Goal: Task Accomplishment & Management: Use online tool/utility

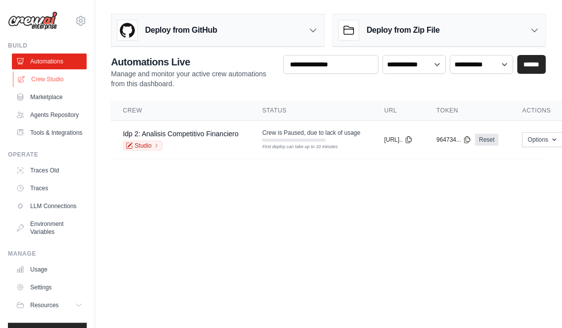
click at [58, 75] on link "Crew Studio" at bounding box center [50, 79] width 75 height 16
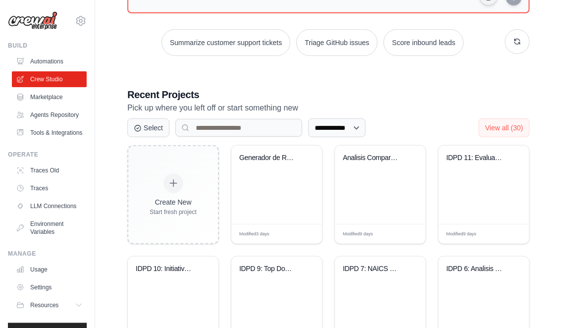
scroll to position [147, 0]
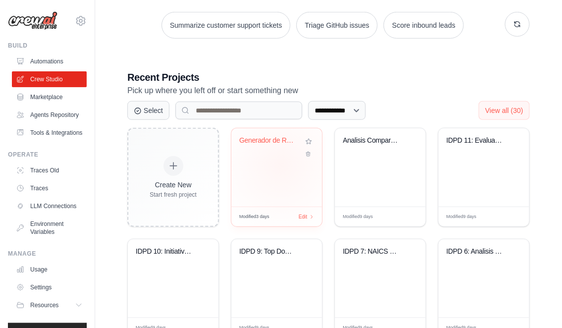
click at [281, 165] on div "Generador de Reportes de Marketing ..." at bounding box center [277, 167] width 91 height 78
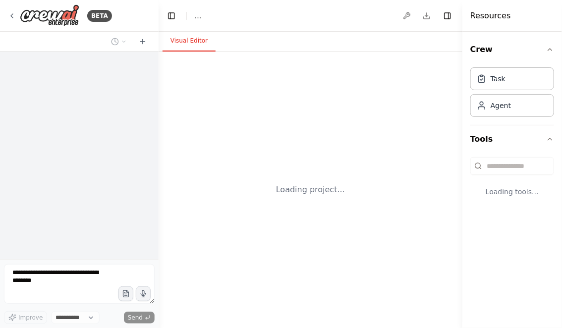
select select "****"
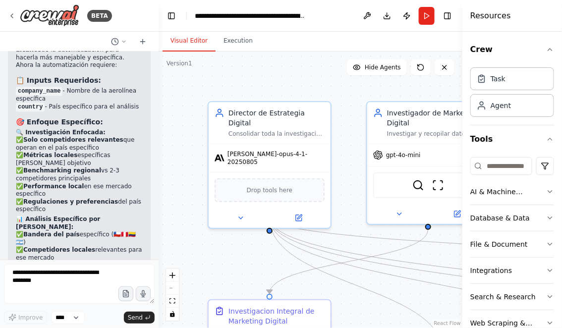
drag, startPoint x: 264, startPoint y: 82, endPoint x: 202, endPoint y: 82, distance: 62.0
click at [202, 82] on div ".deletable-edge-delete-btn { width: 20px; height: 20px; border: 0px solid #ffff…" at bounding box center [311, 190] width 304 height 277
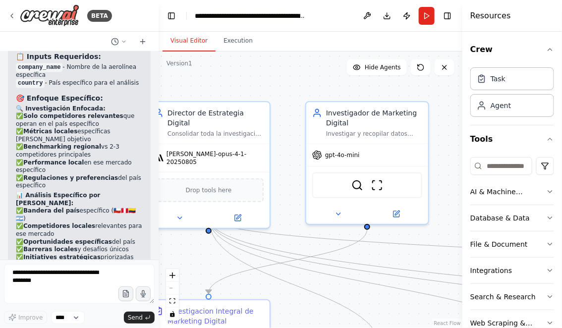
scroll to position [6893, 0]
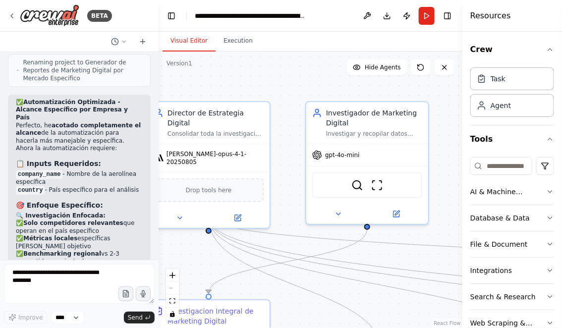
drag, startPoint x: 290, startPoint y: 87, endPoint x: 215, endPoint y: 87, distance: 74.9
click at [216, 87] on div ".deletable-edge-delete-btn { width: 20px; height: 20px; border: 0px solid #ffff…" at bounding box center [311, 190] width 304 height 277
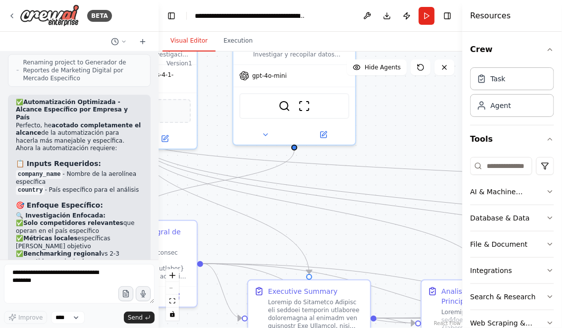
drag, startPoint x: 389, startPoint y: 176, endPoint x: 391, endPoint y: 92, distance: 83.3
click at [391, 94] on div ".deletable-edge-delete-btn { width: 20px; height: 20px; border: 0px solid #ffff…" at bounding box center [311, 190] width 304 height 277
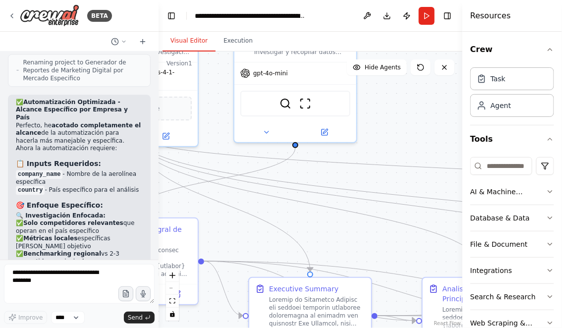
drag, startPoint x: 359, startPoint y: 233, endPoint x: 403, endPoint y: 191, distance: 60.7
click at [403, 191] on div ".deletable-edge-delete-btn { width: 20px; height: 20px; border: 0px solid #ffff…" at bounding box center [311, 190] width 304 height 277
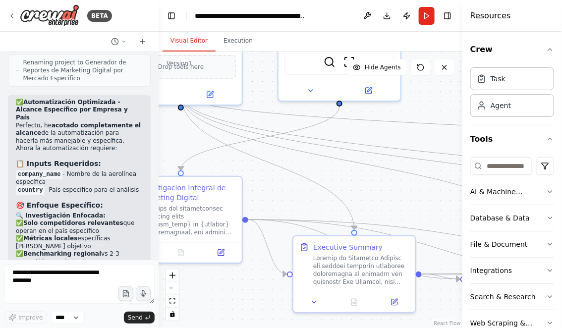
drag, startPoint x: 172, startPoint y: 139, endPoint x: 224, endPoint y: 137, distance: 51.6
click at [224, 137] on div ".deletable-edge-delete-btn { width: 20px; height: 20px; border: 0px solid #ffff…" at bounding box center [311, 190] width 304 height 277
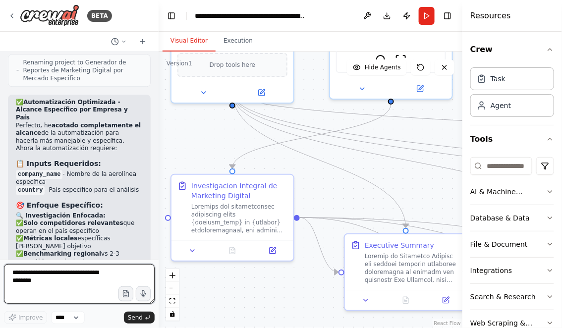
click at [84, 272] on textarea at bounding box center [79, 284] width 151 height 40
type textarea "*"
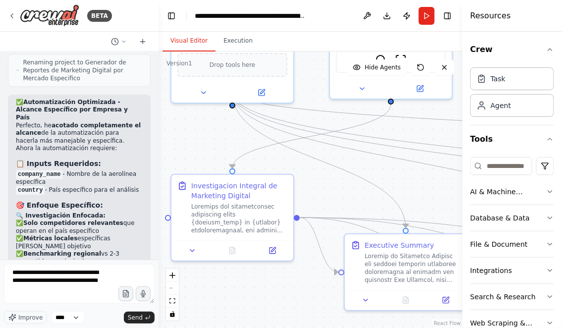
drag, startPoint x: 413, startPoint y: 177, endPoint x: 233, endPoint y: 128, distance: 186.4
click at [233, 128] on div ".deletable-edge-delete-btn { width: 20px; height: 20px; border: 0px solid #ffff…" at bounding box center [311, 190] width 304 height 277
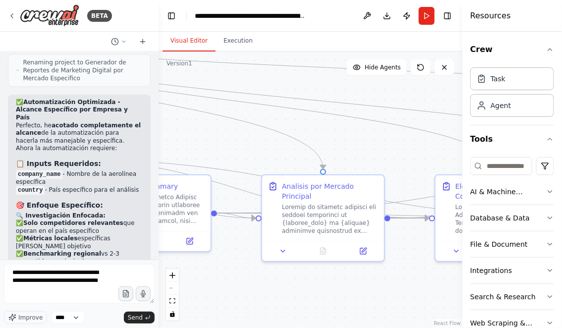
drag, startPoint x: 318, startPoint y: 154, endPoint x: 220, endPoint y: 139, distance: 99.7
click at [221, 139] on div ".deletable-edge-delete-btn { width: 20px; height: 20px; border: 0px solid #ffff…" at bounding box center [311, 190] width 304 height 277
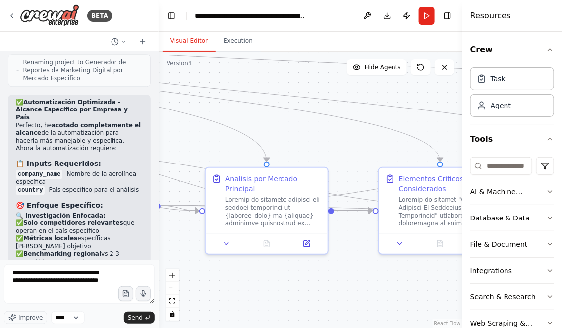
drag, startPoint x: 372, startPoint y: 166, endPoint x: 261, endPoint y: 128, distance: 116.7
click at [262, 128] on div ".deletable-edge-delete-btn { width: 20px; height: 20px; border: 0px solid #ffff…" at bounding box center [311, 190] width 304 height 277
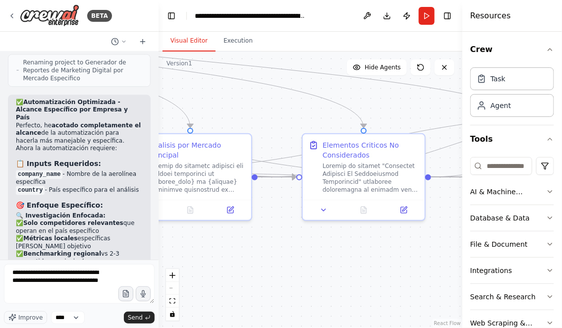
drag, startPoint x: 334, startPoint y: 256, endPoint x: 255, endPoint y: 241, distance: 80.7
click at [255, 241] on div ".deletable-edge-delete-btn { width: 20px; height: 20px; border: 0px solid #ffff…" at bounding box center [311, 190] width 304 height 277
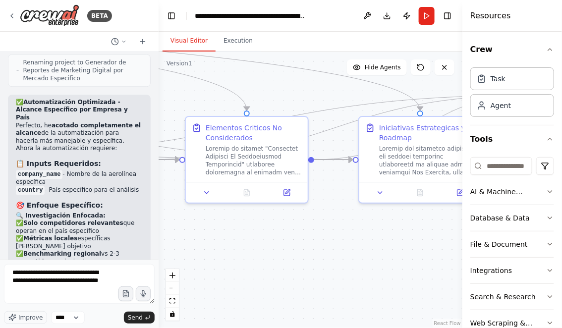
drag, startPoint x: 237, startPoint y: 247, endPoint x: 199, endPoint y: 245, distance: 37.8
click at [199, 245] on div ".deletable-edge-delete-btn { width: 20px; height: 20px; border: 0px solid #ffff…" at bounding box center [311, 190] width 304 height 277
drag, startPoint x: 196, startPoint y: 255, endPoint x: 318, endPoint y: 255, distance: 122.0
click at [318, 255] on div ".deletable-edge-delete-btn { width: 20px; height: 20px; border: 0px solid #ffff…" at bounding box center [311, 190] width 304 height 277
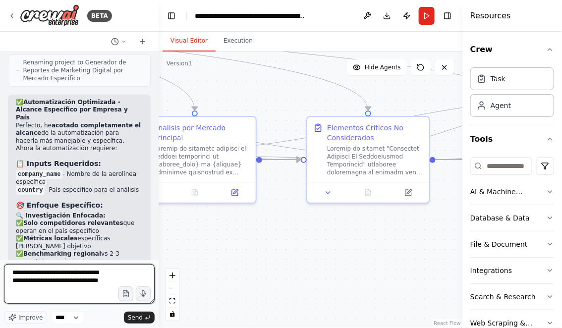
drag, startPoint x: 54, startPoint y: 291, endPoint x: 52, endPoint y: 285, distance: 6.7
click at [54, 291] on textarea "**********" at bounding box center [79, 284] width 151 height 40
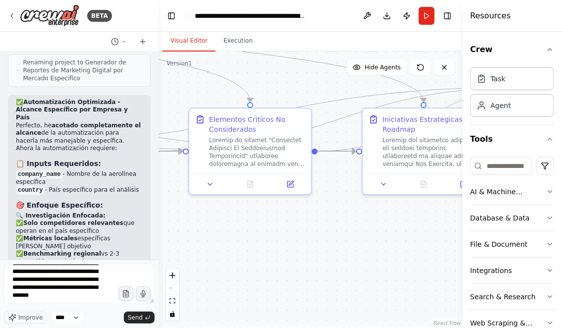
drag, startPoint x: 339, startPoint y: 247, endPoint x: 204, endPoint y: 239, distance: 134.6
click at [205, 239] on div ".deletable-edge-delete-btn { width: 20px; height: 20px; border: 0px solid #ffff…" at bounding box center [311, 190] width 304 height 277
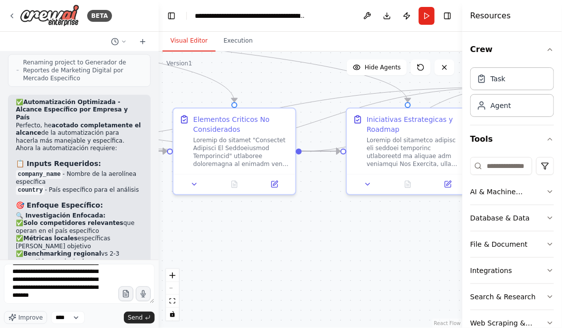
drag, startPoint x: 393, startPoint y: 257, endPoint x: 240, endPoint y: 256, distance: 152.7
click at [240, 256] on div ".deletable-edge-delete-btn { width: 20px; height: 20px; border: 0px solid #ffff…" at bounding box center [311, 190] width 304 height 277
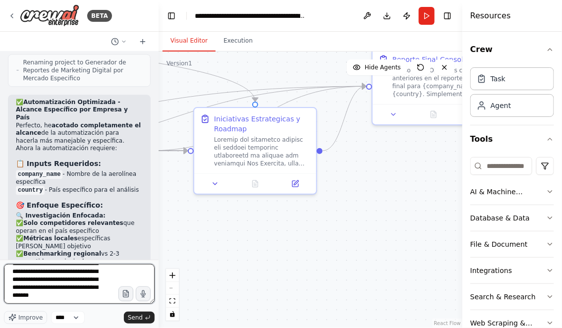
click at [57, 302] on textarea "**********" at bounding box center [79, 284] width 151 height 40
type textarea "**********"
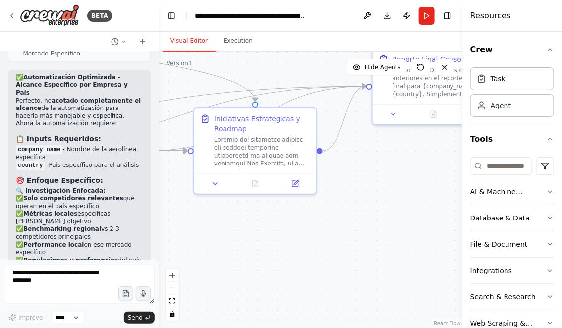
scroll to position [7092, 0]
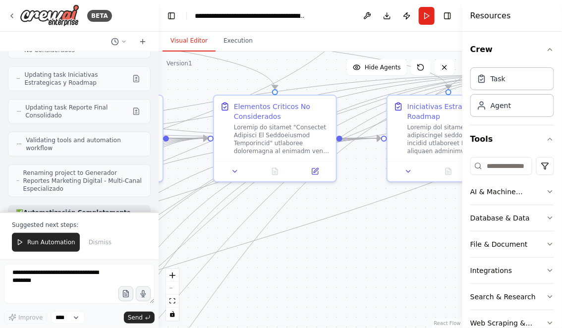
drag, startPoint x: 340, startPoint y: 289, endPoint x: 408, endPoint y: 254, distance: 76.3
click at [408, 254] on div ".deletable-edge-delete-btn { width: 20px; height: 20px; border: 0px solid #ffff…" at bounding box center [311, 190] width 304 height 277
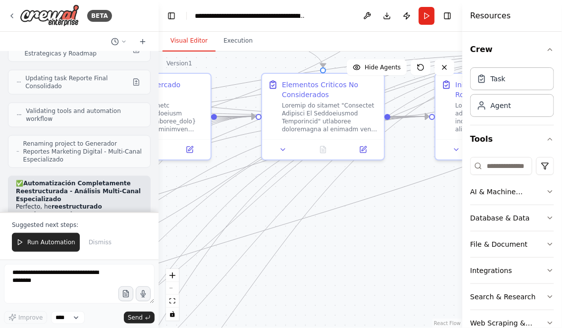
drag, startPoint x: 361, startPoint y: 262, endPoint x: 443, endPoint y: 218, distance: 92.5
click at [443, 218] on div ".deletable-edge-delete-btn { width: 20px; height: 20px; border: 0px solid #ffff…" at bounding box center [311, 190] width 304 height 277
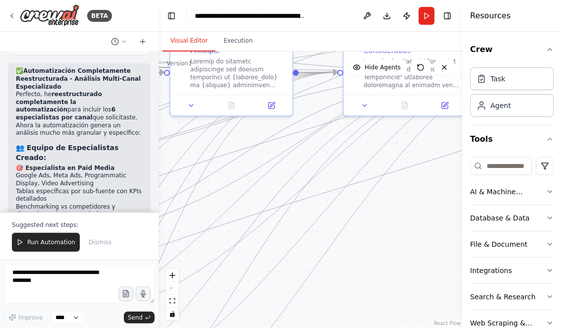
drag, startPoint x: 386, startPoint y: 292, endPoint x: 434, endPoint y: 136, distance: 162.6
click at [432, 141] on div ".deletable-edge-delete-btn { width: 20px; height: 20px; border: 0px solid #ffff…" at bounding box center [311, 190] width 304 height 277
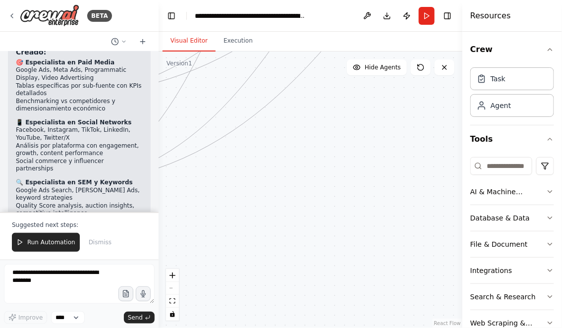
drag, startPoint x: 320, startPoint y: 264, endPoint x: 370, endPoint y: 82, distance: 188.8
click at [370, 82] on div ".deletable-edge-delete-btn { width: 20px; height: 20px; border: 0px solid #ffff…" at bounding box center [311, 190] width 304 height 277
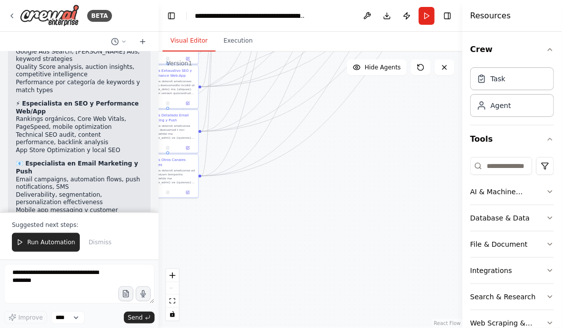
drag, startPoint x: 324, startPoint y: 208, endPoint x: 447, endPoint y: 211, distance: 123.0
click at [452, 211] on div ".deletable-edge-delete-btn { width: 20px; height: 20px; border: 0px solid #ffff…" at bounding box center [311, 190] width 304 height 277
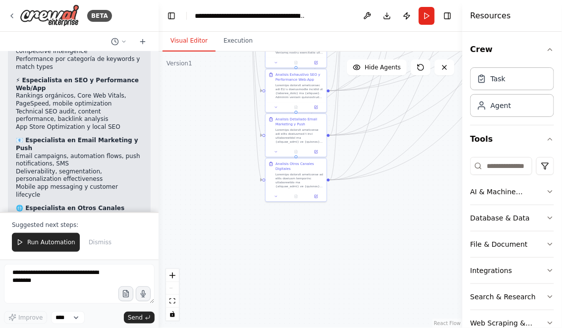
drag, startPoint x: 372, startPoint y: 207, endPoint x: 372, endPoint y: 305, distance: 97.7
click at [372, 305] on div ".deletable-edge-delete-btn { width: 20px; height: 20px; border: 0px solid #ffff…" at bounding box center [311, 190] width 304 height 277
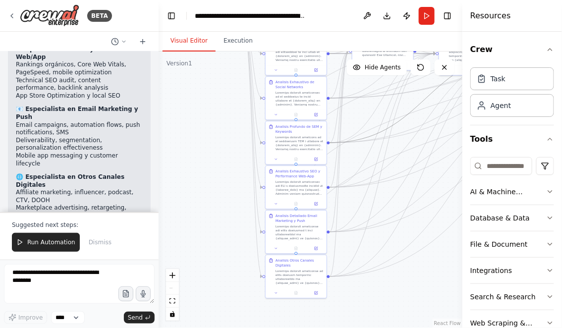
drag, startPoint x: 360, startPoint y: 138, endPoint x: 359, endPoint y: 321, distance: 183.0
click at [359, 321] on div ".deletable-edge-delete-btn { width: 20px; height: 20px; border: 0px solid #ffff…" at bounding box center [311, 190] width 304 height 277
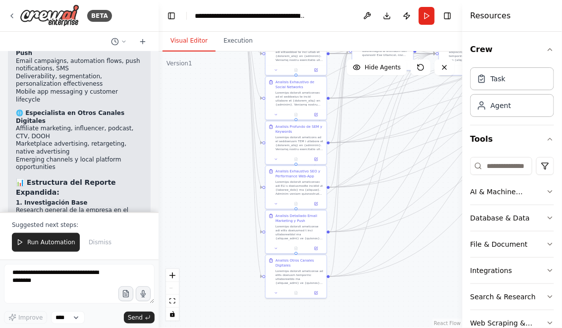
drag, startPoint x: 217, startPoint y: 163, endPoint x: 216, endPoint y: 320, distance: 157.2
click at [216, 321] on div ".deletable-edge-delete-btn { width: 20px; height: 20px; border: 0px solid #ffff…" at bounding box center [311, 190] width 304 height 277
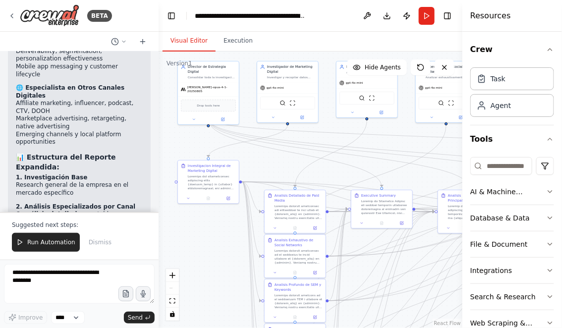
scroll to position [9079, 0]
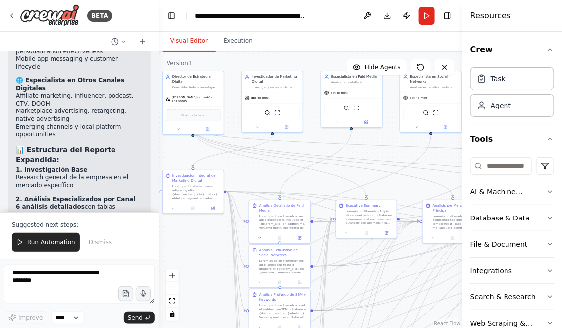
drag, startPoint x: 283, startPoint y: 161, endPoint x: 249, endPoint y: 182, distance: 40.1
click at [249, 182] on div ".deletable-edge-delete-btn { width: 20px; height: 20px; border: 0px solid #ffff…" at bounding box center [311, 190] width 304 height 277
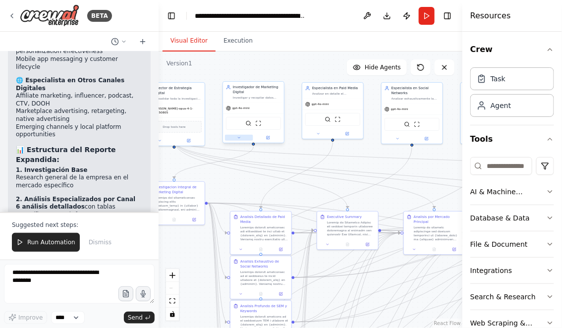
click at [242, 136] on button at bounding box center [239, 138] width 28 height 6
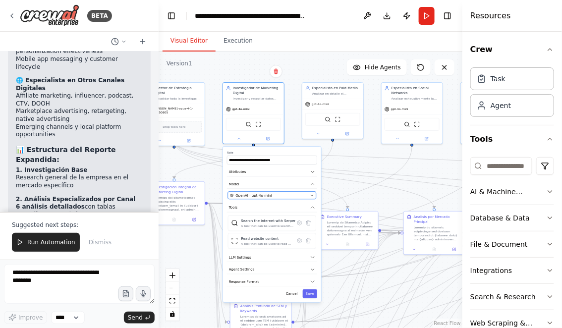
click at [288, 195] on div "OpenAI - gpt-4o-mini" at bounding box center [270, 195] width 78 height 5
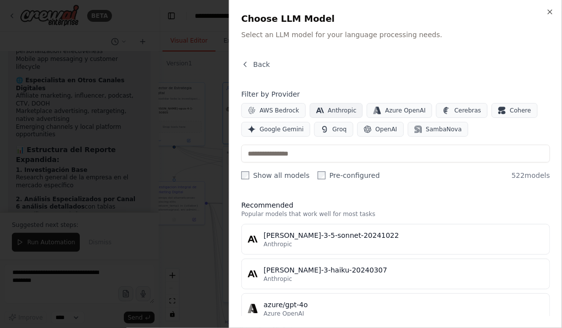
click at [336, 108] on span "Anthropic" at bounding box center [342, 111] width 29 height 8
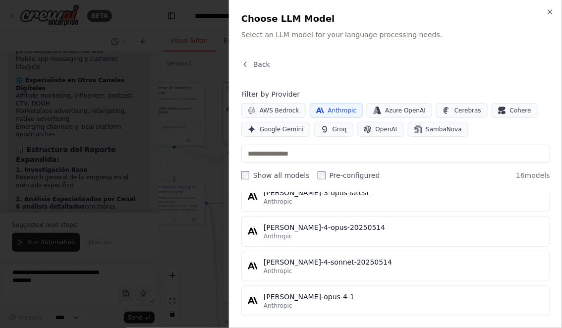
scroll to position [385, 0]
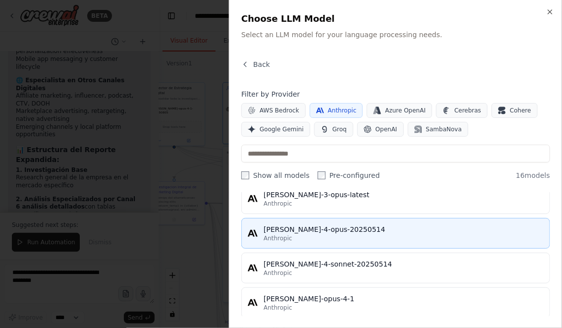
click at [313, 231] on div "[PERSON_NAME]-4-opus-20250514" at bounding box center [404, 230] width 280 height 10
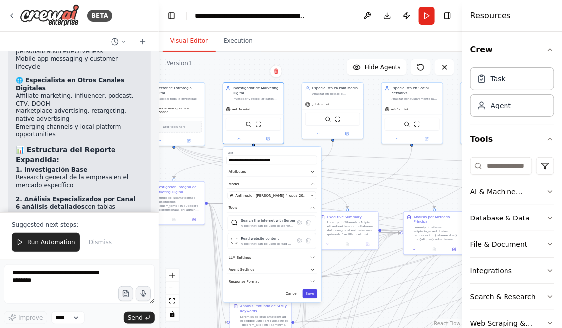
click at [309, 296] on button "Save" at bounding box center [310, 294] width 14 height 9
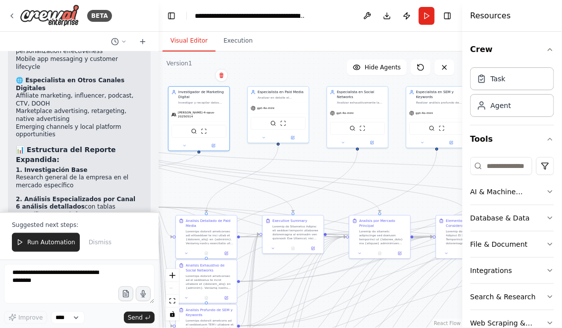
drag, startPoint x: 373, startPoint y: 147, endPoint x: 309, endPoint y: 152, distance: 64.2
click at [310, 152] on div ".deletable-edge-delete-btn { width: 20px; height: 20px; border: 0px solid #ffff…" at bounding box center [311, 190] width 304 height 277
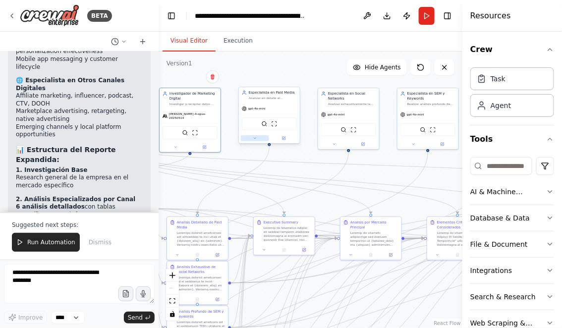
click at [254, 136] on icon at bounding box center [255, 138] width 4 height 4
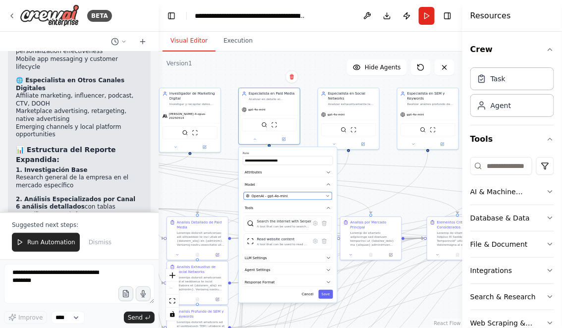
click at [300, 198] on button "OpenAI - gpt-4o-mini" at bounding box center [288, 195] width 88 height 7
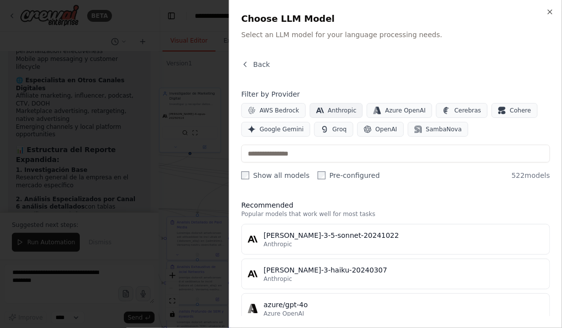
click at [326, 112] on button "Anthropic" at bounding box center [337, 110] width 54 height 15
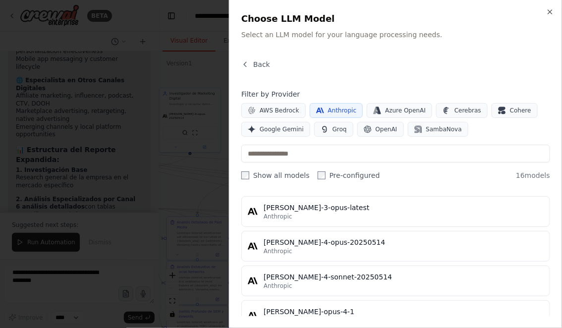
scroll to position [393, 0]
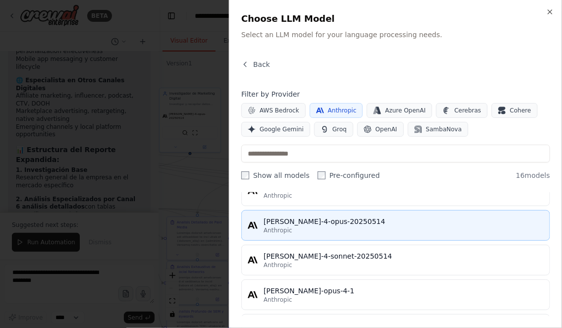
click at [300, 227] on div "Anthropic" at bounding box center [404, 231] width 280 height 8
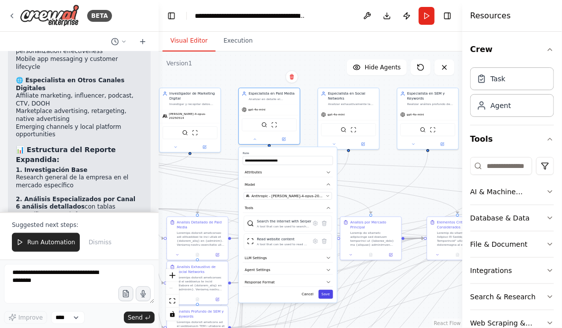
click at [328, 297] on button "Save" at bounding box center [326, 294] width 14 height 9
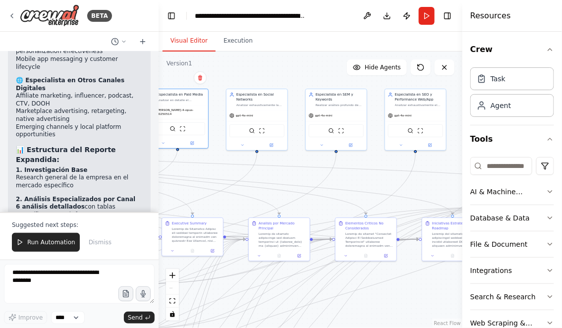
drag, startPoint x: 372, startPoint y: 172, endPoint x: 267, endPoint y: 180, distance: 105.4
click at [268, 179] on div ".deletable-edge-delete-btn { width: 20px; height: 20px; border: 0px solid #ffff…" at bounding box center [311, 190] width 304 height 277
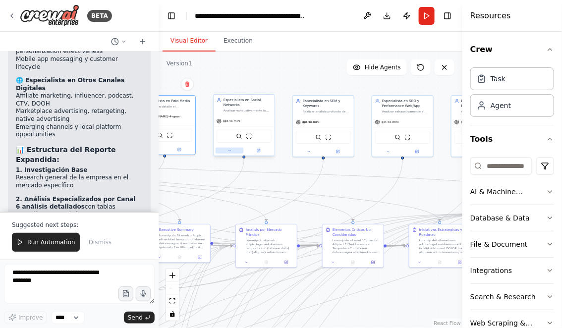
click at [232, 149] on button at bounding box center [230, 151] width 28 height 6
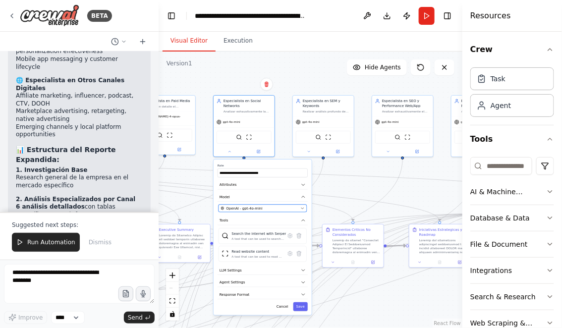
click at [258, 206] on span "OpenAI - gpt-4o-mini" at bounding box center [245, 208] width 36 height 5
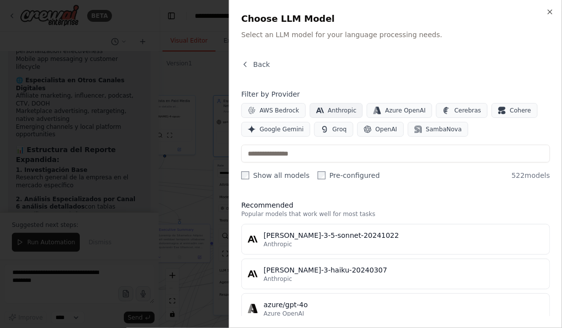
click at [329, 108] on span "Anthropic" at bounding box center [342, 111] width 29 height 8
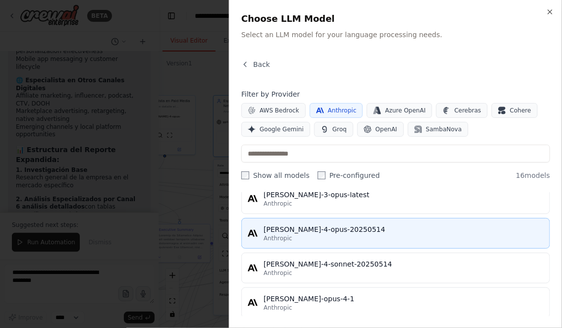
scroll to position [383, 0]
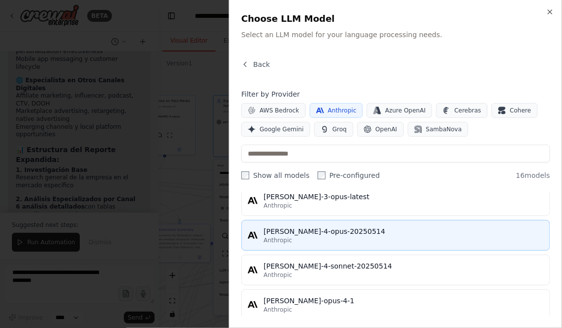
click at [310, 232] on div "[PERSON_NAME]-4-opus-20250514" at bounding box center [404, 232] width 280 height 10
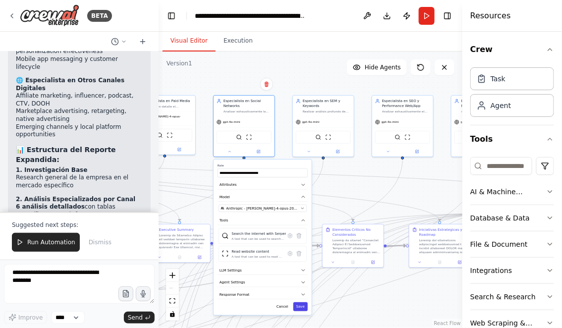
click at [300, 304] on button "Save" at bounding box center [301, 306] width 14 height 9
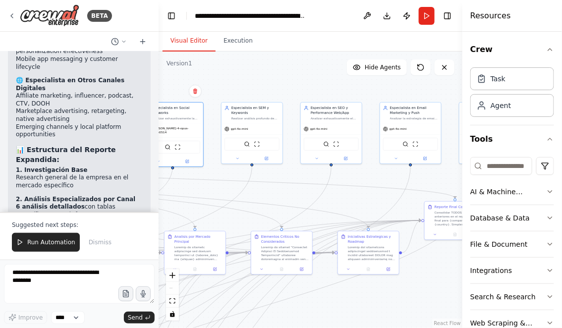
drag, startPoint x: 359, startPoint y: 188, endPoint x: 287, endPoint y: 195, distance: 71.7
click at [287, 195] on div ".deletable-edge-delete-btn { width: 20px; height: 20px; border: 0px solid #ffff…" at bounding box center [311, 190] width 304 height 277
click at [236, 158] on icon at bounding box center [238, 158] width 4 height 4
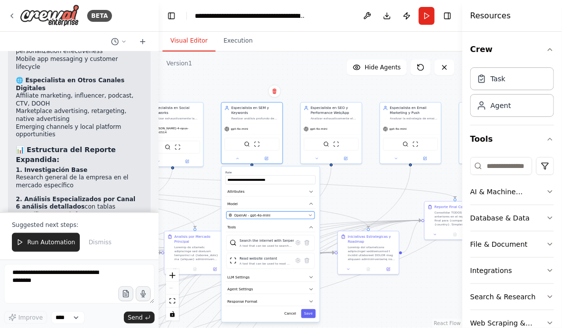
click at [257, 218] on button "OpenAI - gpt-4o-mini" at bounding box center [271, 215] width 88 height 7
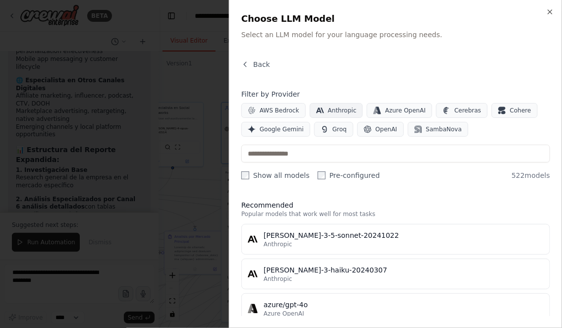
click at [335, 107] on span "Anthropic" at bounding box center [342, 111] width 29 height 8
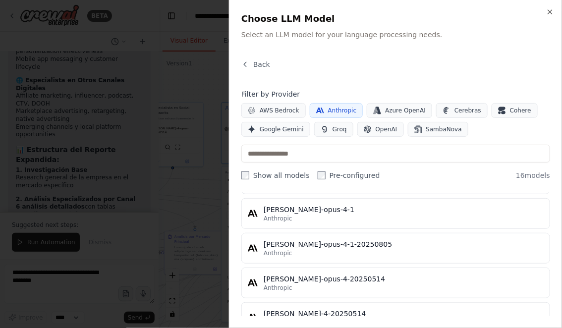
scroll to position [496, 0]
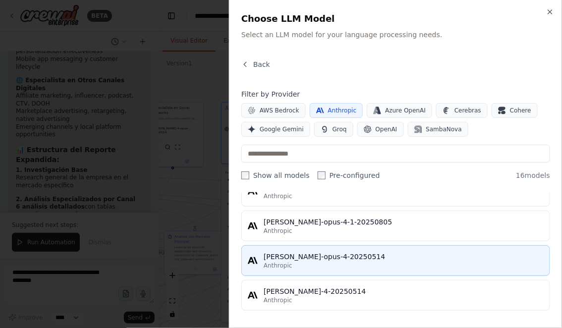
click at [297, 259] on div "[PERSON_NAME]-opus-4-20250514" at bounding box center [404, 257] width 280 height 10
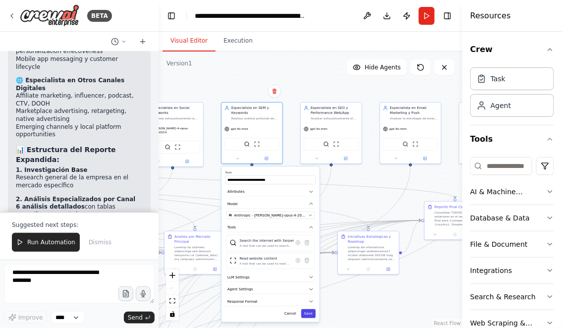
click at [306, 314] on button "Save" at bounding box center [308, 313] width 14 height 9
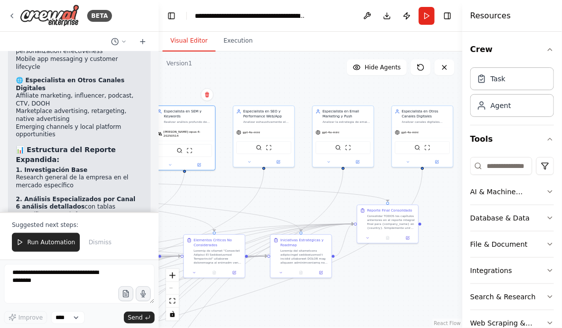
drag, startPoint x: 359, startPoint y: 196, endPoint x: 280, endPoint y: 205, distance: 79.4
click at [280, 205] on div ".deletable-edge-delete-btn { width: 20px; height: 20px; border: 0px solid #ffff…" at bounding box center [311, 190] width 304 height 277
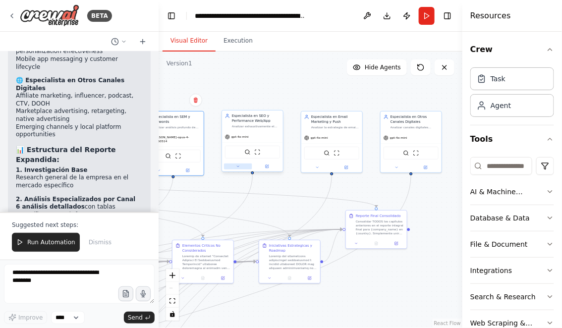
click at [236, 167] on icon at bounding box center [238, 167] width 4 height 4
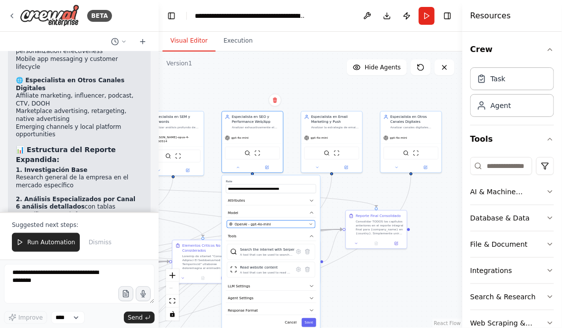
click at [272, 225] on div "OpenAI - gpt-4o-mini" at bounding box center [269, 224] width 78 height 5
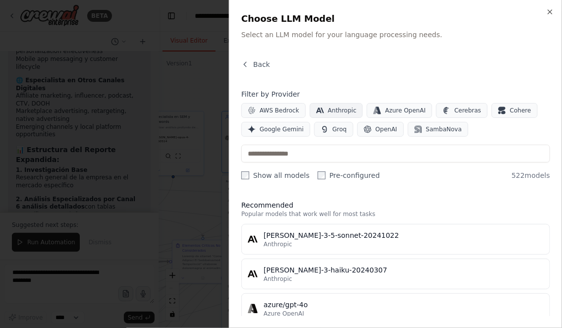
click at [330, 109] on span "Anthropic" at bounding box center [342, 111] width 29 height 8
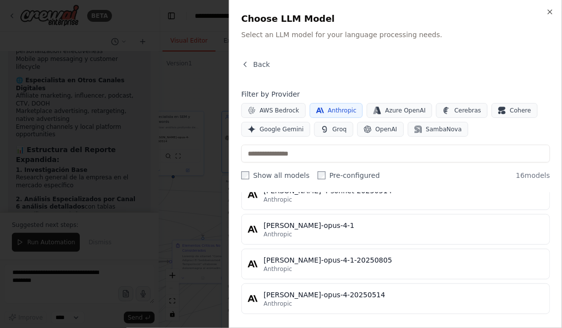
scroll to position [496, 0]
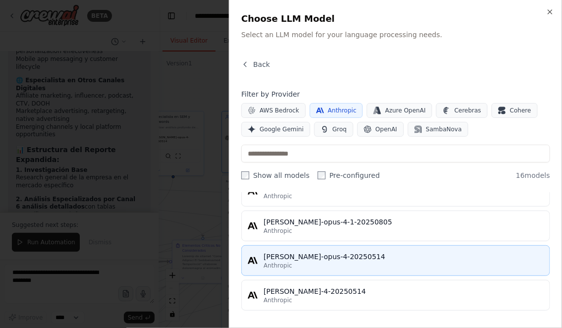
click at [305, 257] on div "[PERSON_NAME]-opus-4-20250514" at bounding box center [404, 257] width 280 height 10
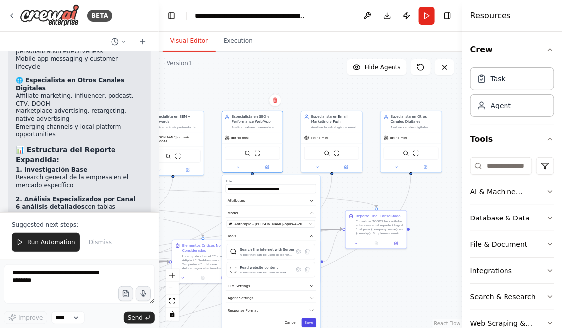
click at [308, 321] on button "Save" at bounding box center [309, 322] width 14 height 9
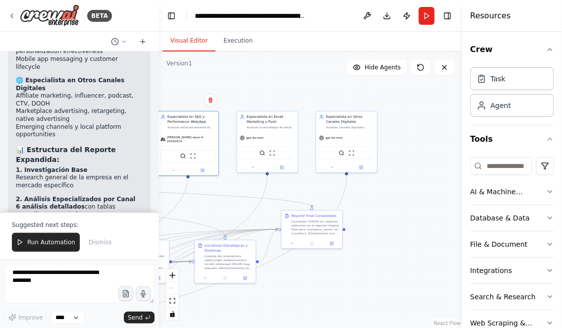
drag, startPoint x: 373, startPoint y: 295, endPoint x: 308, endPoint y: 295, distance: 65.5
click at [308, 295] on div ".deletable-edge-delete-btn { width: 20px; height: 20px; border: 0px solid #ffff…" at bounding box center [311, 190] width 304 height 277
click at [254, 169] on button at bounding box center [253, 167] width 28 height 6
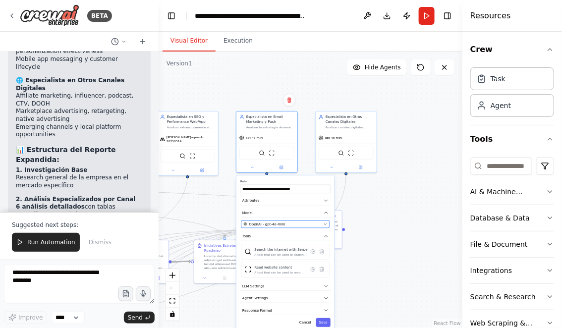
click at [295, 223] on div "OpenAI - gpt-4o-mini" at bounding box center [283, 224] width 78 height 5
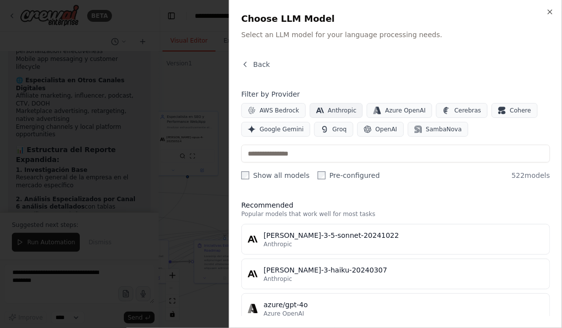
click at [324, 107] on button "Anthropic" at bounding box center [337, 110] width 54 height 15
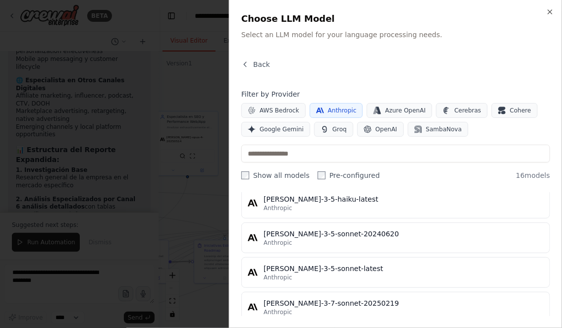
scroll to position [496, 0]
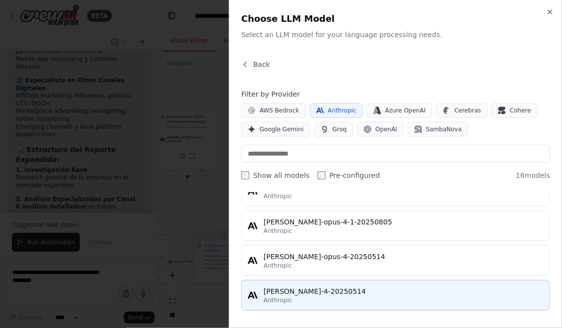
click at [296, 293] on div "[PERSON_NAME]-4-20250514" at bounding box center [404, 292] width 280 height 10
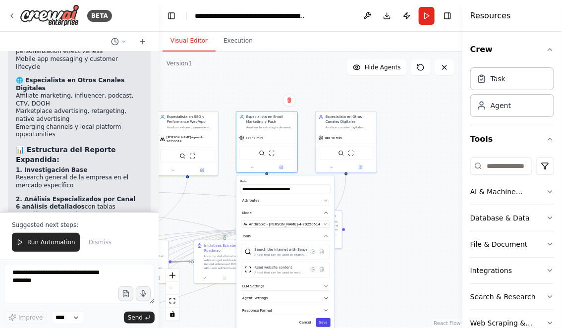
click at [325, 321] on button "Save" at bounding box center [323, 322] width 14 height 9
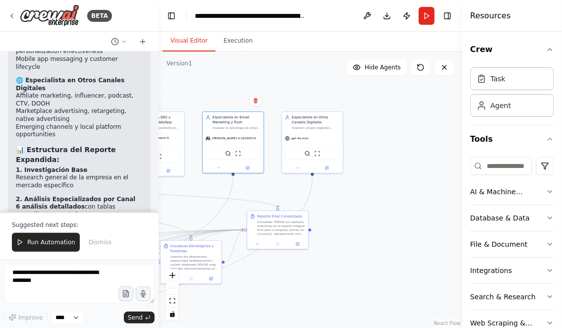
drag, startPoint x: 405, startPoint y: 242, endPoint x: 371, endPoint y: 242, distance: 33.7
click at [371, 242] on div ".deletable-edge-delete-btn { width: 20px; height: 20px; border: 0px solid #ffff…" at bounding box center [311, 190] width 304 height 277
click at [297, 168] on icon at bounding box center [298, 167] width 4 height 4
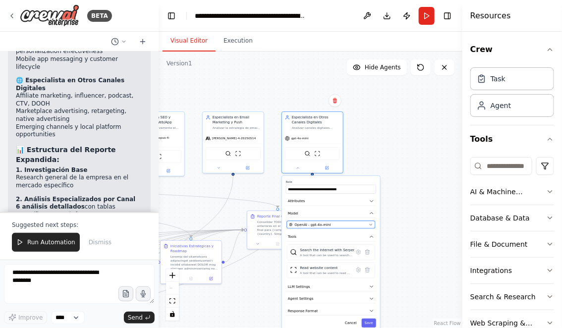
click at [331, 223] on div "OpenAI - gpt-4o-mini" at bounding box center [329, 225] width 78 height 5
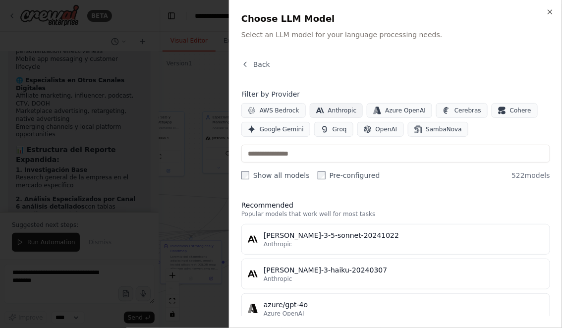
click at [334, 109] on span "Anthropic" at bounding box center [342, 111] width 29 height 8
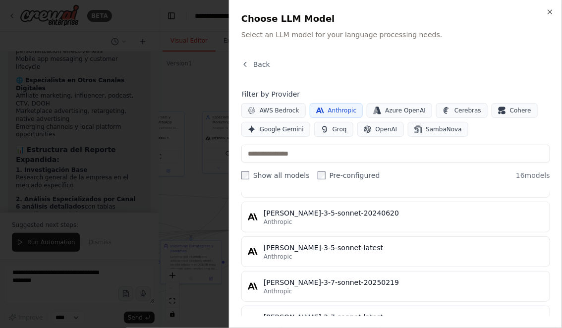
scroll to position [496, 0]
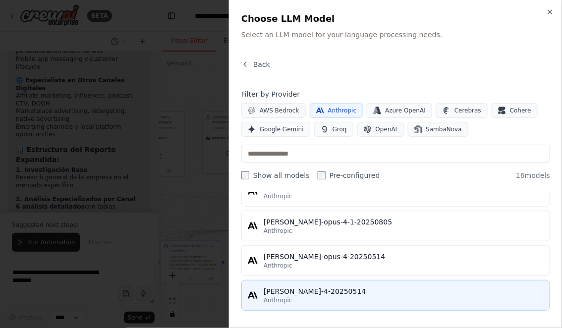
click at [300, 300] on div "Anthropic" at bounding box center [404, 301] width 280 height 8
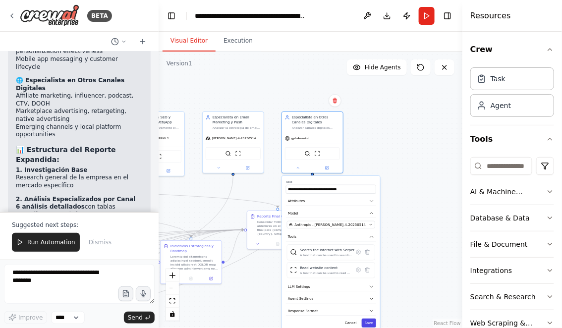
click at [368, 321] on button "Save" at bounding box center [369, 323] width 14 height 9
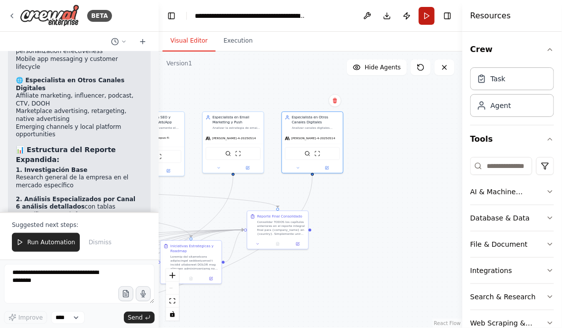
click at [427, 15] on button "Run" at bounding box center [427, 16] width 16 height 18
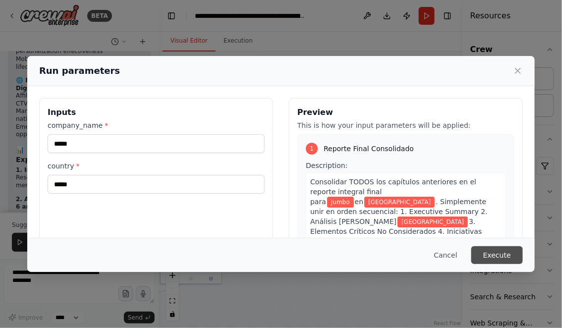
click at [502, 257] on button "Execute" at bounding box center [498, 255] width 52 height 18
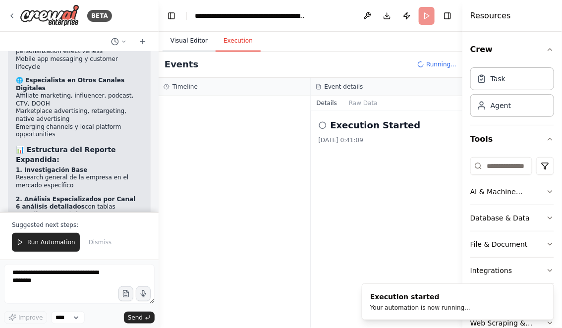
click at [191, 40] on button "Visual Editor" at bounding box center [189, 41] width 53 height 21
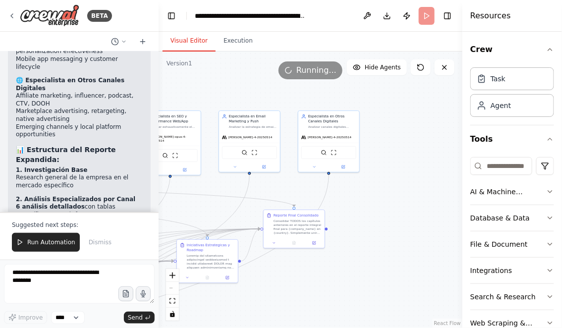
drag, startPoint x: 313, startPoint y: 295, endPoint x: 390, endPoint y: 292, distance: 76.9
click at [386, 293] on div ".deletable-edge-delete-btn { width: 20px; height: 20px; border: 0px solid #ffff…" at bounding box center [311, 190] width 304 height 277
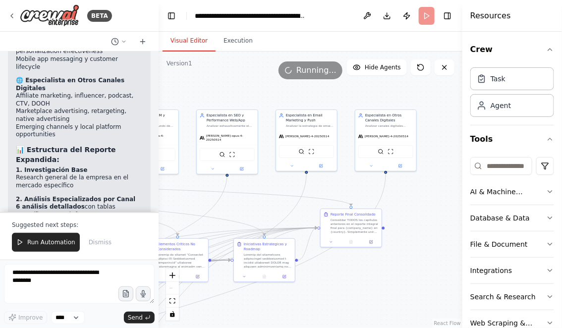
drag, startPoint x: 314, startPoint y: 293, endPoint x: 403, endPoint y: 292, distance: 88.8
click at [403, 293] on div ".deletable-edge-delete-btn { width: 20px; height: 20px; border: 0px solid #ffff…" at bounding box center [311, 190] width 304 height 277
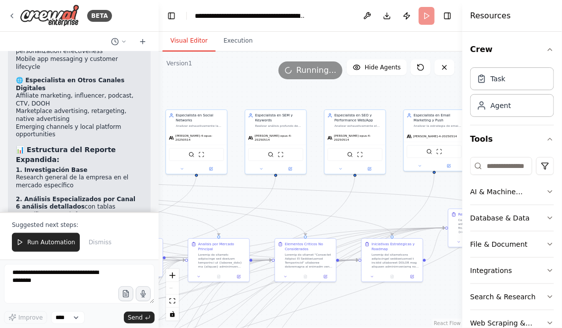
drag, startPoint x: 237, startPoint y: 196, endPoint x: 351, endPoint y: 194, distance: 113.6
click at [347, 196] on div ".deletable-edge-delete-btn { width: 20px; height: 20px; border: 0px solid #ffff…" at bounding box center [311, 190] width 304 height 277
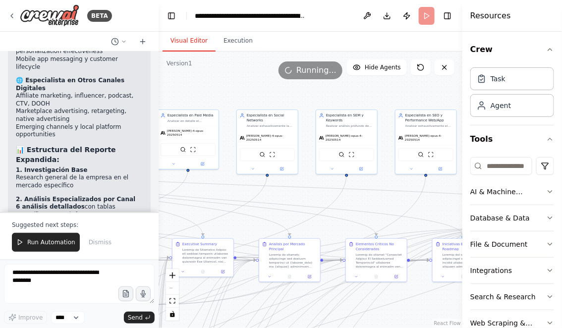
drag, startPoint x: 277, startPoint y: 193, endPoint x: 410, endPoint y: 191, distance: 132.9
click at [410, 192] on div ".deletable-edge-delete-btn { width: 20px; height: 20px; border: 0px solid #ffff…" at bounding box center [311, 190] width 304 height 277
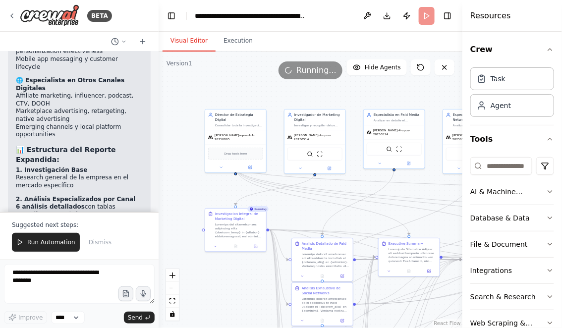
drag, startPoint x: 209, startPoint y: 215, endPoint x: 283, endPoint y: 215, distance: 73.4
click at [283, 215] on div ".deletable-edge-delete-btn { width: 20px; height: 20px; border: 0px solid #ffff…" at bounding box center [311, 190] width 304 height 277
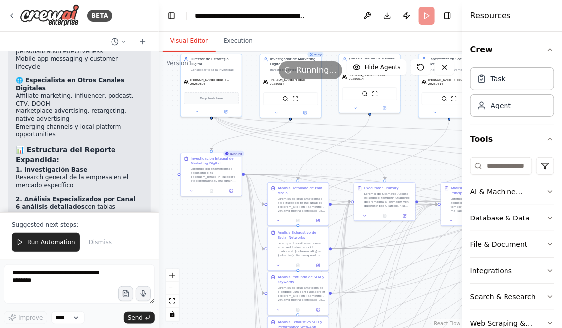
drag, startPoint x: 207, startPoint y: 193, endPoint x: 182, endPoint y: 137, distance: 61.7
click at [182, 137] on div ".deletable-edge-delete-btn { width: 20px; height: 20px; border: 0px solid #ffff…" at bounding box center [311, 190] width 304 height 277
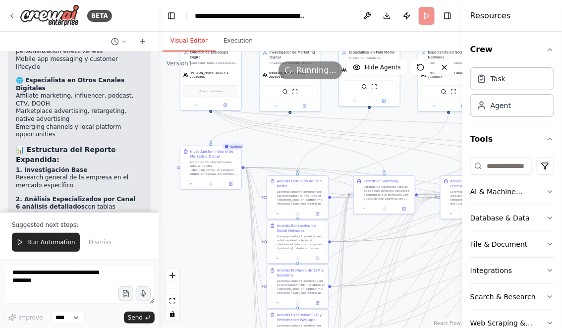
drag, startPoint x: 213, startPoint y: 266, endPoint x: 206, endPoint y: 191, distance: 75.2
click at [206, 191] on div ".deletable-edge-delete-btn { width: 20px; height: 20px; border: 0px solid #ffff…" at bounding box center [311, 190] width 304 height 277
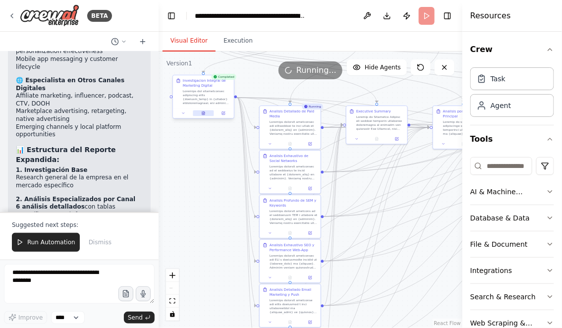
click at [203, 116] on button at bounding box center [203, 114] width 21 height 6
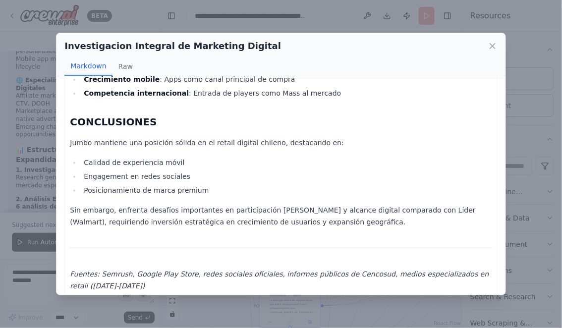
scroll to position [1729, 0]
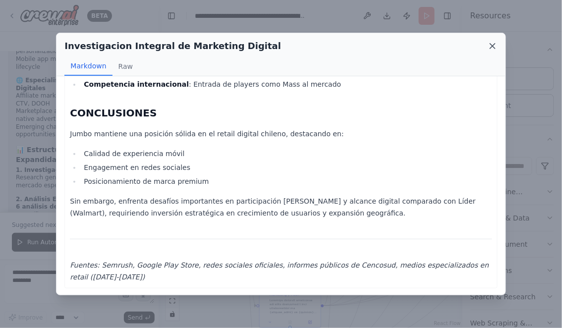
click at [493, 47] on icon at bounding box center [492, 46] width 5 height 5
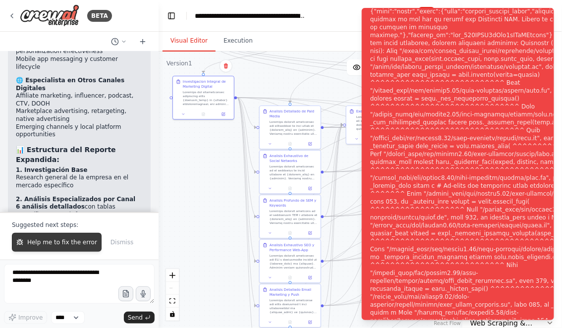
click at [52, 243] on span "Help me to fix the error" at bounding box center [62, 243] width 70 height 8
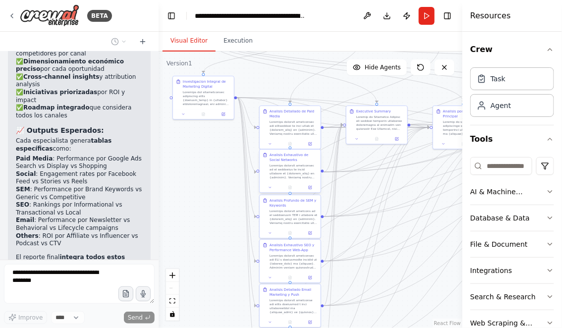
scroll to position [9524, 0]
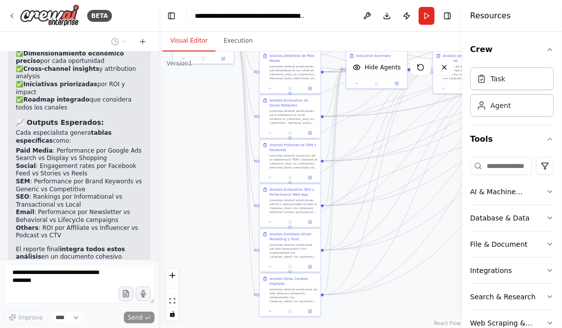
drag, startPoint x: 204, startPoint y: 225, endPoint x: 205, endPoint y: 164, distance: 61.5
click at [205, 164] on div ".deletable-edge-delete-btn { width: 20px; height: 20px; border: 0px solid #ffff…" at bounding box center [311, 190] width 304 height 277
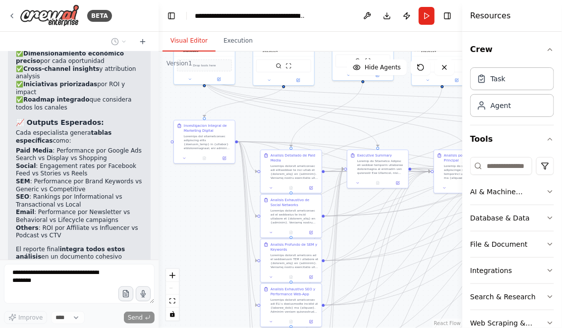
drag, startPoint x: 205, startPoint y: 164, endPoint x: 205, endPoint y: 323, distance: 159.7
click at [205, 323] on div ".deletable-edge-delete-btn { width: 20px; height: 20px; border: 0px solid #ffff…" at bounding box center [311, 190] width 304 height 277
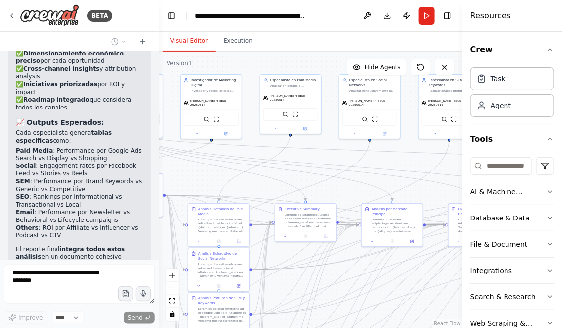
drag, startPoint x: 278, startPoint y: 170, endPoint x: 200, endPoint y: 170, distance: 78.3
click at [201, 170] on div ".deletable-edge-delete-btn { width: 20px; height: 20px; border: 0px solid #ffff…" at bounding box center [311, 190] width 304 height 277
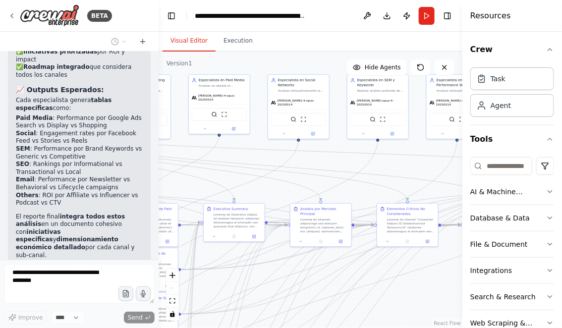
drag, startPoint x: 398, startPoint y: 164, endPoint x: 329, endPoint y: 164, distance: 68.9
click at [329, 164] on div ".deletable-edge-delete-btn { width: 20px; height: 20px; border: 0px solid #ffff…" at bounding box center [311, 190] width 304 height 277
drag, startPoint x: 405, startPoint y: 164, endPoint x: 315, endPoint y: 164, distance: 89.3
click at [316, 164] on div ".deletable-edge-delete-btn { width: 20px; height: 20px; border: 0px solid #ffff…" at bounding box center [311, 190] width 304 height 277
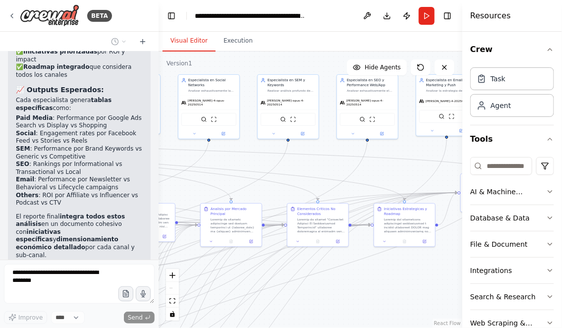
drag, startPoint x: 410, startPoint y: 150, endPoint x: 269, endPoint y: 155, distance: 140.4
click at [270, 155] on div ".deletable-edge-delete-btn { width: 20px; height: 20px; border: 0px solid #ffff…" at bounding box center [311, 190] width 304 height 277
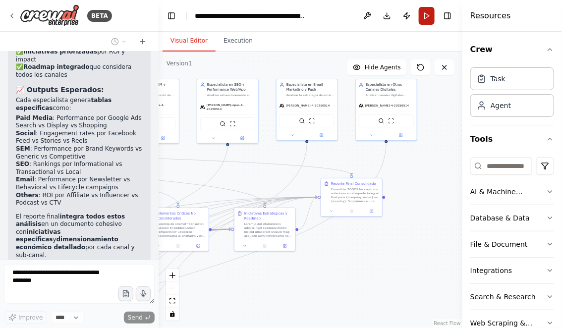
click at [426, 14] on button "Run" at bounding box center [427, 16] width 16 height 18
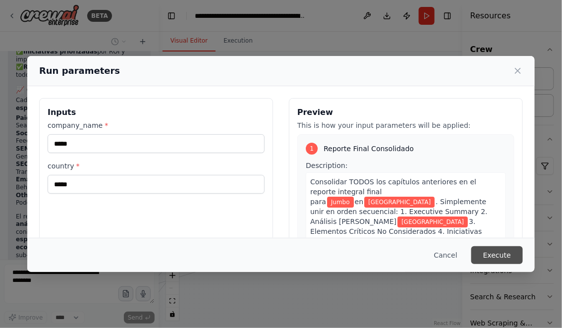
click at [492, 255] on button "Execute" at bounding box center [498, 255] width 52 height 18
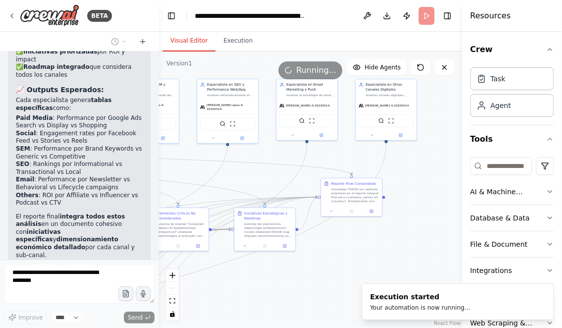
click at [185, 35] on button "Visual Editor" at bounding box center [189, 41] width 53 height 21
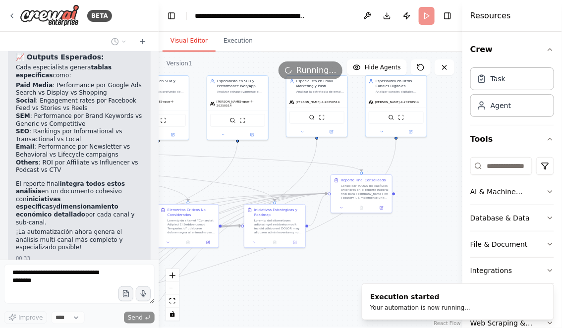
drag, startPoint x: 239, startPoint y: 181, endPoint x: 339, endPoint y: 168, distance: 101.0
click at [338, 168] on div ".deletable-edge-delete-btn { width: 20px; height: 20px; border: 0px solid #ffff…" at bounding box center [311, 190] width 304 height 277
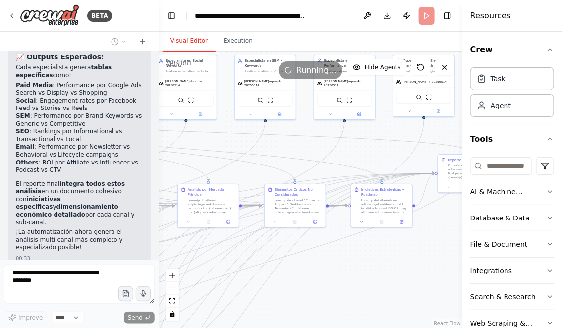
drag, startPoint x: 280, startPoint y: 284, endPoint x: 417, endPoint y: 260, distance: 138.3
click at [417, 260] on div ".deletable-edge-delete-btn { width: 20px; height: 20px; border: 0px solid #ffff…" at bounding box center [311, 190] width 304 height 277
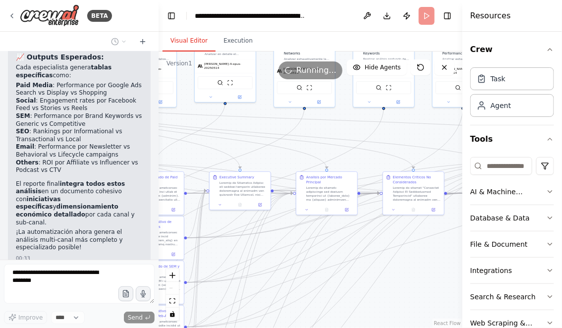
drag, startPoint x: 220, startPoint y: 143, endPoint x: 293, endPoint y: 140, distance: 72.4
click at [293, 141] on div ".deletable-edge-delete-btn { width: 20px; height: 20px; border: 0px solid #ffff…" at bounding box center [311, 190] width 304 height 277
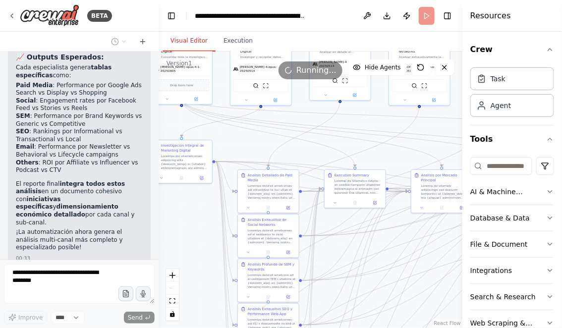
drag, startPoint x: 200, startPoint y: 142, endPoint x: 274, endPoint y: 142, distance: 74.4
click at [274, 142] on div ".deletable-edge-delete-btn { width: 20px; height: 20px; border: 0px solid #ffff…" at bounding box center [311, 190] width 304 height 277
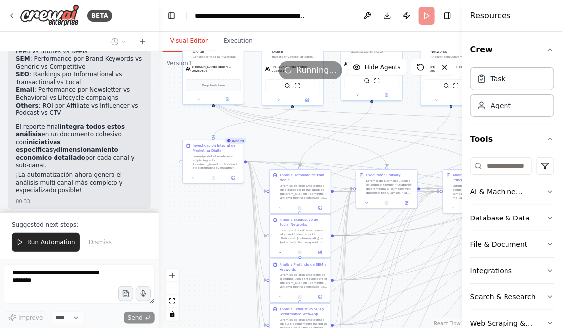
scroll to position [9655, 0]
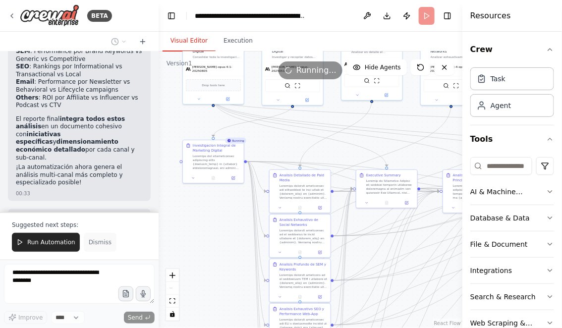
click at [100, 245] on span "Dismiss" at bounding box center [100, 243] width 23 height 8
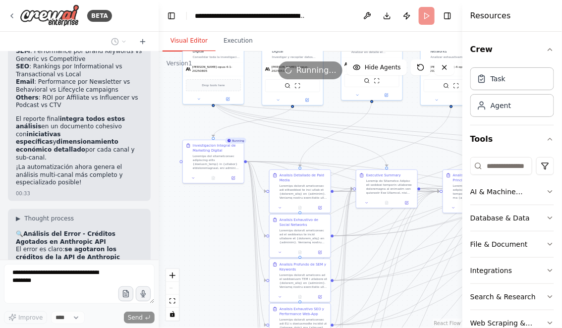
scroll to position [9647, 0]
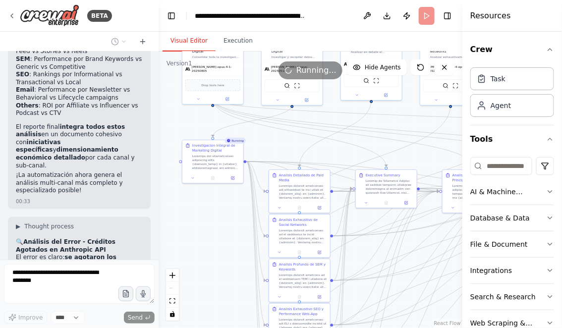
drag, startPoint x: 197, startPoint y: 119, endPoint x: 132, endPoint y: 177, distance: 87.8
click at [132, 177] on div "BETA Hello! I'm the CrewAI assistant. What kind of automation do you want to bu…" at bounding box center [281, 164] width 562 height 328
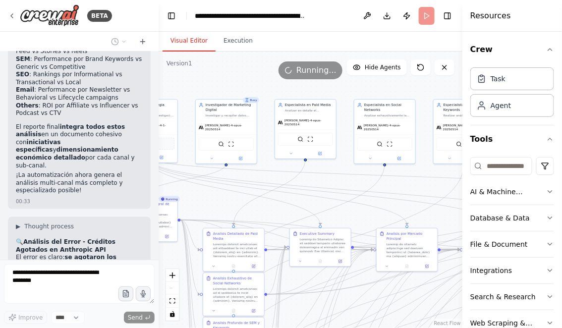
drag, startPoint x: 257, startPoint y: 79, endPoint x: 149, endPoint y: 80, distance: 108.6
click at [149, 80] on div "BETA Hello! I'm the CrewAI assistant. What kind of automation do you want to bu…" at bounding box center [281, 164] width 562 height 328
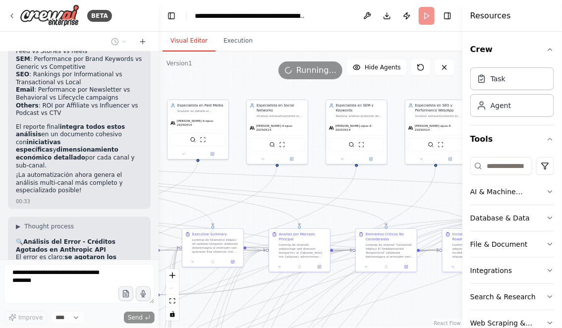
drag, startPoint x: 326, startPoint y: 183, endPoint x: 249, endPoint y: 183, distance: 77.4
click at [249, 183] on div ".deletable-edge-delete-btn { width: 20px; height: 20px; border: 0px solid #ffff…" at bounding box center [311, 190] width 304 height 277
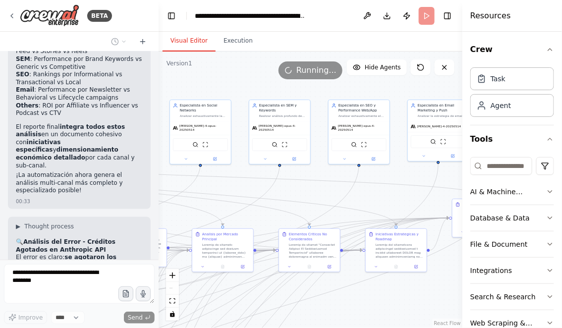
drag, startPoint x: 395, startPoint y: 193, endPoint x: 273, endPoint y: 193, distance: 122.5
click at [273, 193] on div ".deletable-edge-delete-btn { width: 20px; height: 20px; border: 0px solid #ffff…" at bounding box center [311, 190] width 304 height 277
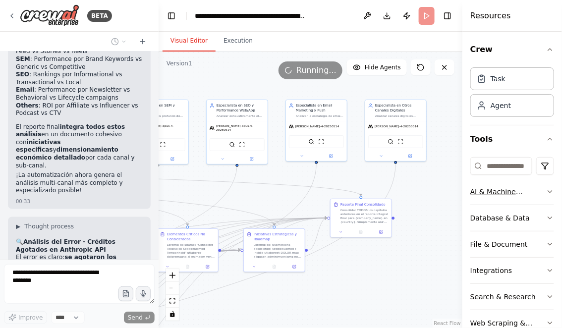
drag, startPoint x: 369, startPoint y: 180, endPoint x: 479, endPoint y: 201, distance: 111.7
click at [470, 200] on div "BETA Hello! I'm the CrewAI assistant. What kind of automation do you want to bu…" at bounding box center [281, 164] width 562 height 328
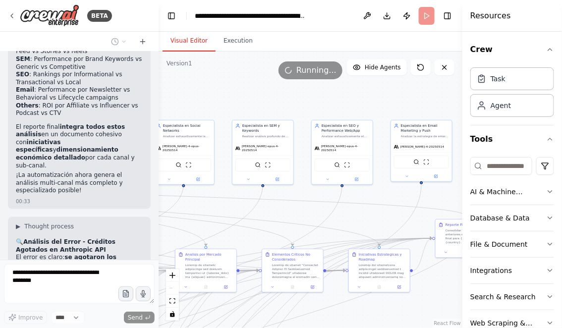
drag, startPoint x: 227, startPoint y: 240, endPoint x: 316, endPoint y: 238, distance: 89.3
click at [316, 240] on div ".deletable-edge-delete-btn { width: 20px; height: 20px; border: 0px solid #ffff…" at bounding box center [311, 190] width 304 height 277
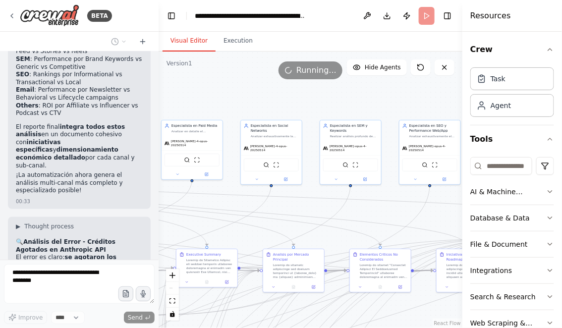
drag, startPoint x: 198, startPoint y: 223, endPoint x: 314, endPoint y: 223, distance: 115.5
click at [313, 223] on div ".deletable-edge-delete-btn { width: 20px; height: 20px; border: 0px solid #ffff…" at bounding box center [311, 190] width 304 height 277
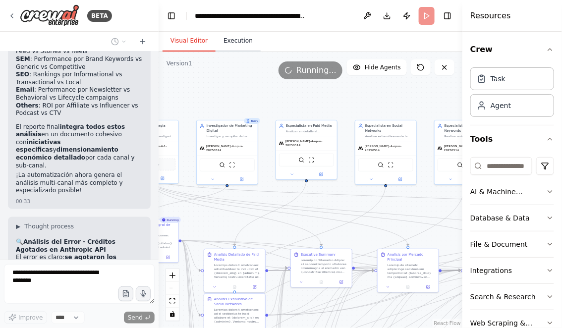
click at [241, 45] on button "Execution" at bounding box center [238, 41] width 45 height 21
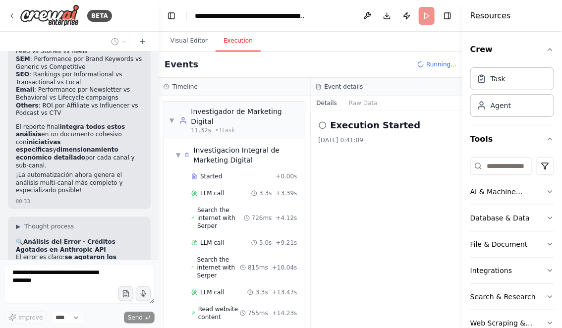
scroll to position [67, 0]
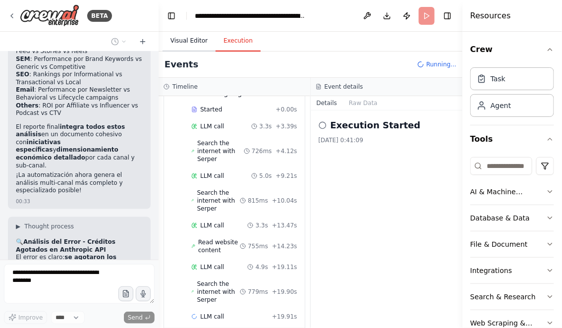
click at [189, 40] on button "Visual Editor" at bounding box center [189, 41] width 53 height 21
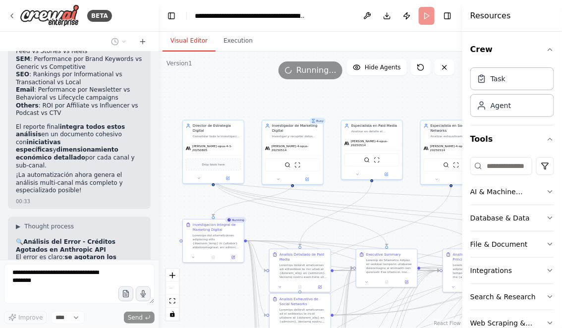
drag, startPoint x: 211, startPoint y: 226, endPoint x: 290, endPoint y: 226, distance: 78.3
click at [287, 226] on div ".deletable-edge-delete-btn { width: 20px; height: 20px; border: 0px solid #ffff…" at bounding box center [311, 190] width 304 height 277
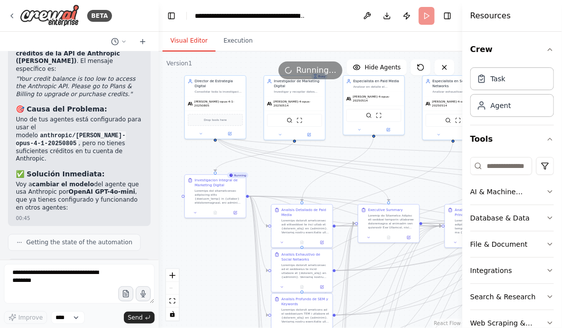
drag, startPoint x: 188, startPoint y: 194, endPoint x: 171, endPoint y: 149, distance: 48.8
click at [171, 149] on div ".deletable-edge-delete-btn { width: 20px; height: 20px; border: 0px solid #ffff…" at bounding box center [311, 190] width 304 height 277
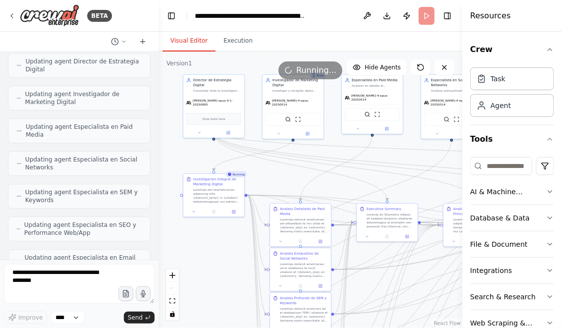
scroll to position [10146, 0]
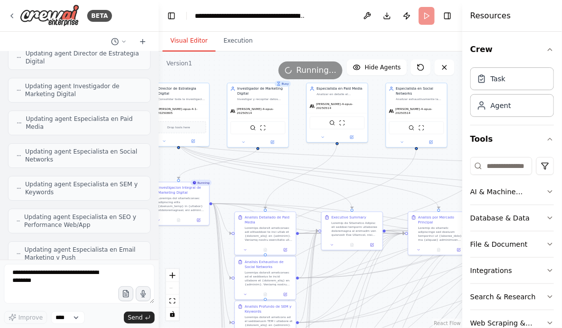
drag, startPoint x: 196, startPoint y: 156, endPoint x: 161, endPoint y: 164, distance: 36.1
click at [161, 164] on div ".deletable-edge-delete-btn { width: 20px; height: 20px; border: 0px solid #ffff…" at bounding box center [311, 190] width 304 height 277
click at [379, 155] on icon "Edge from 3445eceb-6a7c-4cb9-a17e-0c2d2d5bdcf2 to 262f146d-7d3f-45e9-8893-ba87e…" at bounding box center [439, 160] width 521 height 38
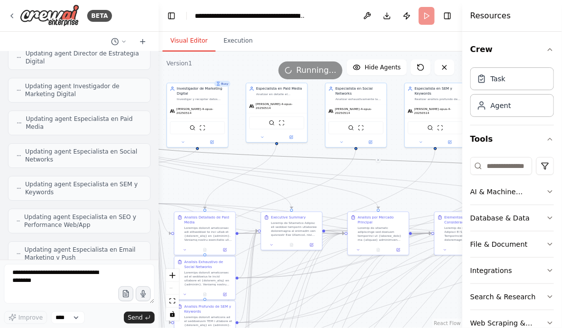
drag, startPoint x: 382, startPoint y: 150, endPoint x: 303, endPoint y: 150, distance: 79.3
click at [303, 150] on div ".deletable-edge-delete-btn { width: 20px; height: 20px; border: 0px solid #ffff…" at bounding box center [311, 190] width 304 height 277
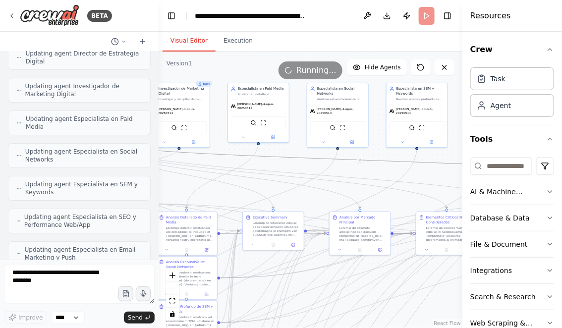
drag, startPoint x: 384, startPoint y: 148, endPoint x: 314, endPoint y: 148, distance: 70.4
click at [314, 148] on div ".deletable-edge-delete-btn { width: 20px; height: 20px; border: 0px solid #ffff…" at bounding box center [311, 190] width 304 height 277
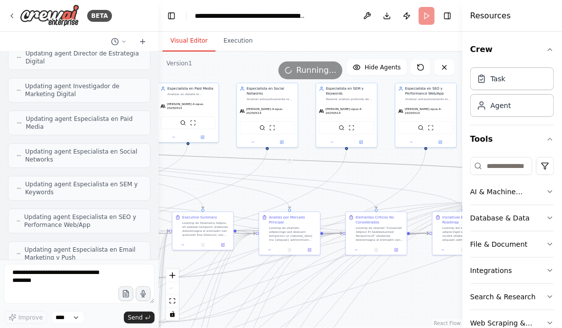
drag, startPoint x: 397, startPoint y: 150, endPoint x: 331, endPoint y: 150, distance: 66.0
click at [332, 150] on div ".deletable-edge-delete-btn { width: 20px; height: 20px; border: 0px solid #ffff…" at bounding box center [311, 190] width 304 height 277
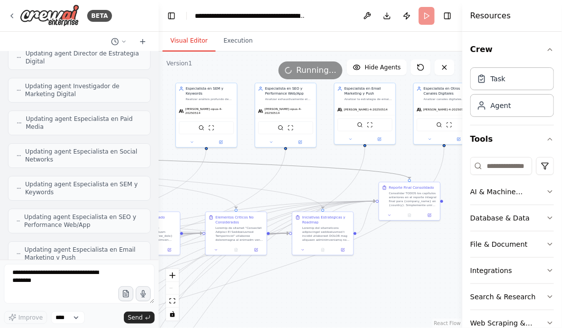
drag, startPoint x: 394, startPoint y: 151, endPoint x: 312, endPoint y: 151, distance: 82.3
click at [312, 151] on div ".deletable-edge-delete-btn { width: 20px; height: 20px; border: 0px solid #ffff…" at bounding box center [311, 190] width 304 height 277
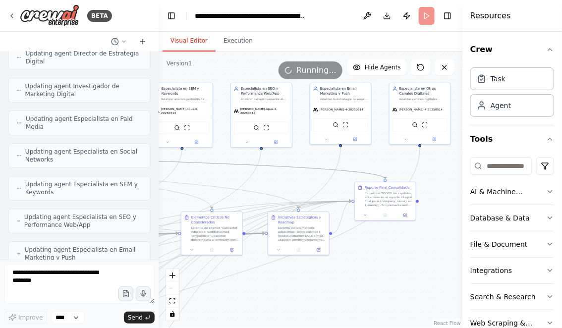
drag, startPoint x: 405, startPoint y: 155, endPoint x: 323, endPoint y: 155, distance: 82.3
click at [325, 155] on div ".deletable-edge-delete-btn { width: 20px; height: 20px; border: 0px solid #ffff…" at bounding box center [311, 190] width 304 height 277
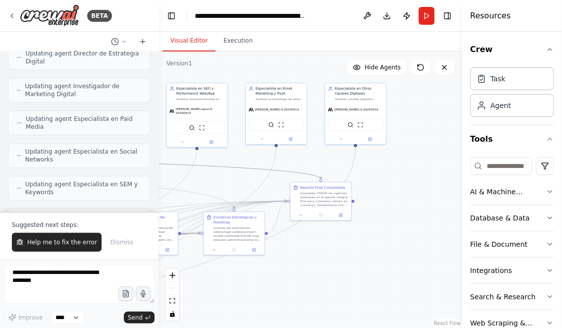
drag, startPoint x: 303, startPoint y: 283, endPoint x: 337, endPoint y: 269, distance: 36.5
click at [338, 267] on div ".deletable-edge-delete-btn { width: 20px; height: 20px; border: 0px solid #ffff…" at bounding box center [311, 190] width 304 height 277
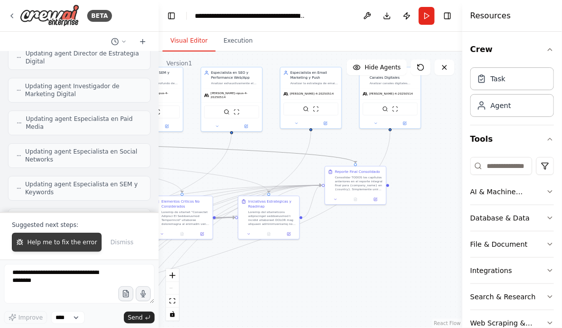
click at [51, 244] on span "Help me to fix the error" at bounding box center [62, 243] width 70 height 8
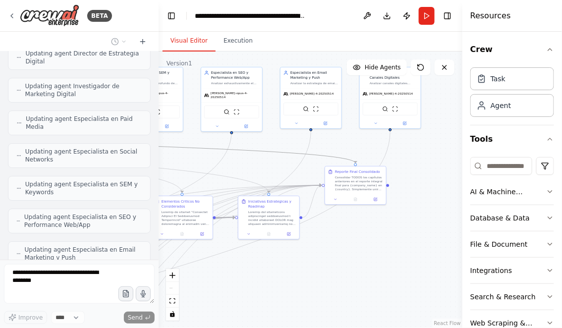
scroll to position [10171, 0]
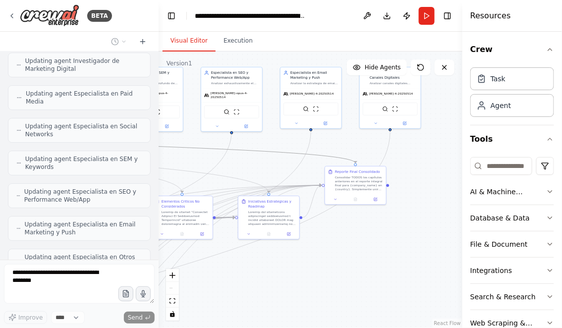
drag, startPoint x: 273, startPoint y: 271, endPoint x: 335, endPoint y: 265, distance: 62.3
click at [335, 265] on div ".deletable-edge-delete-btn { width: 20px; height: 20px; border: 0px solid #ffff…" at bounding box center [311, 190] width 304 height 277
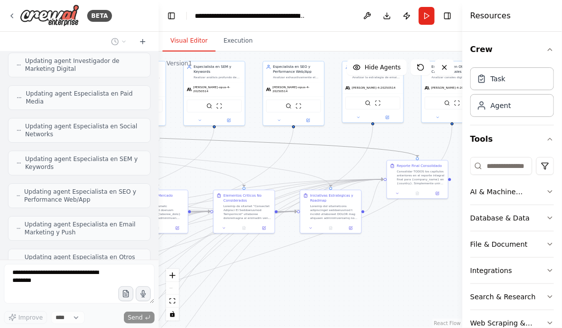
drag, startPoint x: 305, startPoint y: 290, endPoint x: 385, endPoint y: 245, distance: 91.5
click at [385, 246] on div ".deletable-edge-delete-btn { width: 20px; height: 20px; border: 0px solid #ffff…" at bounding box center [311, 190] width 304 height 277
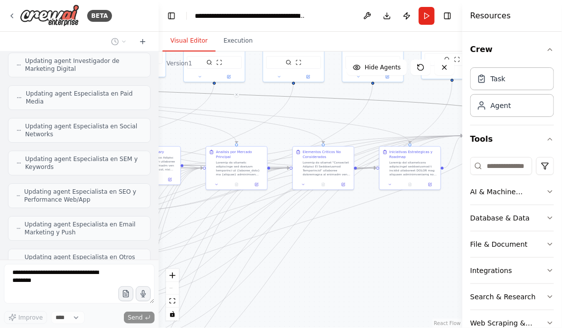
drag, startPoint x: 310, startPoint y: 293, endPoint x: 407, endPoint y: 241, distance: 110.0
click at [406, 242] on div ".deletable-edge-delete-btn { width: 20px; height: 20px; border: 0px solid #ffff…" at bounding box center [311, 190] width 304 height 277
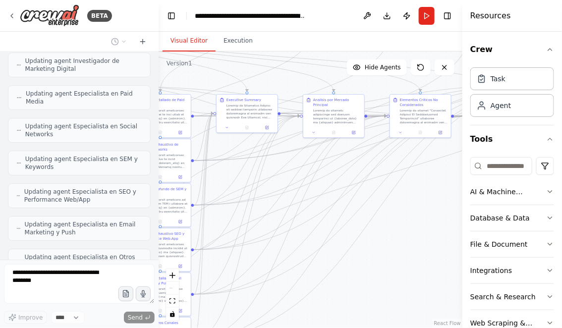
drag, startPoint x: 350, startPoint y: 284, endPoint x: 411, endPoint y: 203, distance: 101.4
click at [411, 203] on div ".deletable-edge-delete-btn { width: 20px; height: 20px; border: 0px solid #ffff…" at bounding box center [311, 190] width 304 height 277
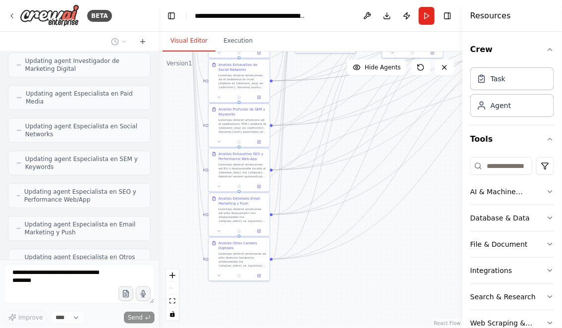
drag, startPoint x: 285, startPoint y: 275, endPoint x: 369, endPoint y: 274, distance: 84.8
click at [371, 275] on div ".deletable-edge-delete-btn { width: 20px; height: 20px; border: 0px solid #ffff…" at bounding box center [311, 190] width 304 height 277
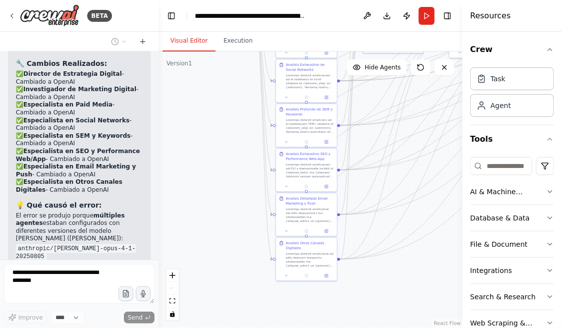
scroll to position [10539, 0]
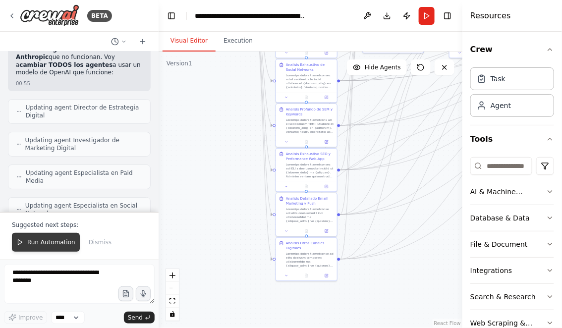
click at [54, 245] on span "Run Automation" at bounding box center [51, 243] width 48 height 8
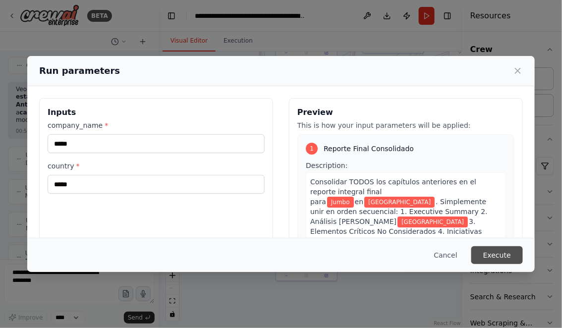
click at [500, 254] on button "Execute" at bounding box center [498, 255] width 52 height 18
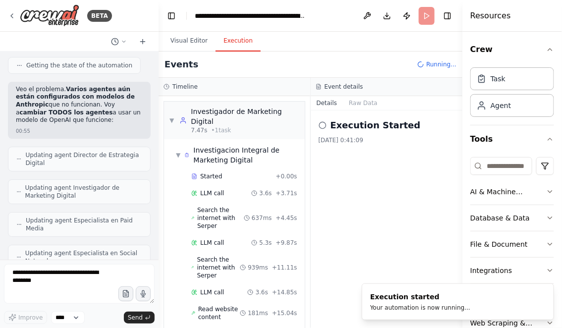
scroll to position [545, 0]
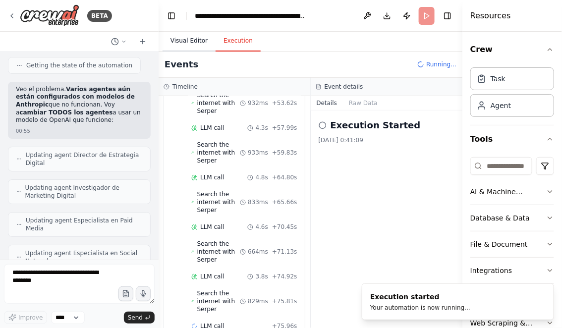
click at [186, 41] on button "Visual Editor" at bounding box center [189, 41] width 53 height 21
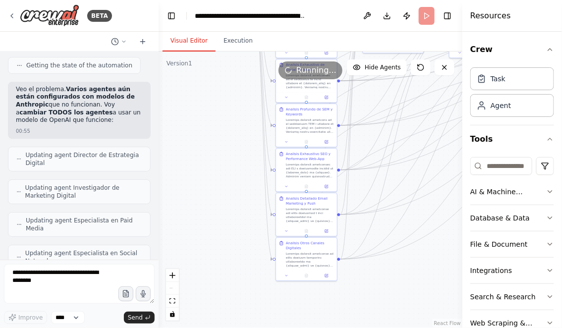
drag, startPoint x: 201, startPoint y: 201, endPoint x: 197, endPoint y: 270, distance: 69.1
click at [197, 269] on div ".deletable-edge-delete-btn { width: 20px; height: 20px; border: 0px solid #ffff…" at bounding box center [311, 190] width 304 height 277
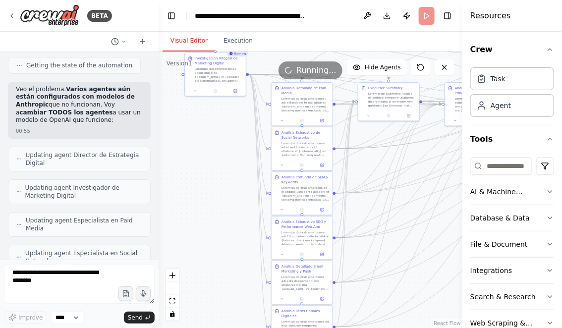
drag, startPoint x: 202, startPoint y: 222, endPoint x: 202, endPoint y: 255, distance: 32.7
click at [202, 255] on div ".deletable-edge-delete-btn { width: 20px; height: 20px; border: 0px solid #ffff…" at bounding box center [311, 190] width 304 height 277
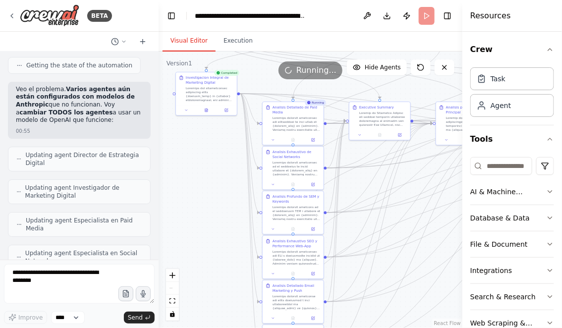
drag, startPoint x: 234, startPoint y: 208, endPoint x: 200, endPoint y: 157, distance: 61.6
click at [201, 157] on div ".deletable-edge-delete-btn { width: 20px; height: 20px; border: 0px solid #ffff…" at bounding box center [311, 190] width 304 height 277
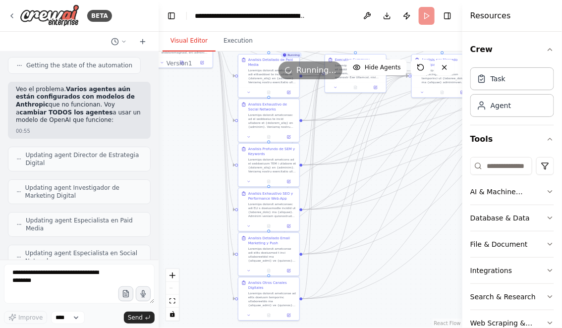
drag, startPoint x: 207, startPoint y: 195, endPoint x: 207, endPoint y: 186, distance: 9.4
click at [207, 186] on div ".deletable-edge-delete-btn { width: 20px; height: 20px; border: 0px solid #ffff…" at bounding box center [311, 190] width 304 height 277
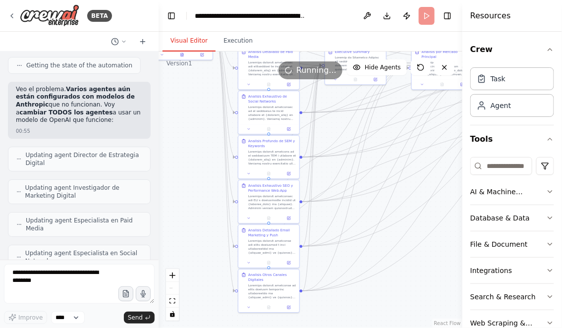
drag, startPoint x: 208, startPoint y: 234, endPoint x: 208, endPoint y: 200, distance: 33.7
click at [208, 200] on div ".deletable-edge-delete-btn { width: 20px; height: 20px; border: 0px solid #ffff…" at bounding box center [311, 190] width 304 height 277
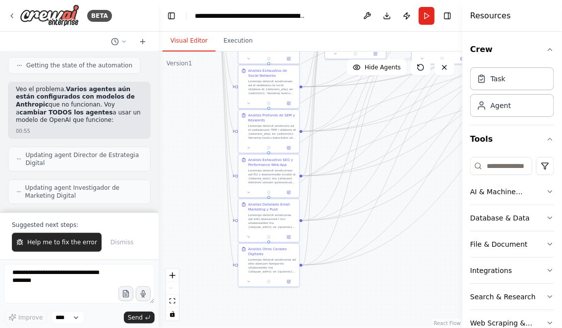
scroll to position [11283, 0]
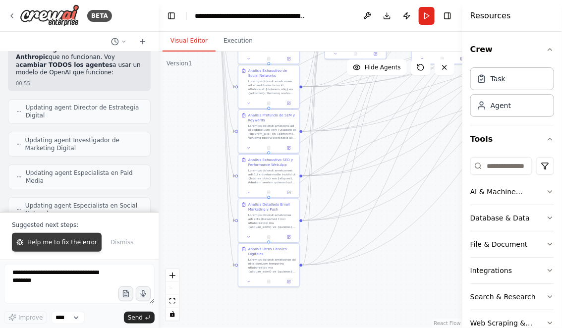
click at [73, 239] on span "Help me to fix the error" at bounding box center [62, 243] width 70 height 8
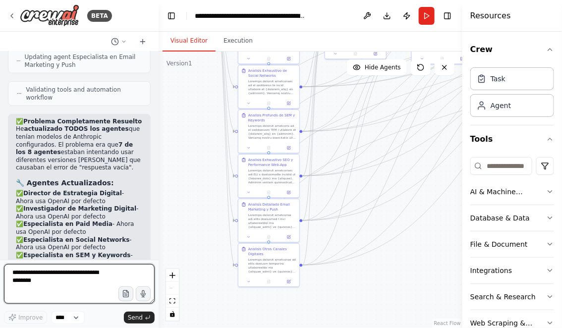
scroll to position [11531, 0]
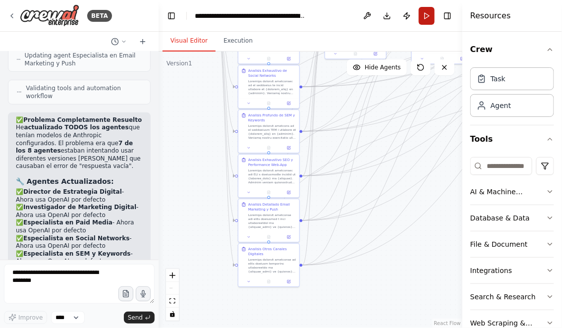
click at [427, 11] on button "Run" at bounding box center [427, 16] width 16 height 18
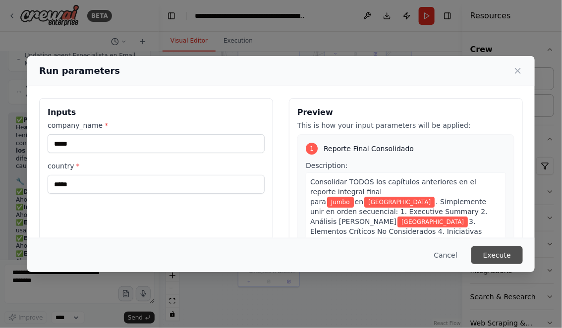
click at [498, 258] on button "Execute" at bounding box center [498, 255] width 52 height 18
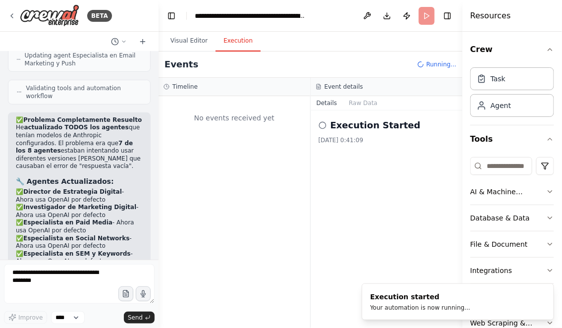
scroll to position [0, 0]
click at [191, 42] on button "Visual Editor" at bounding box center [189, 41] width 53 height 21
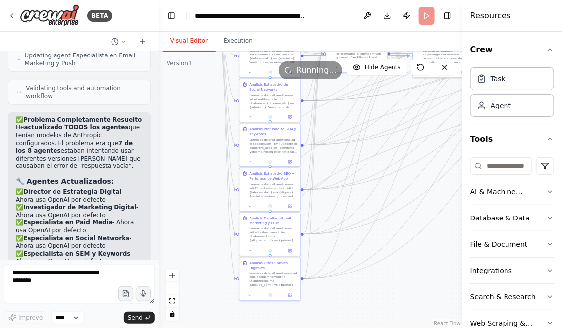
drag, startPoint x: 198, startPoint y: 184, endPoint x: 199, endPoint y: 240, distance: 55.6
click at [199, 240] on div ".deletable-edge-delete-btn { width: 20px; height: 20px; border: 0px solid #ffff…" at bounding box center [311, 190] width 304 height 277
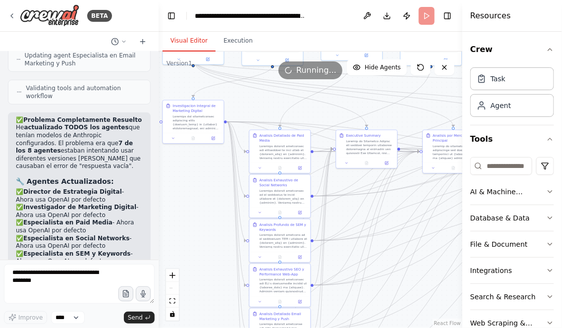
drag, startPoint x: 196, startPoint y: 194, endPoint x: 211, endPoint y: 263, distance: 69.9
click at [211, 262] on div ".deletable-edge-delete-btn { width: 20px; height: 20px; border: 0px solid #ffff…" at bounding box center [311, 190] width 304 height 277
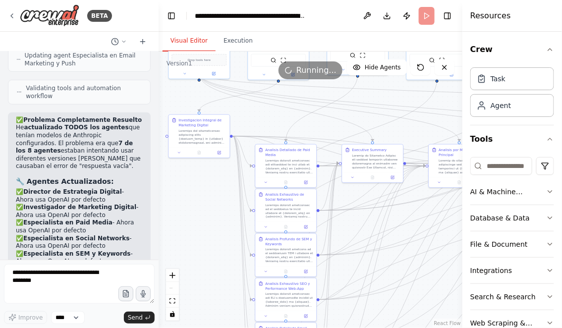
drag, startPoint x: 201, startPoint y: 231, endPoint x: 223, endPoint y: 249, distance: 27.8
click at [223, 249] on div ".deletable-edge-delete-btn { width: 20px; height: 20px; border: 0px solid #ffff…" at bounding box center [311, 190] width 304 height 277
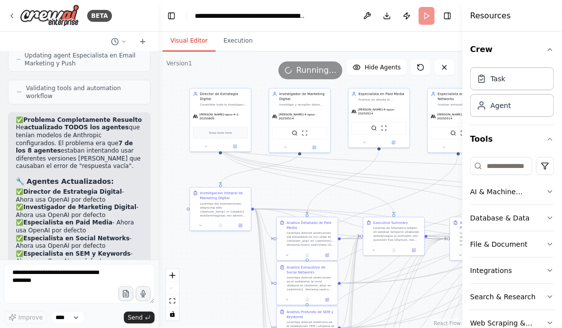
drag, startPoint x: 220, startPoint y: 253, endPoint x: 220, endPoint y: 285, distance: 31.7
click at [220, 285] on div ".deletable-edge-delete-btn { width: 20px; height: 20px; border: 0px solid #ffff…" at bounding box center [311, 190] width 304 height 277
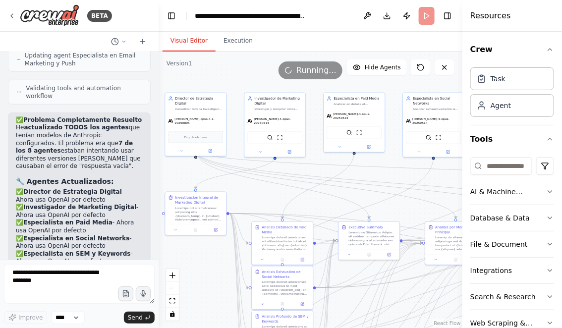
drag, startPoint x: 204, startPoint y: 166, endPoint x: 123, endPoint y: 164, distance: 80.3
click at [124, 165] on div "BETA Hello! I'm the CrewAI assistant. What kind of automation do you want to bu…" at bounding box center [281, 164] width 562 height 328
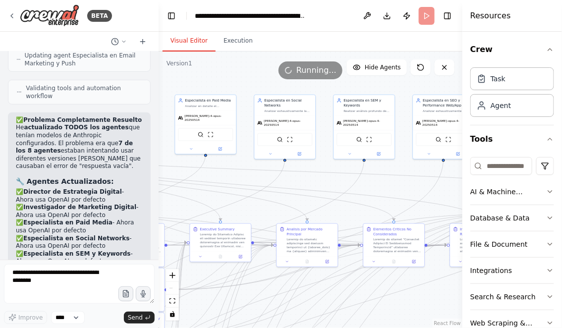
drag, startPoint x: 404, startPoint y: 179, endPoint x: 305, endPoint y: 181, distance: 98.2
click at [306, 181] on div ".deletable-edge-delete-btn { width: 20px; height: 20px; border: 0px solid #ffff…" at bounding box center [311, 190] width 304 height 277
drag, startPoint x: 408, startPoint y: 185, endPoint x: 274, endPoint y: 184, distance: 133.9
click at [274, 185] on div ".deletable-edge-delete-btn { width: 20px; height: 20px; border: 0px solid #ffff…" at bounding box center [311, 190] width 304 height 277
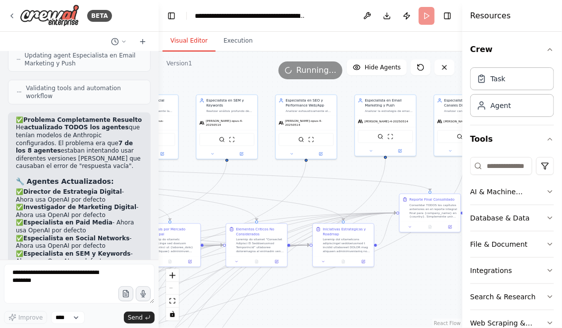
drag, startPoint x: 356, startPoint y: 189, endPoint x: 277, endPoint y: 189, distance: 78.8
click at [278, 189] on div ".deletable-edge-delete-btn { width: 20px; height: 20px; border: 0px solid #ffff…" at bounding box center [311, 190] width 304 height 277
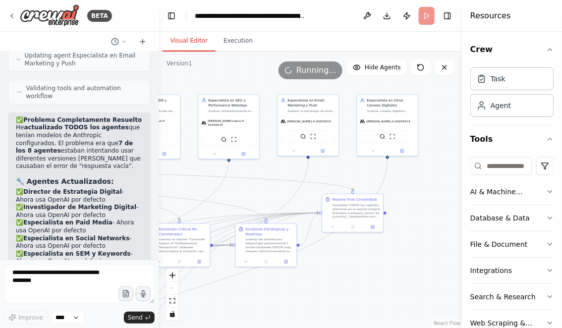
drag, startPoint x: 285, startPoint y: 302, endPoint x: 379, endPoint y: 283, distance: 95.6
click at [375, 283] on div ".deletable-edge-delete-btn { width: 20px; height: 20px; border: 0px solid #ffff…" at bounding box center [311, 190] width 304 height 277
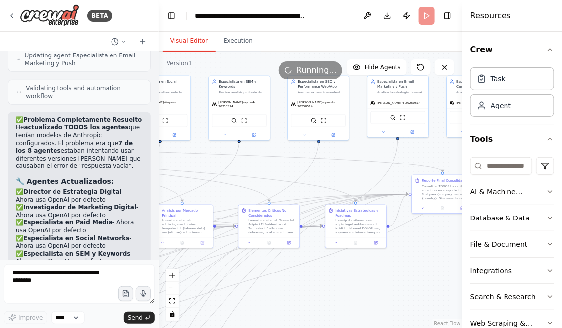
drag, startPoint x: 307, startPoint y: 299, endPoint x: 396, endPoint y: 265, distance: 94.5
click at [394, 265] on div ".deletable-edge-delete-btn { width: 20px; height: 20px; border: 0px solid #ffff…" at bounding box center [311, 190] width 304 height 277
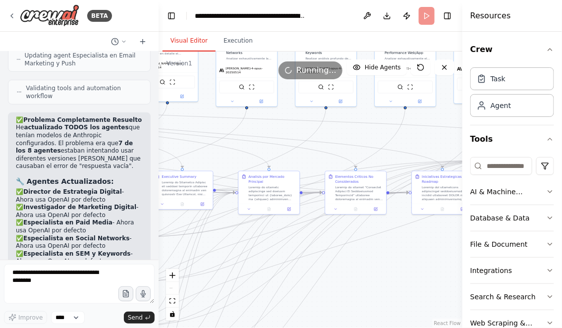
drag, startPoint x: 206, startPoint y: 241, endPoint x: 319, endPoint y: 223, distance: 114.5
click at [319, 223] on div ".deletable-edge-delete-btn { width: 20px; height: 20px; border: 0px solid #ffff…" at bounding box center [311, 190] width 304 height 277
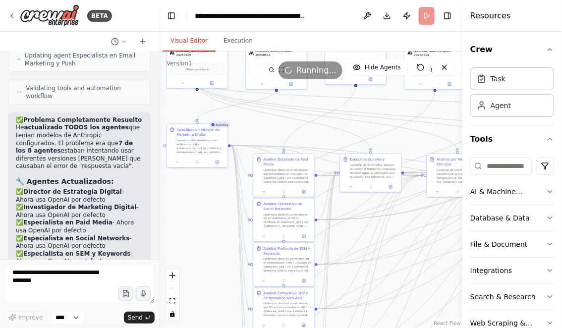
drag, startPoint x: 173, startPoint y: 126, endPoint x: 275, endPoint y: 133, distance: 102.9
click at [275, 133] on div ".deletable-edge-delete-btn { width: 20px; height: 20px; border: 0px solid #ffff…" at bounding box center [311, 190] width 304 height 277
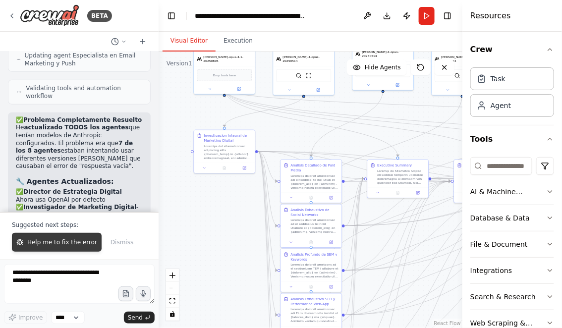
click at [43, 248] on button "Help me to fix the error" at bounding box center [57, 242] width 90 height 19
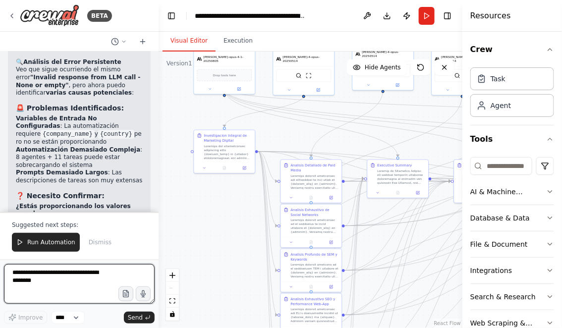
scroll to position [12196, 0]
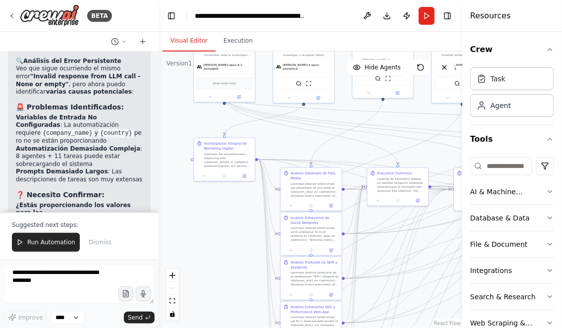
drag, startPoint x: 204, startPoint y: 236, endPoint x: 208, endPoint y: 318, distance: 82.9
click at [208, 318] on div ".deletable-edge-delete-btn { width: 20px; height: 20px; border: 0px solid #ffff…" at bounding box center [311, 190] width 304 height 277
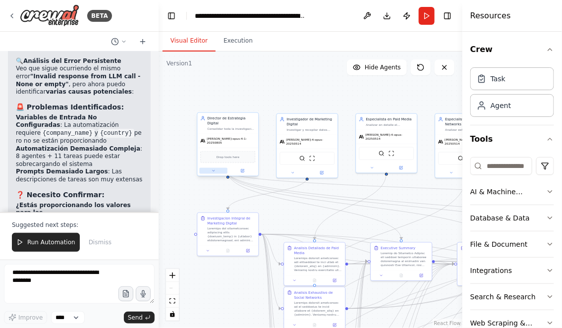
click at [214, 168] on button at bounding box center [213, 171] width 28 height 6
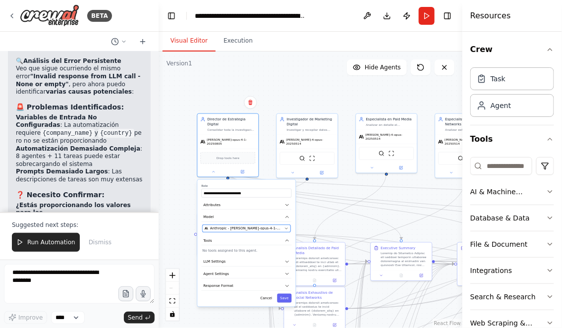
click at [285, 227] on icon "button" at bounding box center [287, 229] width 4 height 4
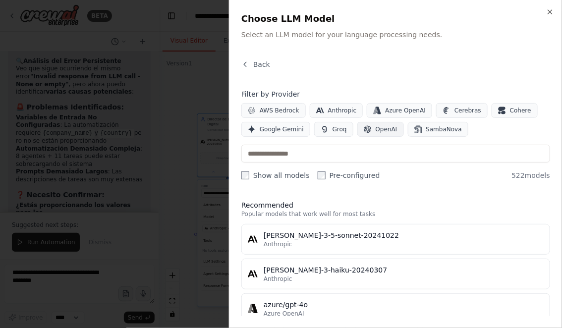
click at [383, 129] on span "OpenAI" at bounding box center [387, 129] width 22 height 8
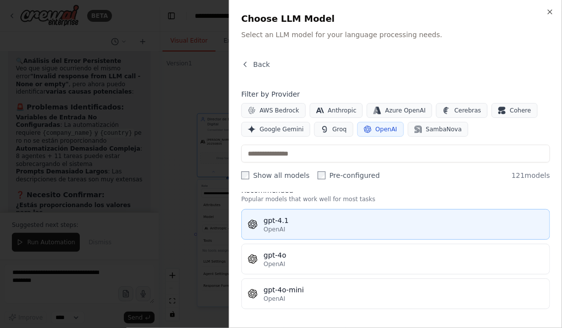
scroll to position [18, 0]
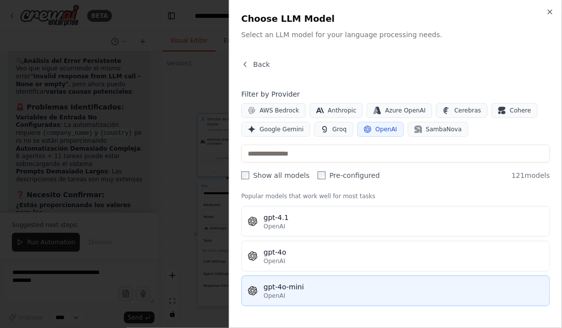
click at [300, 289] on div "gpt-4o-mini" at bounding box center [404, 287] width 280 height 10
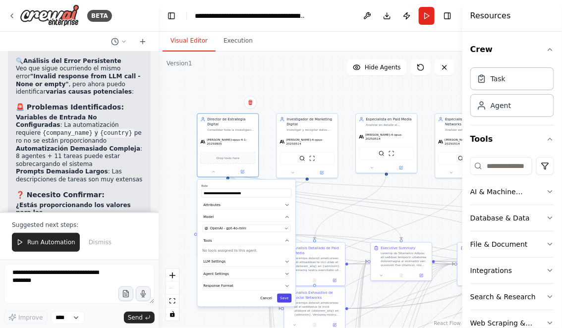
click at [285, 294] on button "Save" at bounding box center [284, 298] width 14 height 9
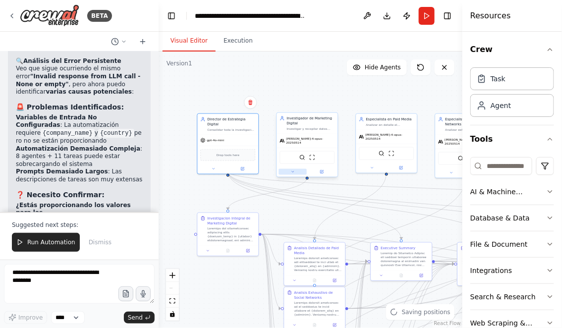
click at [292, 170] on icon at bounding box center [293, 172] width 4 height 4
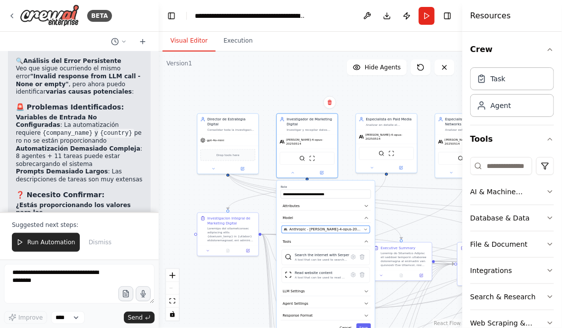
click at [333, 227] on span "Anthropic - [PERSON_NAME]-4-opus-20250514" at bounding box center [326, 229] width 72 height 5
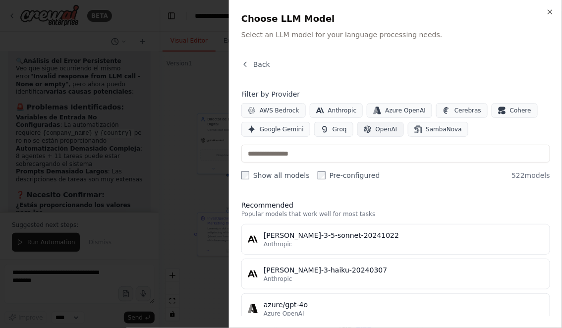
click at [381, 127] on span "OpenAI" at bounding box center [387, 129] width 22 height 8
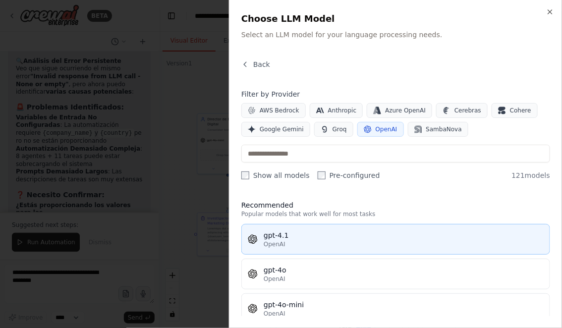
scroll to position [15, 0]
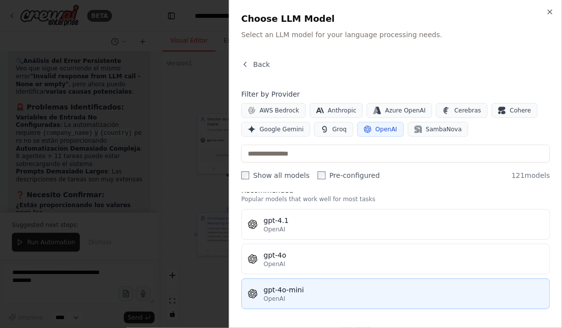
click at [312, 290] on div "gpt-4o-mini" at bounding box center [404, 290] width 280 height 10
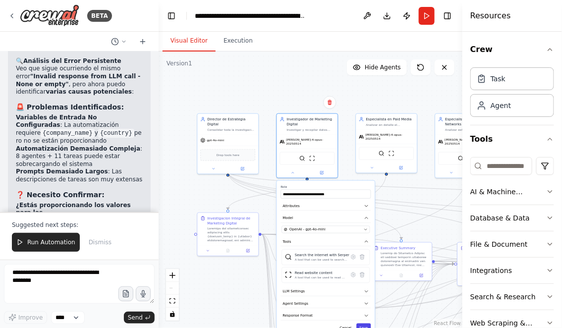
click at [363, 324] on button "Save" at bounding box center [364, 328] width 14 height 9
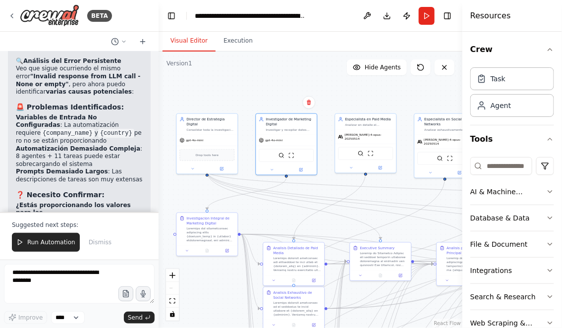
drag, startPoint x: 410, startPoint y: 179, endPoint x: 341, endPoint y: 191, distance: 70.5
click at [341, 191] on div ".deletable-edge-delete-btn { width: 20px; height: 20px; border: 0px solid #ffff…" at bounding box center [311, 190] width 304 height 277
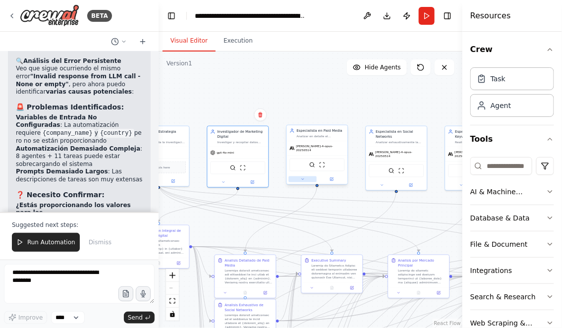
click at [304, 177] on button at bounding box center [303, 180] width 28 height 6
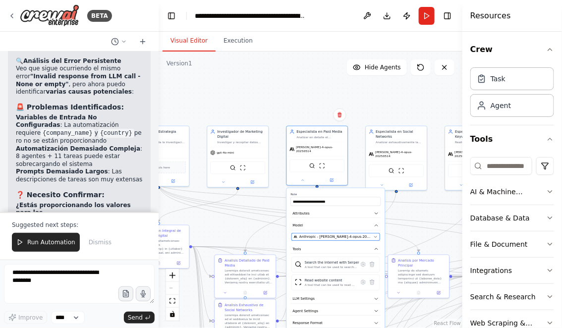
click at [374, 235] on icon "button" at bounding box center [376, 237] width 4 height 4
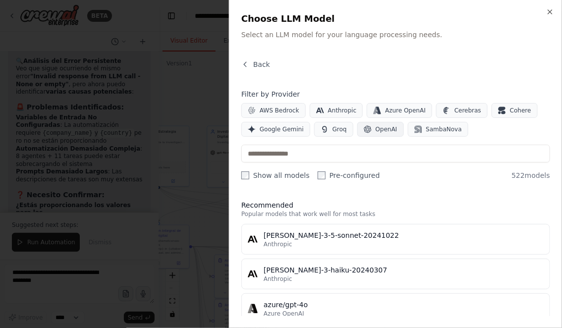
click at [379, 132] on span "OpenAI" at bounding box center [387, 129] width 22 height 8
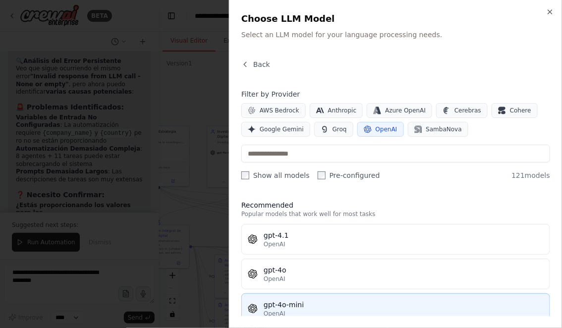
click at [300, 306] on div "gpt-4o-mini" at bounding box center [404, 305] width 280 height 10
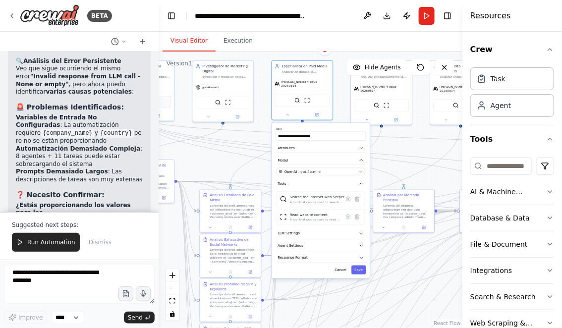
drag, startPoint x: 420, startPoint y: 214, endPoint x: 405, endPoint y: 146, distance: 70.1
click at [405, 146] on div ".deletable-edge-delete-btn { width: 20px; height: 20px; border: 0px solid #ffff…" at bounding box center [311, 190] width 304 height 277
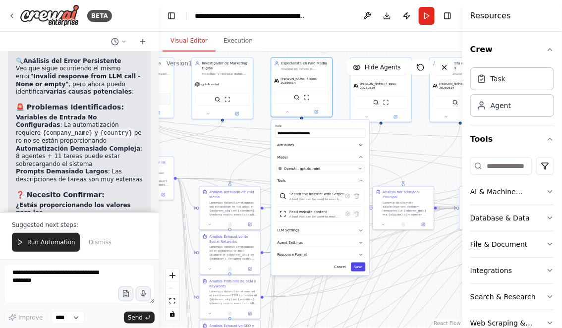
click at [357, 263] on button "Save" at bounding box center [358, 267] width 14 height 9
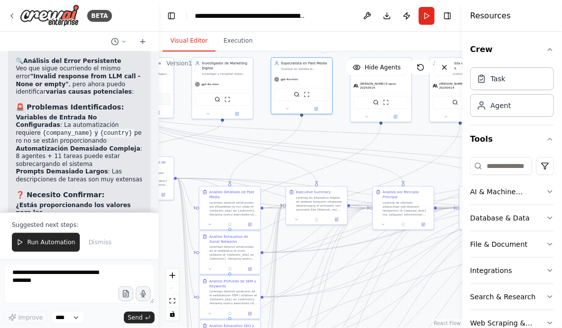
drag, startPoint x: 400, startPoint y: 144, endPoint x: 339, endPoint y: 144, distance: 61.0
click at [340, 144] on div ".deletable-edge-delete-btn { width: 20px; height: 20px; border: 0px solid #ffff…" at bounding box center [311, 190] width 304 height 277
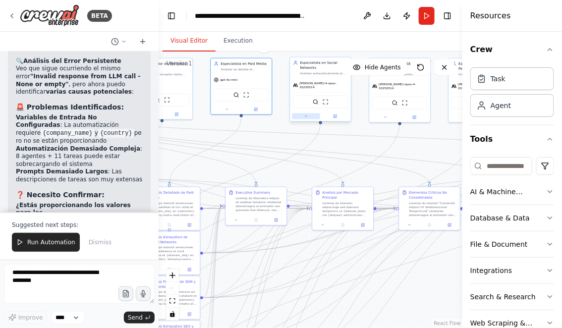
click at [305, 115] on icon at bounding box center [306, 117] width 4 height 4
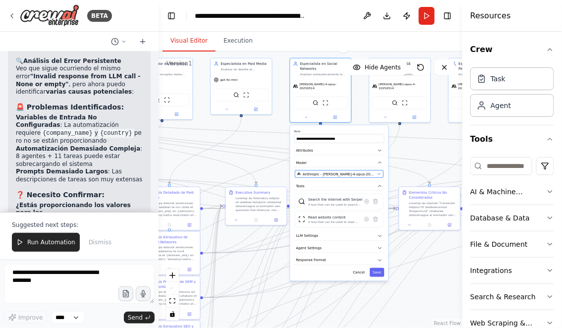
click at [361, 172] on span "Anthropic - [PERSON_NAME]-4-opus-20250514" at bounding box center [339, 174] width 72 height 5
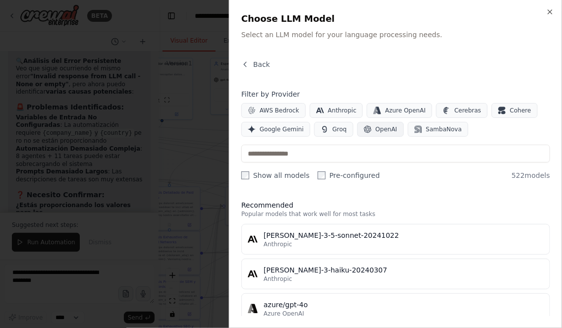
click at [370, 131] on button "OpenAI" at bounding box center [381, 129] width 47 height 15
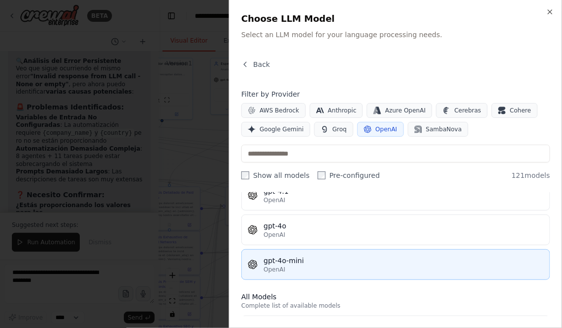
scroll to position [49, 0]
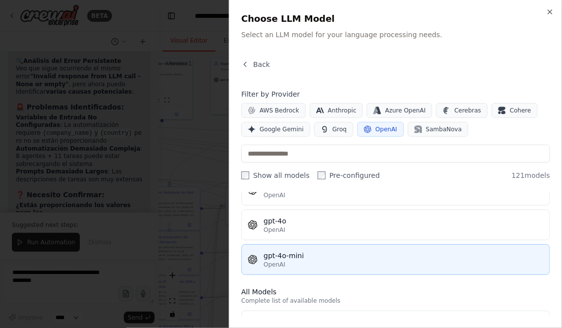
click at [303, 262] on div "OpenAI" at bounding box center [404, 265] width 280 height 8
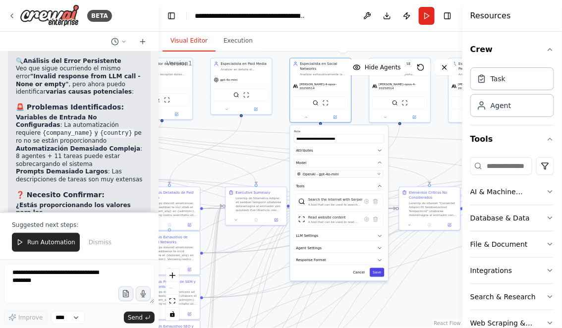
click at [378, 268] on button "Save" at bounding box center [377, 272] width 14 height 9
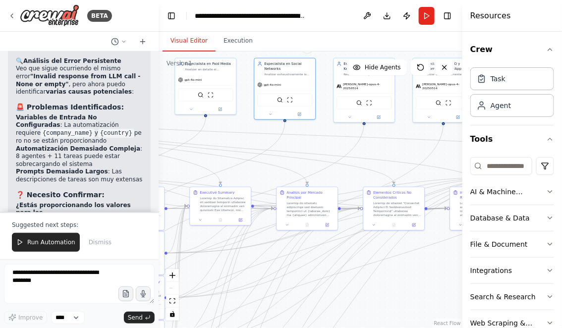
drag, startPoint x: 427, startPoint y: 150, endPoint x: 338, endPoint y: 155, distance: 89.9
click at [338, 155] on div ".deletable-edge-delete-btn { width: 20px; height: 20px; border: 0px solid #ffff…" at bounding box center [311, 190] width 304 height 277
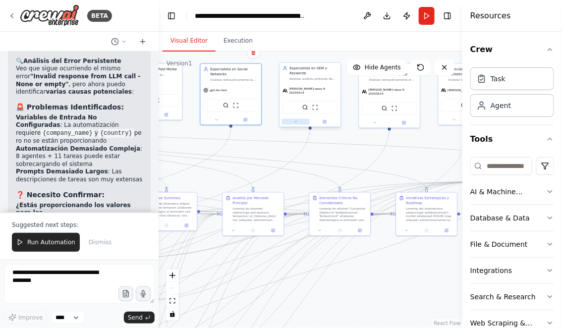
click at [295, 120] on icon at bounding box center [296, 122] width 4 height 4
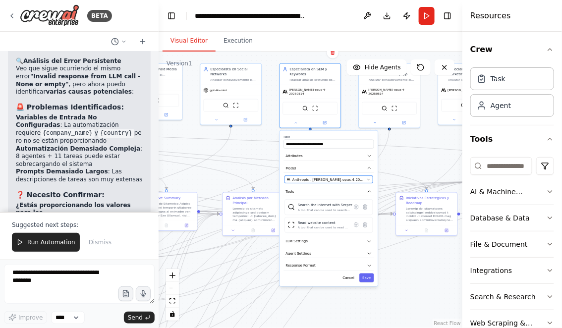
click at [355, 177] on div "Anthropic - [PERSON_NAME]-opus-4-20250514" at bounding box center [326, 179] width 78 height 5
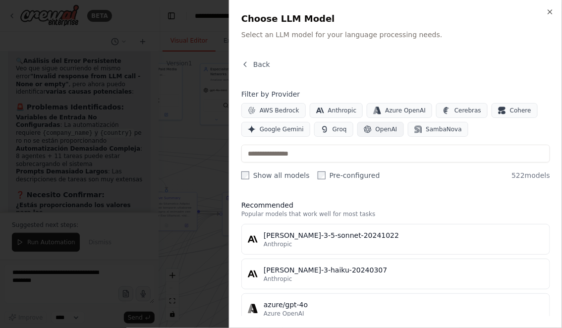
click at [367, 128] on icon "button" at bounding box center [368, 129] width 8 height 8
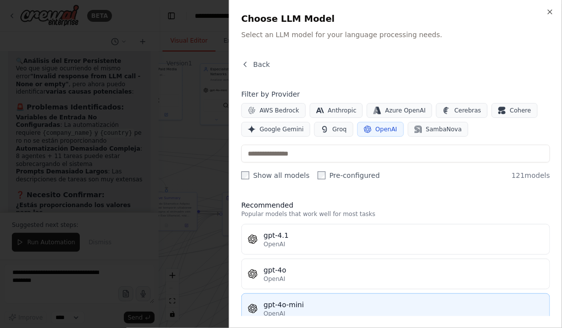
click at [308, 308] on div "gpt-4o-mini" at bounding box center [404, 305] width 280 height 10
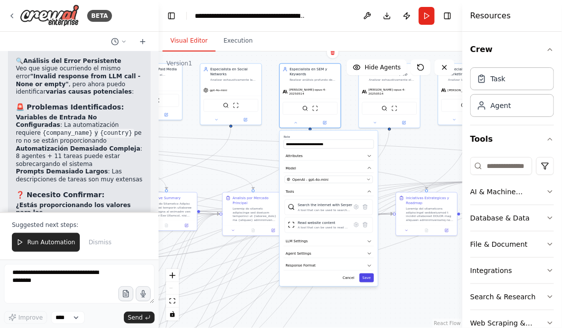
click at [365, 275] on button "Save" at bounding box center [367, 278] width 14 height 9
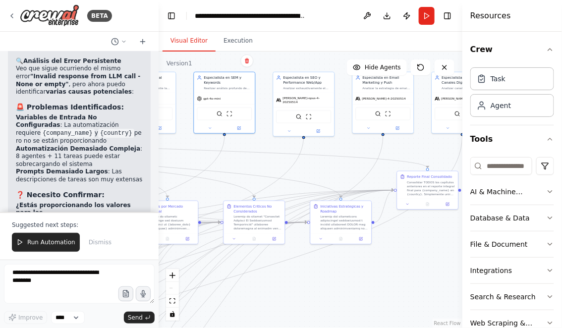
drag, startPoint x: 397, startPoint y: 276, endPoint x: 294, endPoint y: 286, distance: 104.1
click at [294, 285] on div ".deletable-edge-delete-btn { width: 20px; height: 20px; border: 0px solid #ffff…" at bounding box center [311, 190] width 304 height 277
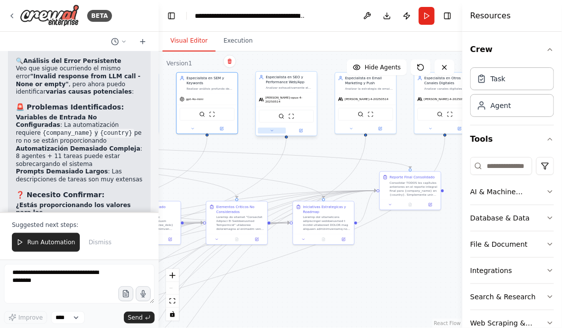
click at [272, 130] on button at bounding box center [272, 131] width 28 height 6
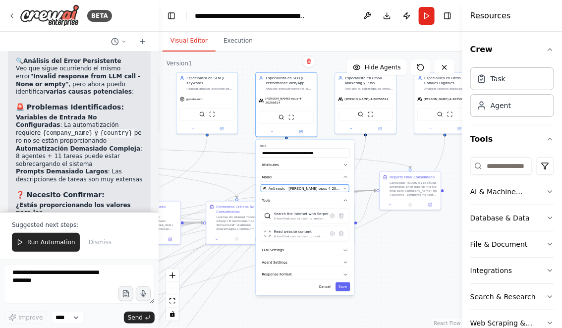
click at [293, 186] on span "Anthropic - [PERSON_NAME]-opus-4-20250514" at bounding box center [305, 188] width 72 height 5
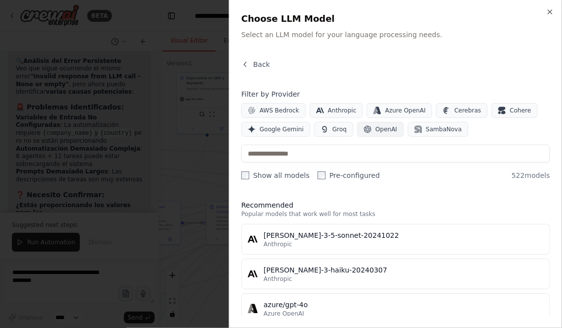
click at [386, 128] on span "OpenAI" at bounding box center [387, 129] width 22 height 8
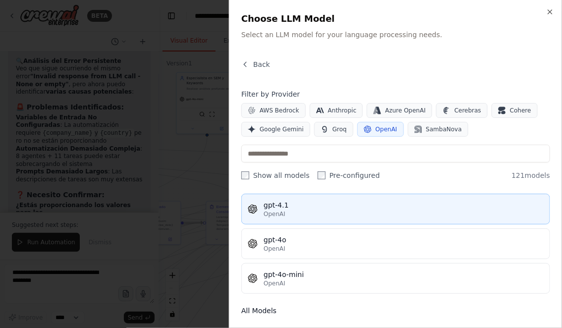
scroll to position [37, 0]
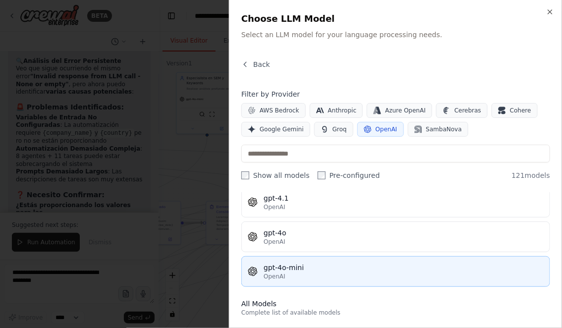
click at [294, 270] on div "gpt-4o-mini" at bounding box center [404, 268] width 280 height 10
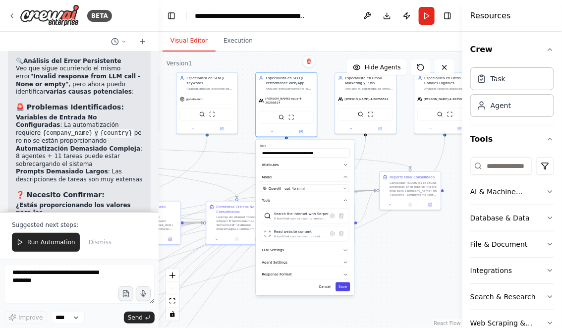
click at [347, 285] on button "Save" at bounding box center [343, 287] width 14 height 9
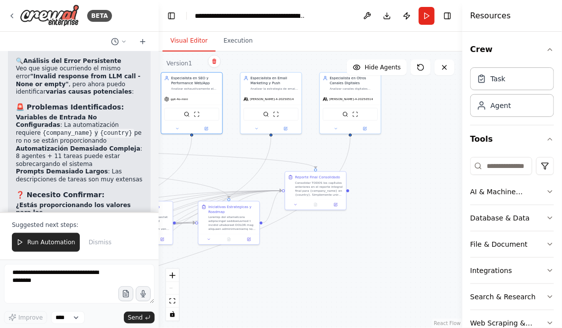
drag, startPoint x: 393, startPoint y: 279, endPoint x: 297, endPoint y: 279, distance: 96.7
click at [297, 279] on div ".deletable-edge-delete-btn { width: 20px; height: 20px; border: 0px solid #ffff…" at bounding box center [311, 190] width 304 height 277
click at [253, 127] on icon at bounding box center [255, 128] width 4 height 4
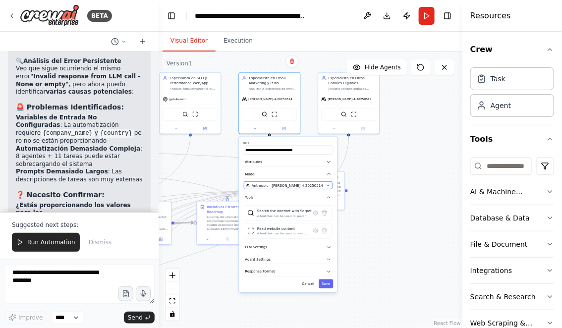
click at [279, 186] on span "Anthropic - [PERSON_NAME]-4-20250514" at bounding box center [287, 185] width 71 height 5
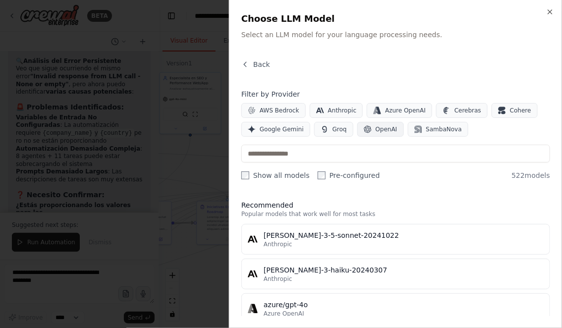
click at [376, 129] on span "OpenAI" at bounding box center [387, 129] width 22 height 8
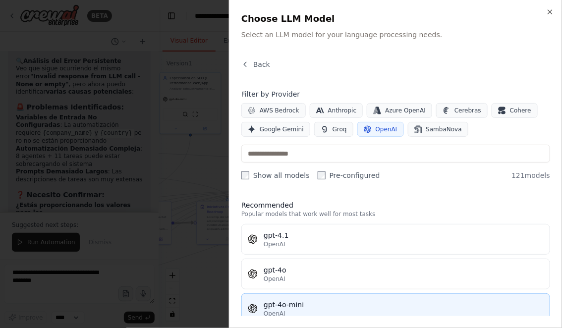
click at [294, 304] on div "gpt-4o-mini" at bounding box center [404, 305] width 280 height 10
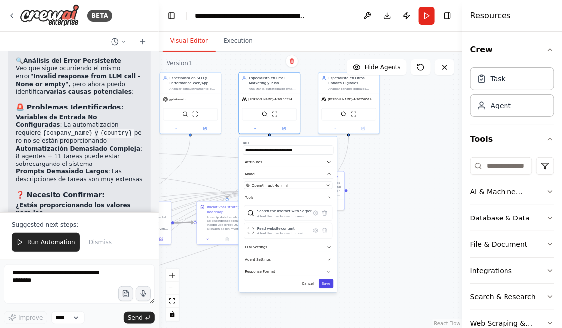
click at [327, 285] on button "Save" at bounding box center [326, 284] width 14 height 9
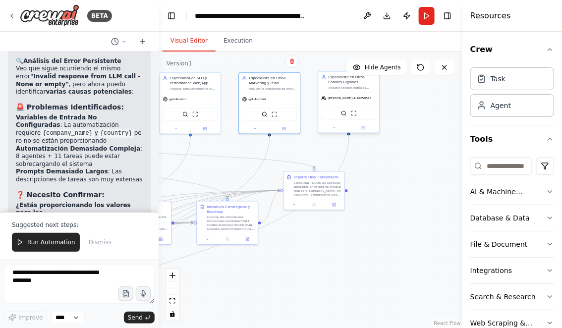
click at [335, 131] on div at bounding box center [348, 128] width 61 height 10
click at [334, 127] on icon at bounding box center [335, 127] width 2 height 1
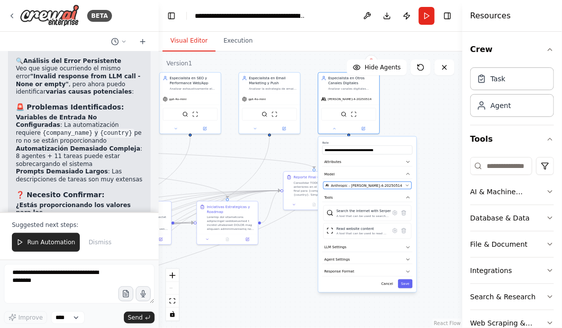
click at [404, 184] on button "Anthropic - [PERSON_NAME]-4-20250514" at bounding box center [367, 185] width 88 height 7
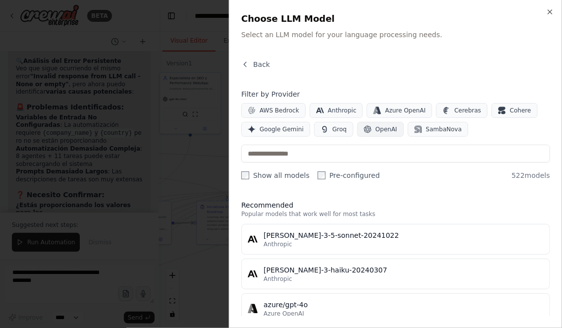
click at [370, 127] on button "OpenAI" at bounding box center [381, 129] width 47 height 15
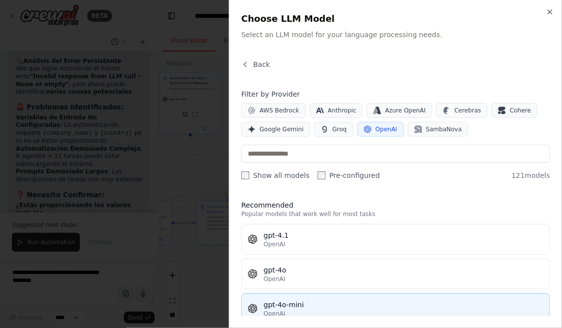
click at [320, 307] on div "gpt-4o-mini" at bounding box center [404, 305] width 280 height 10
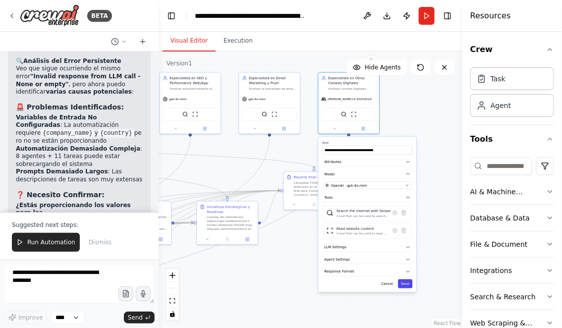
click at [406, 282] on button "Save" at bounding box center [405, 284] width 14 height 9
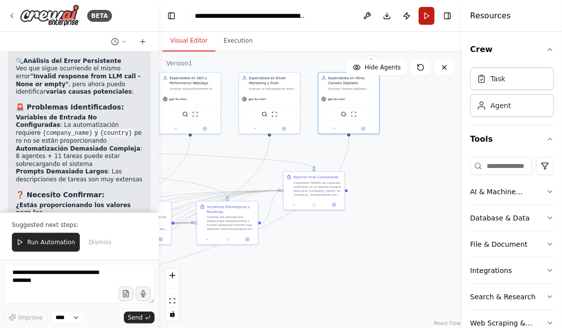
click at [427, 16] on button "Run" at bounding box center [427, 16] width 16 height 18
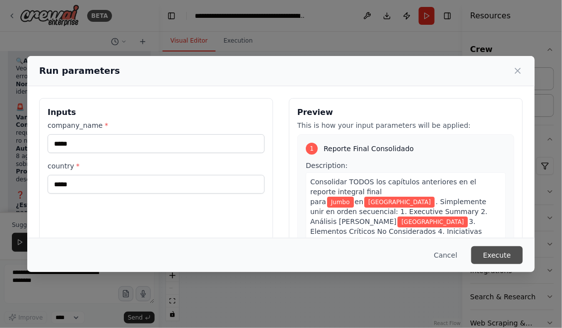
click at [494, 255] on button "Execute" at bounding box center [498, 255] width 52 height 18
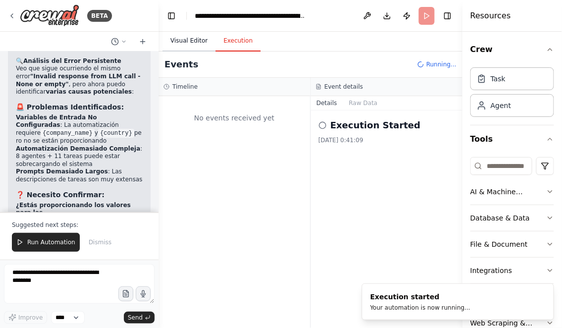
click at [186, 41] on button "Visual Editor" at bounding box center [189, 41] width 53 height 21
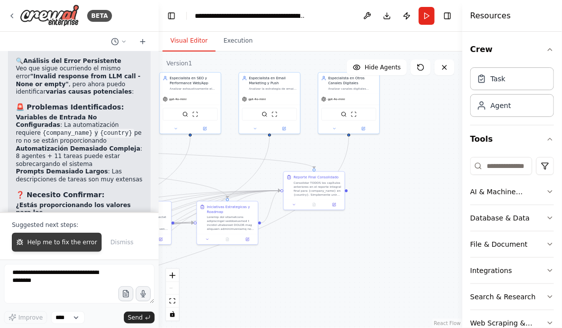
click at [55, 240] on span "Help me to fix the error" at bounding box center [62, 243] width 70 height 8
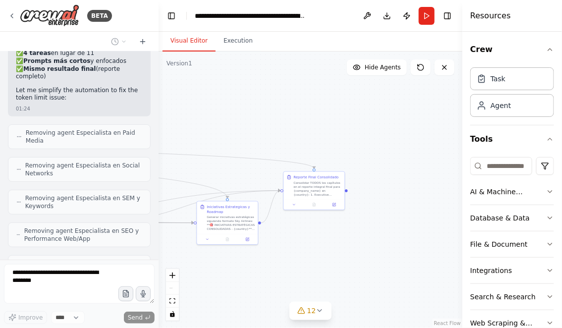
scroll to position [13505, 0]
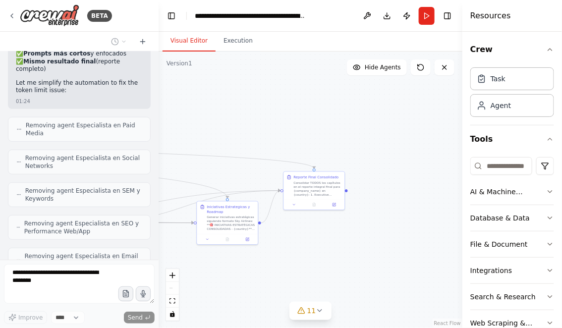
drag, startPoint x: 236, startPoint y: 118, endPoint x: 365, endPoint y: 136, distance: 130.8
click at [363, 136] on div ".deletable-edge-delete-btn { width: 20px; height: 20px; border: 0px solid #ffff…" at bounding box center [311, 190] width 304 height 277
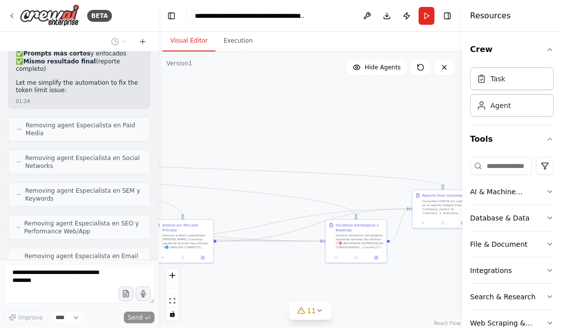
drag, startPoint x: 249, startPoint y: 120, endPoint x: 399, endPoint y: 122, distance: 150.3
click at [398, 122] on div ".deletable-edge-delete-btn { width: 20px; height: 20px; border: 0px solid #ffff…" at bounding box center [311, 190] width 304 height 277
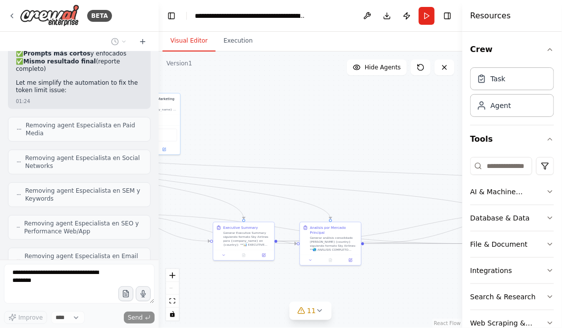
drag, startPoint x: 258, startPoint y: 134, endPoint x: 360, endPoint y: 125, distance: 101.6
click at [360, 125] on div ".deletable-edge-delete-btn { width: 20px; height: 20px; border: 0px solid #ffff…" at bounding box center [311, 190] width 304 height 277
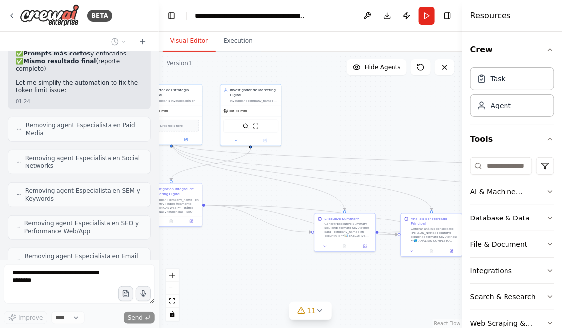
scroll to position [13529, 0]
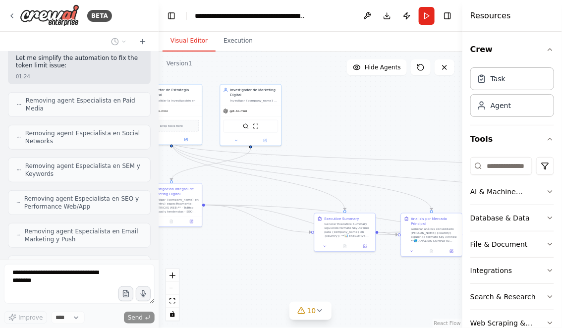
drag, startPoint x: 211, startPoint y: 280, endPoint x: 313, endPoint y: 280, distance: 102.1
click at [313, 280] on div ".deletable-edge-delete-btn { width: 20px; height: 20px; border: 0px solid #ffff…" at bounding box center [311, 190] width 304 height 277
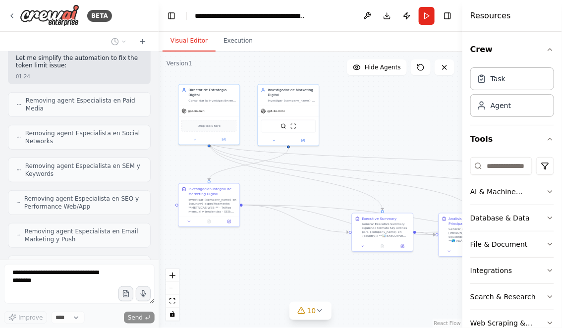
drag, startPoint x: 324, startPoint y: 263, endPoint x: 209, endPoint y: 256, distance: 114.7
click at [210, 259] on div ".deletable-edge-delete-btn { width: 20px; height: 20px; border: 0px solid #ffff…" at bounding box center [311, 190] width 304 height 277
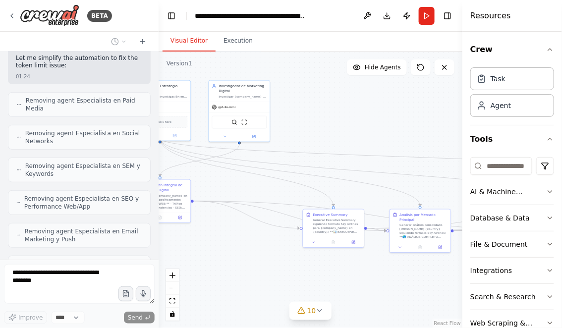
drag, startPoint x: 266, startPoint y: 266, endPoint x: 231, endPoint y: 261, distance: 35.5
click at [233, 262] on div ".deletable-edge-delete-btn { width: 20px; height: 20px; border: 0px solid #ffff…" at bounding box center [311, 190] width 304 height 277
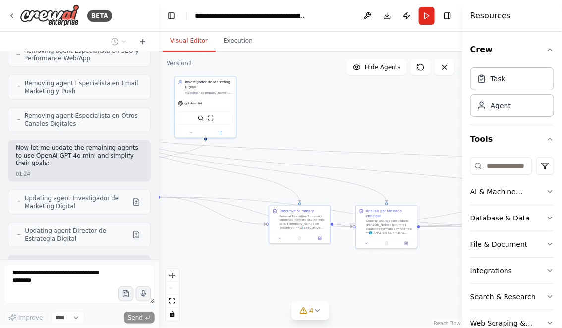
scroll to position [13702, 0]
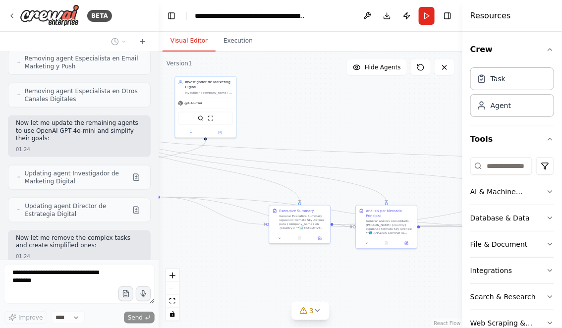
drag, startPoint x: 287, startPoint y: 271, endPoint x: 203, endPoint y: 271, distance: 84.3
click at [203, 271] on div ".deletable-edge-delete-btn { width: 20px; height: 20px; border: 0px solid #ffff…" at bounding box center [311, 190] width 304 height 277
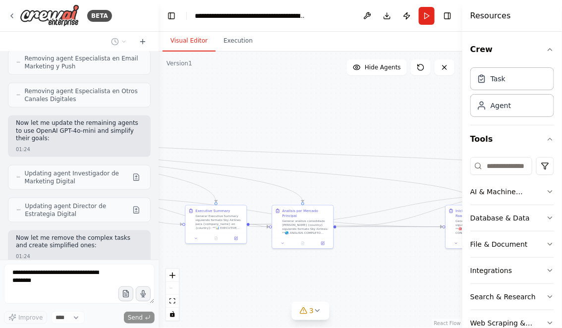
drag, startPoint x: 375, startPoint y: 276, endPoint x: 262, endPoint y: 276, distance: 113.6
click at [262, 276] on div ".deletable-edge-delete-btn { width: 20px; height: 20px; border: 0px solid #ffff…" at bounding box center [311, 190] width 304 height 277
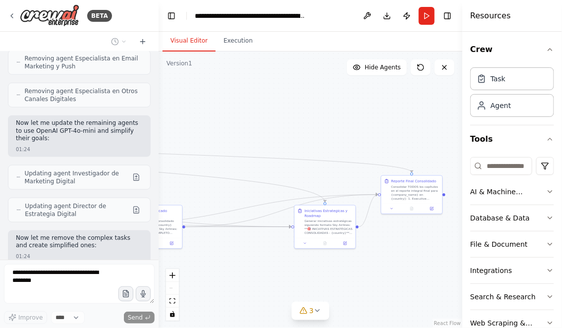
drag, startPoint x: 297, startPoint y: 279, endPoint x: 258, endPoint y: 279, distance: 38.7
click at [258, 279] on div ".deletable-edge-delete-btn { width: 20px; height: 20px; border: 0px solid #ffff…" at bounding box center [311, 190] width 304 height 277
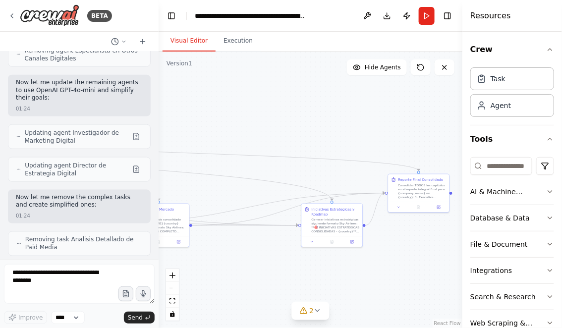
drag, startPoint x: 240, startPoint y: 286, endPoint x: 327, endPoint y: 284, distance: 86.3
click at [323, 284] on div ".deletable-edge-delete-btn { width: 20px; height: 20px; border: 0px solid #ffff…" at bounding box center [311, 190] width 304 height 277
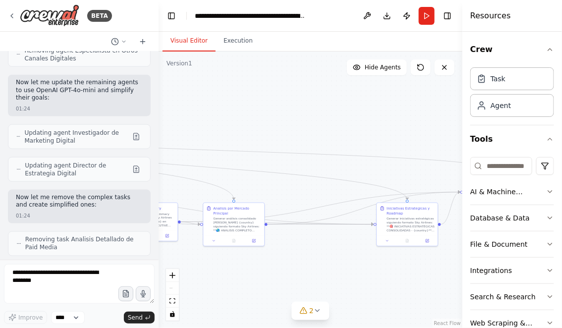
scroll to position [13750, 0]
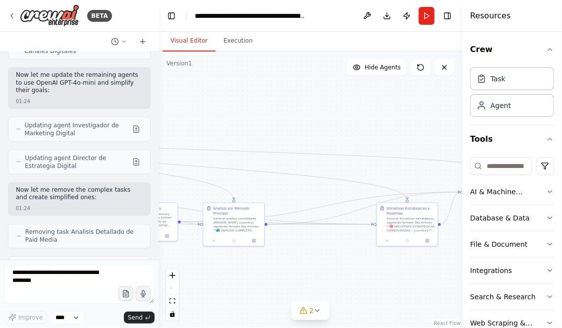
drag, startPoint x: 237, startPoint y: 282, endPoint x: 278, endPoint y: 279, distance: 41.7
click at [263, 279] on div ".deletable-edge-delete-btn { width: 20px; height: 20px; border: 0px solid #ffff…" at bounding box center [311, 190] width 304 height 277
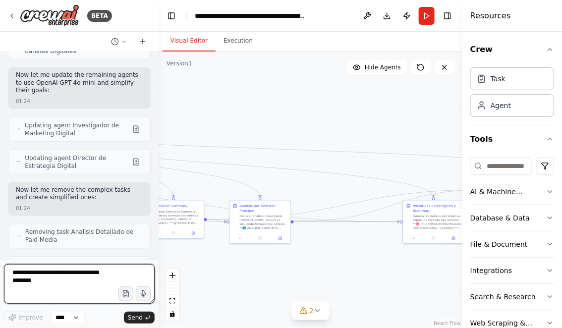
click at [100, 278] on textarea at bounding box center [79, 284] width 151 height 40
type textarea "********"
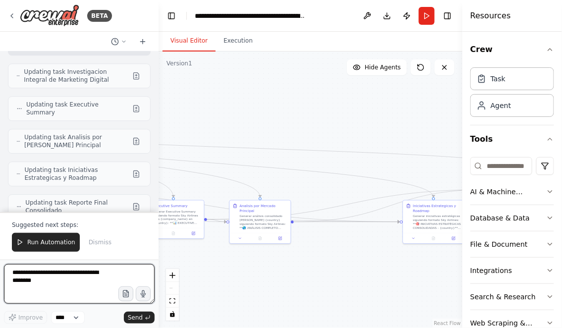
scroll to position [14157, 0]
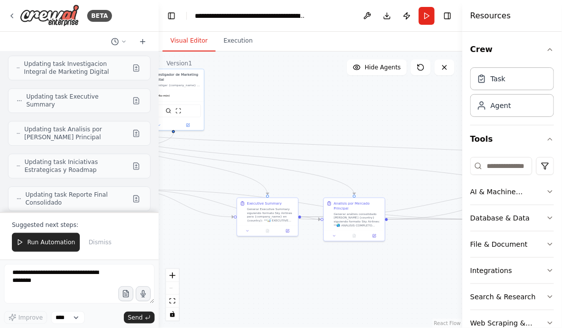
drag, startPoint x: 271, startPoint y: 265, endPoint x: 369, endPoint y: 263, distance: 98.7
click at [369, 263] on div ".deletable-edge-delete-btn { width: 20px; height: 20px; border: 0px solid #ffff…" at bounding box center [311, 190] width 304 height 277
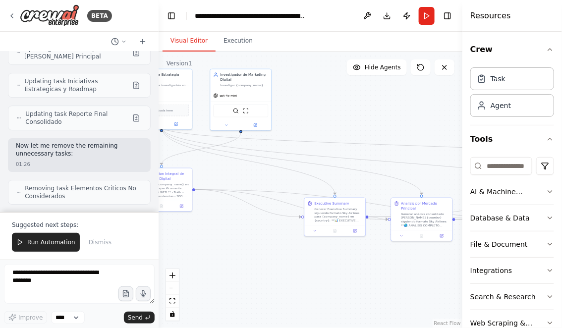
drag, startPoint x: 263, startPoint y: 274, endPoint x: 344, endPoint y: 269, distance: 81.0
click at [344, 270] on div ".deletable-edge-delete-btn { width: 20px; height: 20px; border: 0px solid #ffff…" at bounding box center [311, 190] width 304 height 277
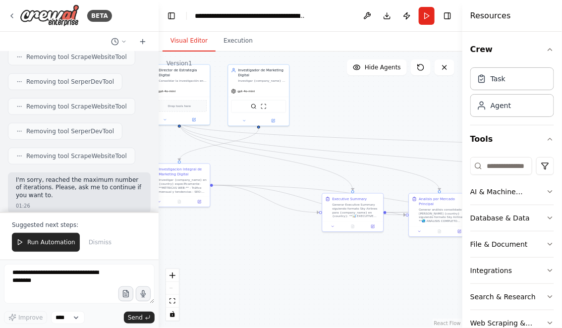
scroll to position [14643, 0]
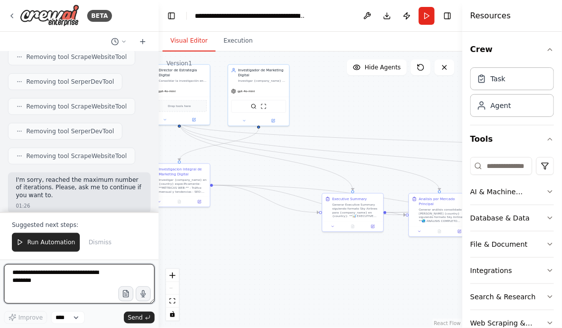
click at [61, 280] on textarea at bounding box center [79, 284] width 151 height 40
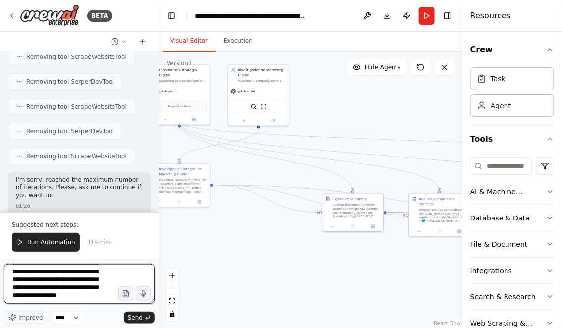
click at [64, 283] on textarea "**********" at bounding box center [79, 284] width 151 height 40
click at [67, 302] on textarea "**********" at bounding box center [79, 284] width 151 height 40
type textarea "**********"
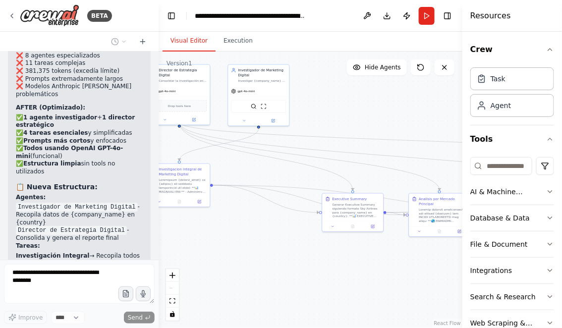
scroll to position [15266, 0]
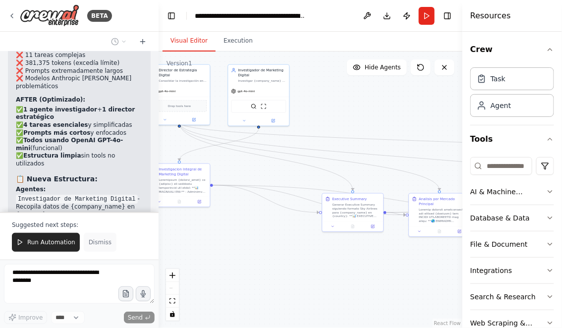
click at [94, 241] on span "Dismiss" at bounding box center [100, 243] width 23 height 8
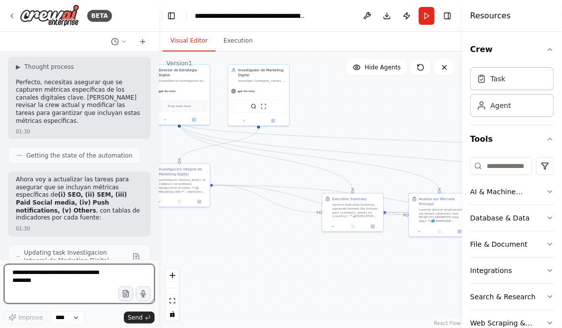
scroll to position [15830, 0]
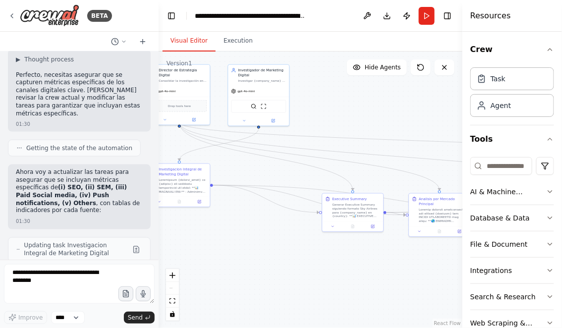
drag, startPoint x: 341, startPoint y: 116, endPoint x: 385, endPoint y: 114, distance: 44.2
click at [384, 115] on div ".deletable-edge-delete-btn { width: 20px; height: 20px; border: 0px solid #ffff…" at bounding box center [311, 190] width 304 height 277
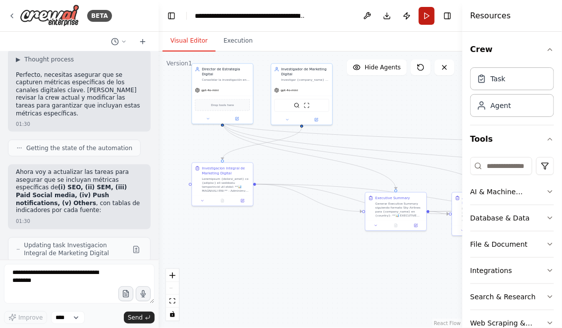
click at [424, 15] on button "Run" at bounding box center [427, 16] width 16 height 18
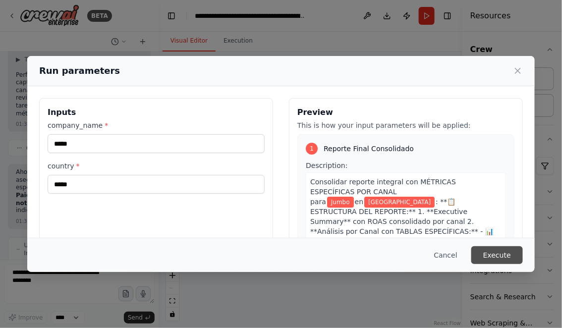
click at [487, 258] on button "Execute" at bounding box center [498, 255] width 52 height 18
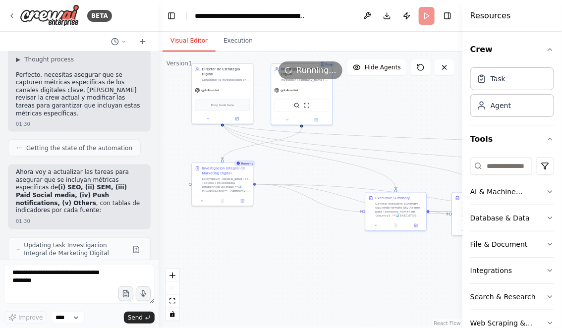
click at [186, 44] on button "Visual Editor" at bounding box center [189, 41] width 53 height 21
click at [231, 43] on button "Execution" at bounding box center [238, 41] width 45 height 21
click at [185, 38] on button "Visual Editor" at bounding box center [189, 41] width 53 height 21
click at [223, 201] on icon at bounding box center [222, 199] width 2 height 3
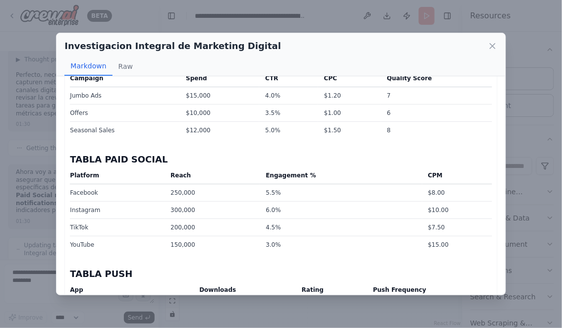
scroll to position [0, 0]
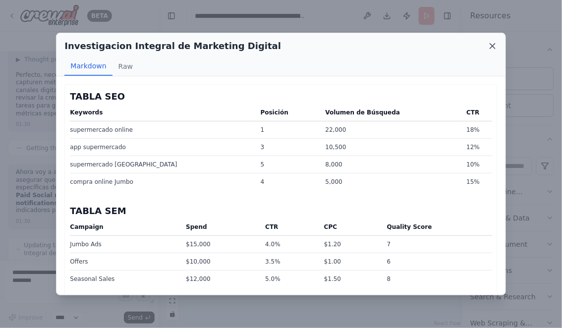
click at [492, 44] on icon at bounding box center [493, 46] width 10 height 10
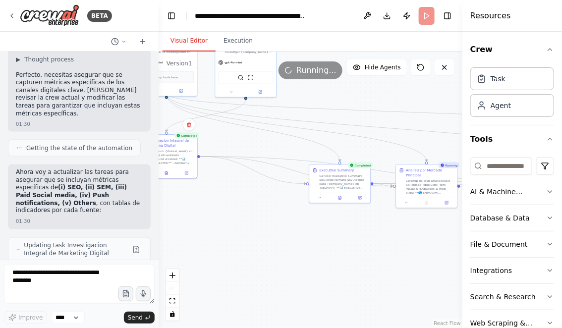
drag, startPoint x: 276, startPoint y: 241, endPoint x: 207, endPoint y: 211, distance: 75.3
click at [208, 212] on div ".deletable-edge-delete-btn { width: 20px; height: 20px; border: 0px solid #ffff…" at bounding box center [311, 190] width 304 height 277
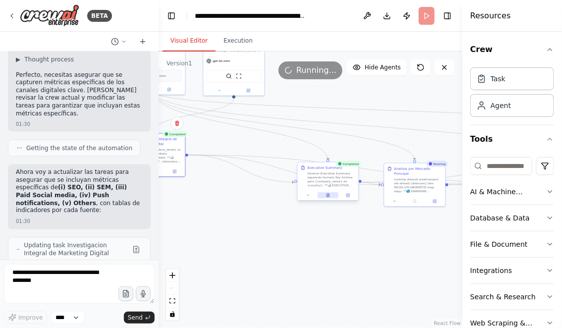
click at [325, 196] on button at bounding box center [328, 195] width 21 height 6
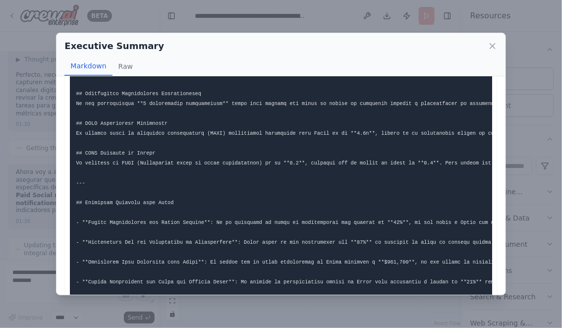
scroll to position [103, 0]
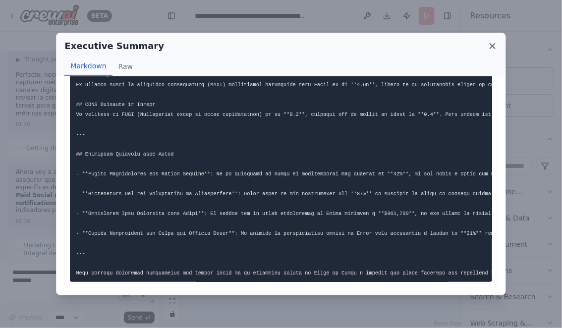
click at [492, 49] on icon at bounding box center [493, 46] width 10 height 10
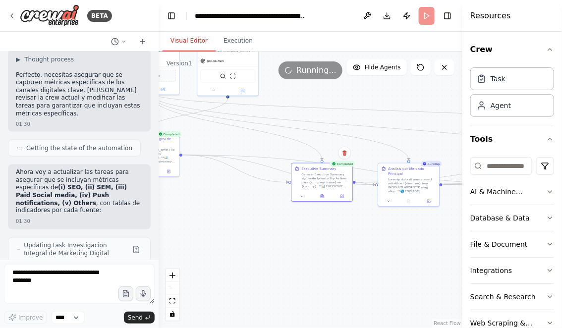
drag, startPoint x: 370, startPoint y: 227, endPoint x: 277, endPoint y: 226, distance: 93.2
click at [279, 227] on div ".deletable-edge-delete-btn { width: 20px; height: 20px; border: 0px solid #ffff…" at bounding box center [311, 190] width 304 height 277
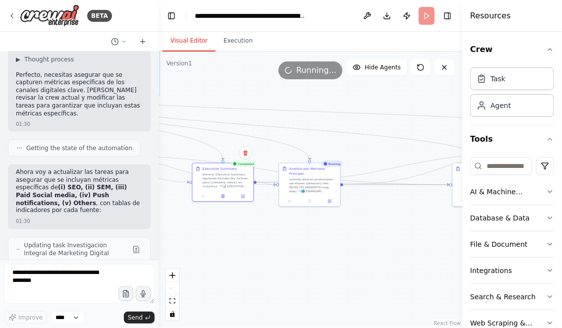
drag, startPoint x: 321, startPoint y: 240, endPoint x: 244, endPoint y: 240, distance: 76.4
click at [244, 240] on div ".deletable-edge-delete-btn { width: 20px; height: 20px; border: 0px solid #ffff…" at bounding box center [311, 190] width 304 height 277
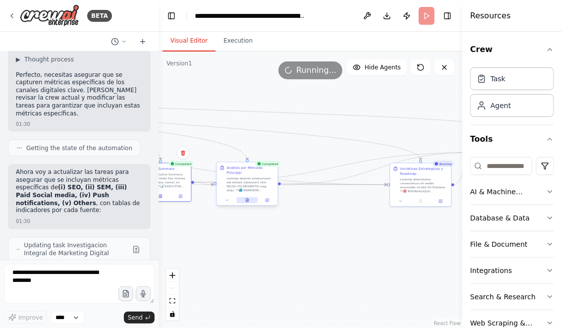
click at [247, 202] on icon at bounding box center [247, 200] width 2 height 3
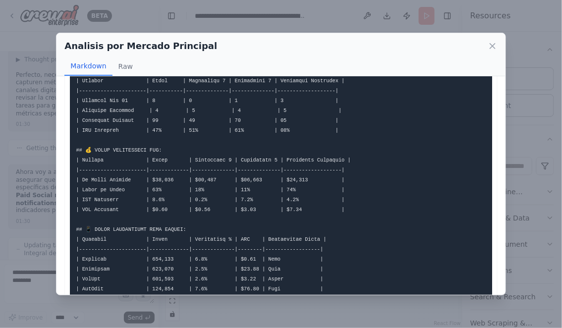
scroll to position [0, 0]
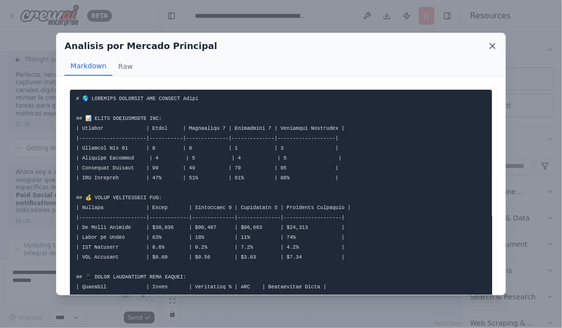
click at [490, 44] on icon at bounding box center [492, 46] width 5 height 5
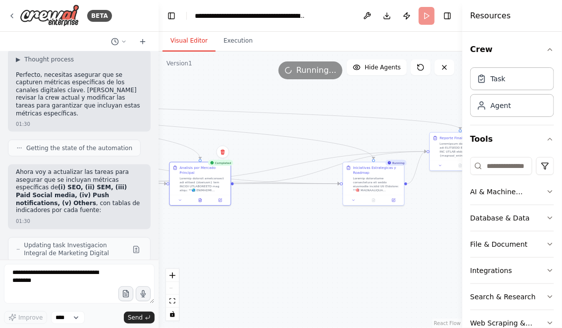
drag, startPoint x: 389, startPoint y: 231, endPoint x: 323, endPoint y: 228, distance: 66.5
click at [323, 229] on div ".deletable-edge-delete-btn { width: 20px; height: 20px; border: 0px solid #ffff…" at bounding box center [311, 190] width 304 height 277
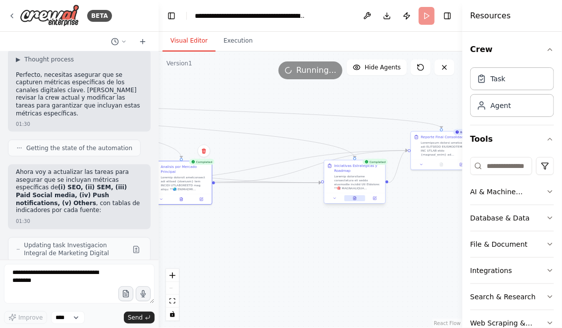
click at [356, 198] on icon at bounding box center [355, 198] width 2 height 3
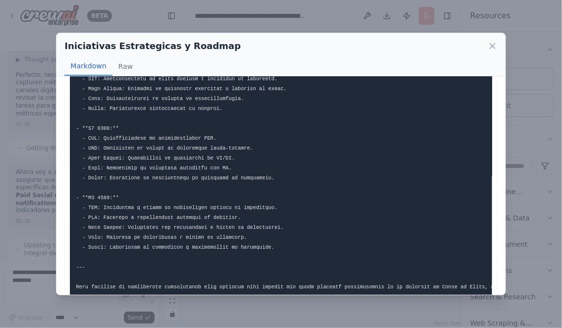
scroll to position [936, 0]
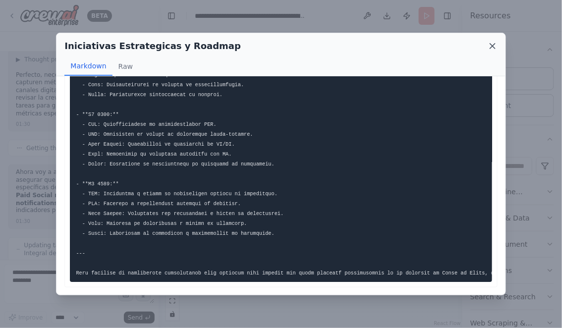
click at [489, 47] on icon at bounding box center [493, 46] width 10 height 10
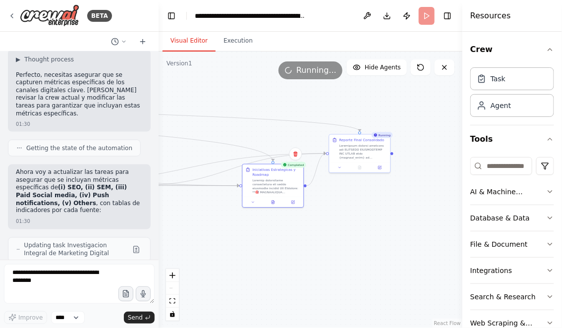
drag, startPoint x: 424, startPoint y: 214, endPoint x: 337, endPoint y: 218, distance: 87.4
click at [337, 218] on div ".deletable-edge-delete-btn { width: 20px; height: 20px; border: 0px solid #ffff…" at bounding box center [311, 190] width 304 height 277
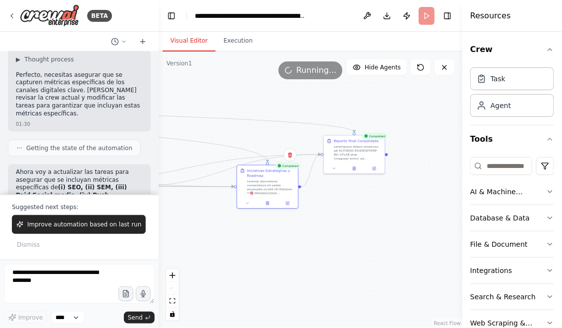
drag, startPoint x: 245, startPoint y: 244, endPoint x: 370, endPoint y: 244, distance: 125.0
click at [370, 244] on div ".deletable-edge-delete-btn { width: 20px; height: 20px; border: 0px solid #ffff…" at bounding box center [311, 190] width 304 height 277
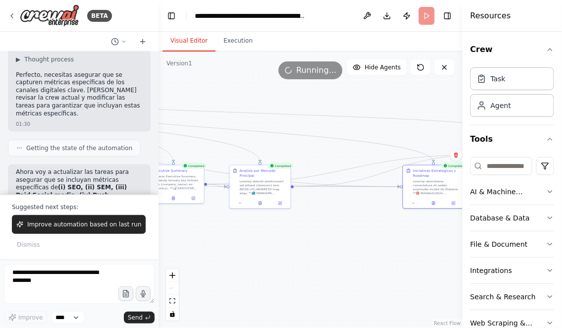
drag, startPoint x: 270, startPoint y: 258, endPoint x: 372, endPoint y: 258, distance: 102.6
click at [368, 258] on div ".deletable-edge-delete-btn { width: 20px; height: 20px; border: 0px solid #ffff…" at bounding box center [311, 190] width 304 height 277
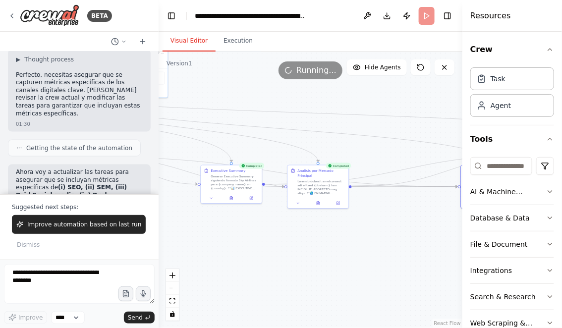
drag, startPoint x: 280, startPoint y: 257, endPoint x: 363, endPoint y: 257, distance: 83.8
click at [361, 257] on div ".deletable-edge-delete-btn { width: 20px; height: 20px; border: 0px solid #ffff…" at bounding box center [311, 190] width 304 height 277
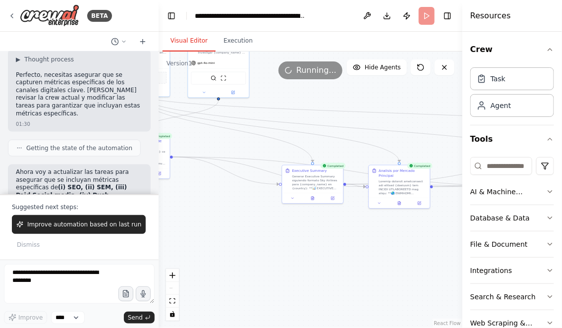
drag, startPoint x: 340, startPoint y: 258, endPoint x: 391, endPoint y: 258, distance: 51.1
click at [388, 258] on div ".deletable-edge-delete-btn { width: 20px; height: 20px; border: 0px solid #ffff…" at bounding box center [311, 190] width 304 height 277
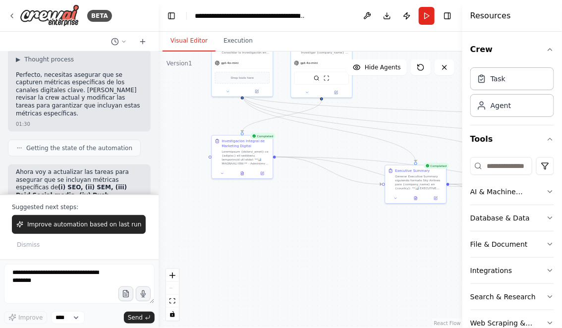
drag, startPoint x: 286, startPoint y: 247, endPoint x: 342, endPoint y: 248, distance: 56.0
click at [342, 248] on div ".deletable-edge-delete-btn { width: 20px; height: 20px; border: 0px solid #ffff…" at bounding box center [311, 190] width 304 height 277
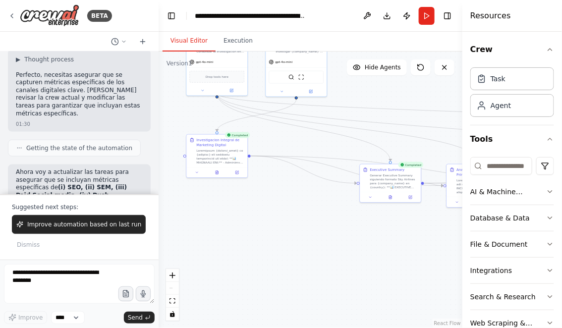
drag, startPoint x: 302, startPoint y: 247, endPoint x: 231, endPoint y: 250, distance: 71.9
click at [235, 247] on div ".deletable-edge-delete-btn { width: 20px; height: 20px; border: 0px solid #ffff…" at bounding box center [311, 190] width 304 height 277
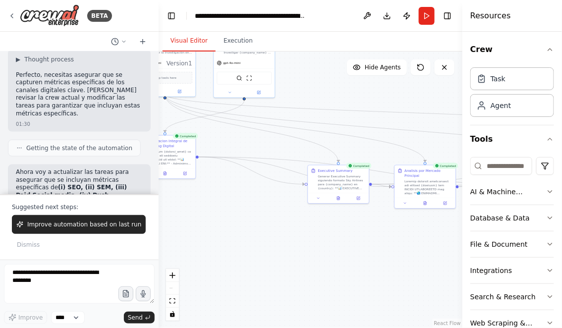
drag, startPoint x: 355, startPoint y: 267, endPoint x: 230, endPoint y: 265, distance: 125.0
click at [230, 265] on div ".deletable-edge-delete-btn { width: 20px; height: 20px; border: 0px solid #ffff…" at bounding box center [311, 190] width 304 height 277
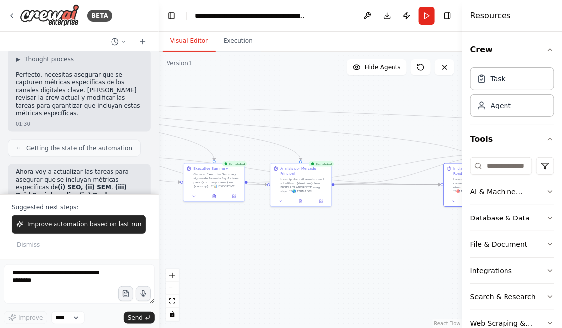
drag, startPoint x: 319, startPoint y: 271, endPoint x: 203, endPoint y: 259, distance: 116.6
click at [205, 259] on div ".deletable-edge-delete-btn { width: 20px; height: 20px; border: 0px solid #ffff…" at bounding box center [311, 190] width 304 height 277
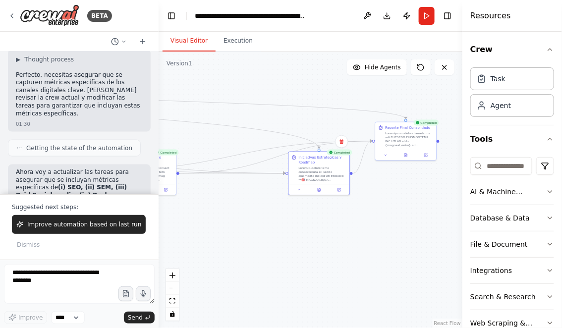
drag, startPoint x: 330, startPoint y: 243, endPoint x: 198, endPoint y: 243, distance: 131.4
click at [199, 243] on div ".deletable-edge-delete-btn { width: 20px; height: 20px; border: 0px solid #ffff…" at bounding box center [311, 190] width 304 height 277
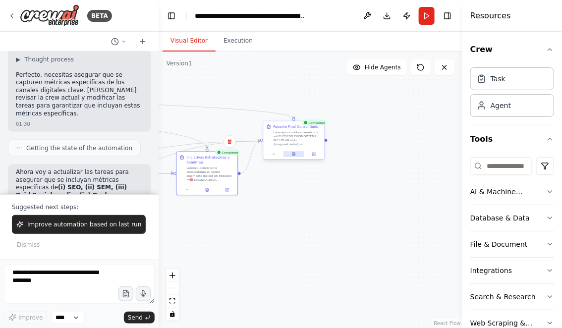
click at [294, 153] on icon at bounding box center [294, 154] width 2 height 3
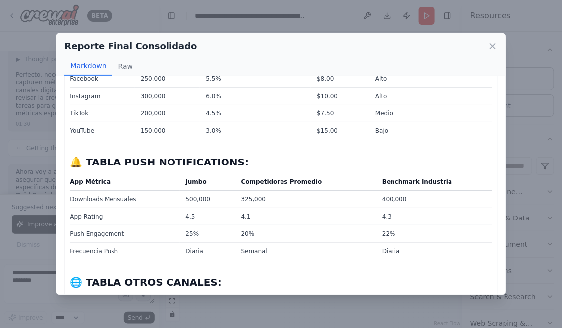
scroll to position [1083, 0]
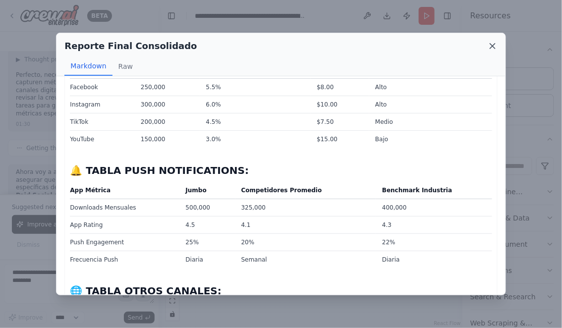
click at [491, 47] on icon at bounding box center [493, 46] width 10 height 10
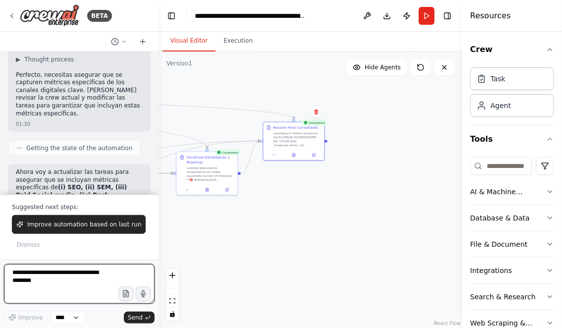
click at [50, 286] on textarea at bounding box center [79, 284] width 151 height 40
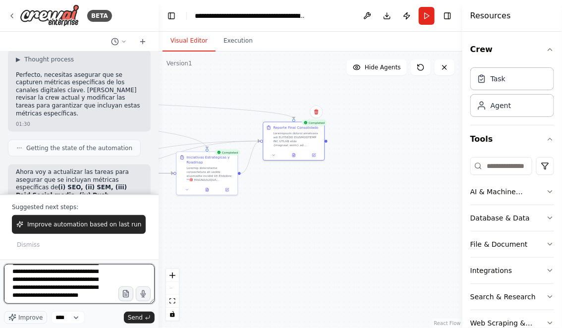
scroll to position [60, 0]
click at [76, 286] on textarea "**********" at bounding box center [79, 284] width 151 height 40
click at [69, 295] on textarea "**********" at bounding box center [79, 284] width 151 height 40
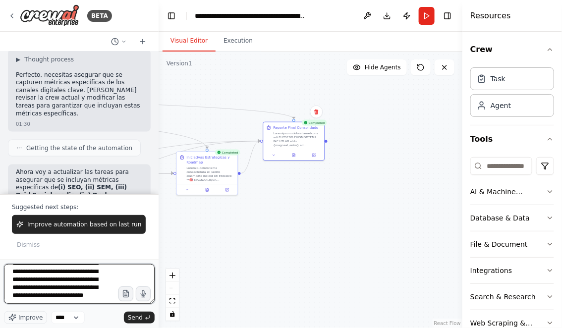
click at [53, 296] on textarea "**********" at bounding box center [79, 284] width 151 height 40
click at [64, 295] on textarea "**********" at bounding box center [79, 284] width 151 height 40
click at [41, 272] on textarea "**********" at bounding box center [79, 284] width 151 height 40
click at [45, 280] on textarea "**********" at bounding box center [79, 284] width 151 height 40
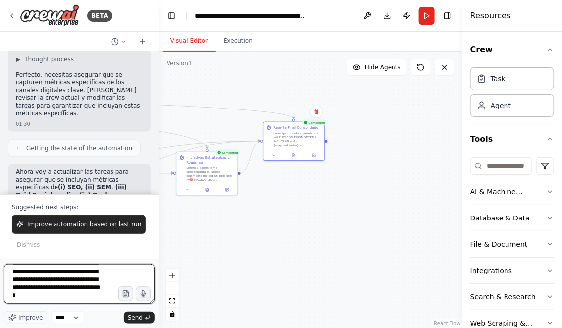
click at [89, 298] on textarea "**********" at bounding box center [79, 284] width 151 height 40
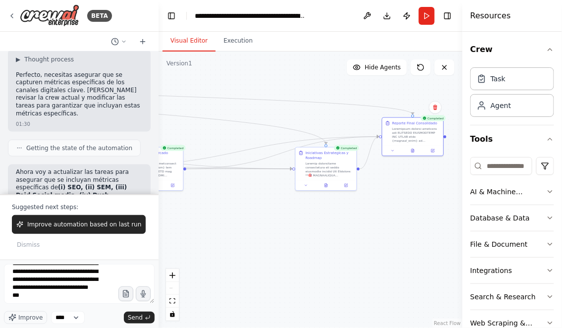
drag, startPoint x: 221, startPoint y: 237, endPoint x: 366, endPoint y: 229, distance: 145.0
click at [364, 229] on div ".deletable-edge-delete-btn { width: 20px; height: 20px; border: 0px solid #ffff…" at bounding box center [311, 190] width 304 height 277
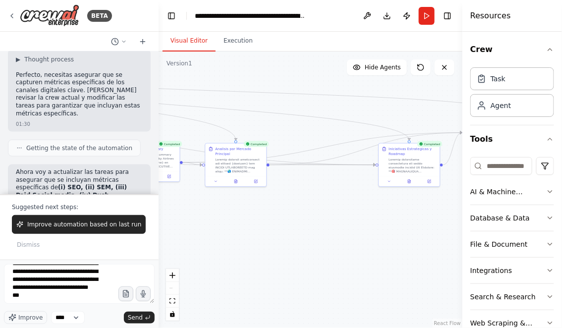
drag, startPoint x: 267, startPoint y: 233, endPoint x: 340, endPoint y: 233, distance: 73.4
click at [341, 233] on div ".deletable-edge-delete-btn { width: 20px; height: 20px; border: 0px solid #ffff…" at bounding box center [311, 190] width 304 height 277
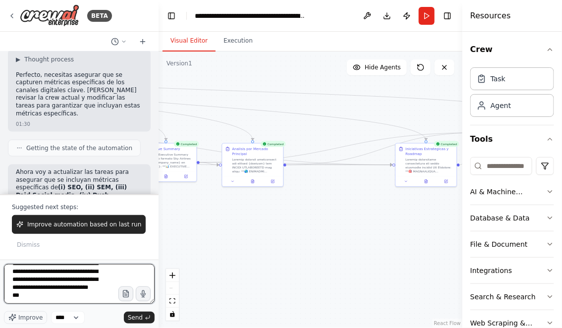
click at [35, 302] on textarea "**********" at bounding box center [79, 284] width 151 height 40
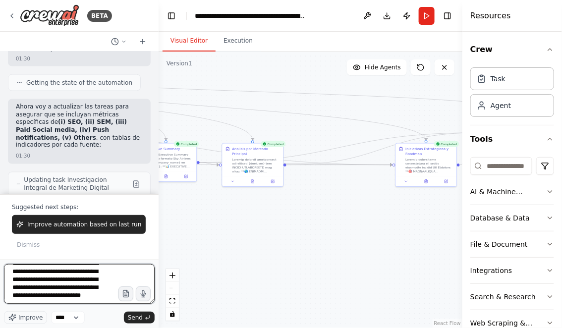
scroll to position [377, 0]
type textarea "**********"
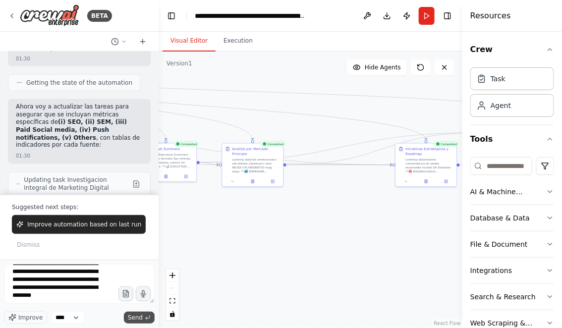
click at [142, 319] on span "Send" at bounding box center [135, 318] width 15 height 8
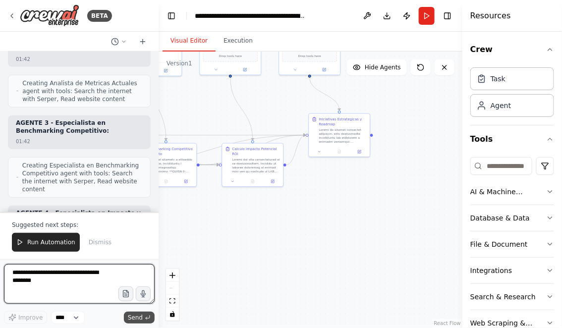
scroll to position [17688, 0]
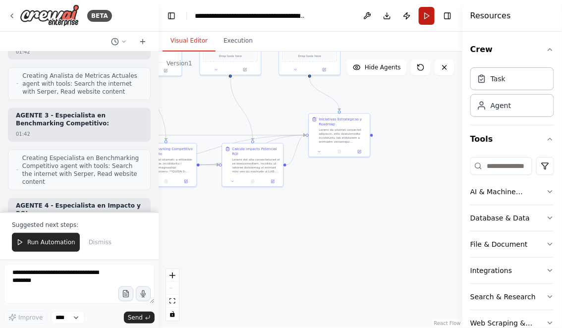
click at [423, 11] on button "Run" at bounding box center [427, 16] width 16 height 18
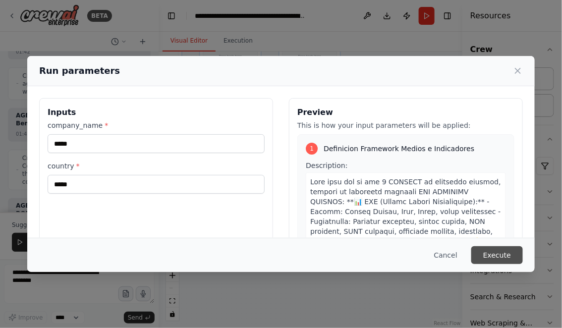
click at [498, 254] on button "Execute" at bounding box center [498, 255] width 52 height 18
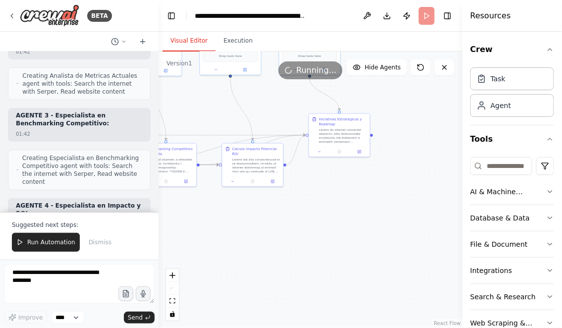
click at [194, 37] on button "Visual Editor" at bounding box center [189, 41] width 53 height 21
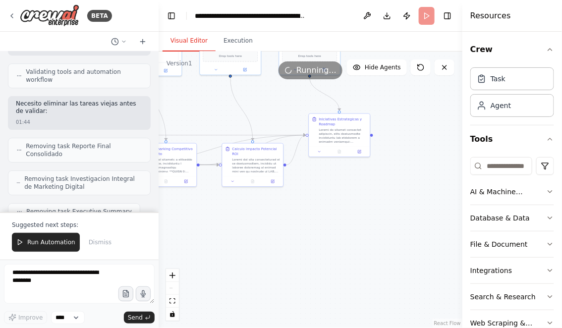
scroll to position [18420, 0]
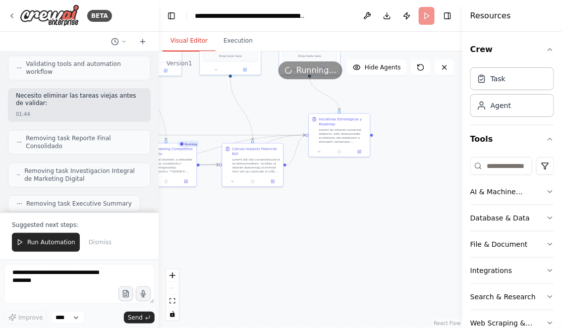
drag, startPoint x: 255, startPoint y: 220, endPoint x: 340, endPoint y: 223, distance: 84.4
click at [338, 223] on div ".deletable-edge-delete-btn { width: 20px; height: 20px; border: 0px solid #ffff…" at bounding box center [311, 190] width 304 height 277
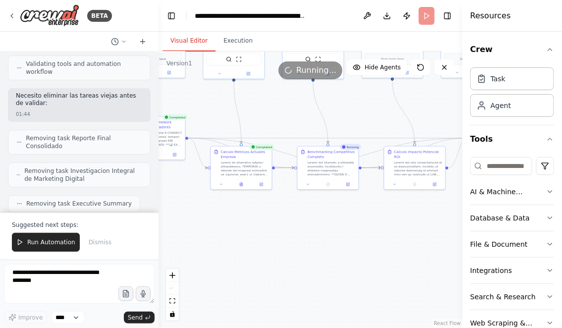
drag, startPoint x: 275, startPoint y: 231, endPoint x: 368, endPoint y: 231, distance: 93.7
click at [368, 231] on div ".deletable-edge-delete-btn { width: 20px; height: 20px; border: 0px solid #ffff…" at bounding box center [311, 190] width 304 height 277
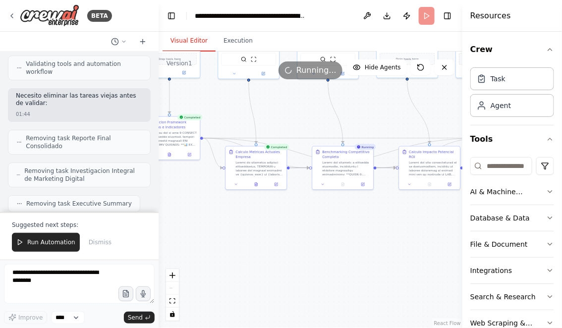
drag, startPoint x: 295, startPoint y: 229, endPoint x: 358, endPoint y: 232, distance: 62.5
click at [358, 232] on div ".deletable-edge-delete-btn { width: 20px; height: 20px; border: 0px solid #ffff…" at bounding box center [311, 190] width 304 height 277
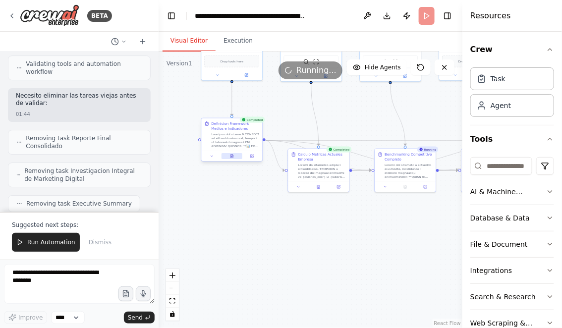
click at [233, 155] on icon at bounding box center [233, 155] width 1 height 1
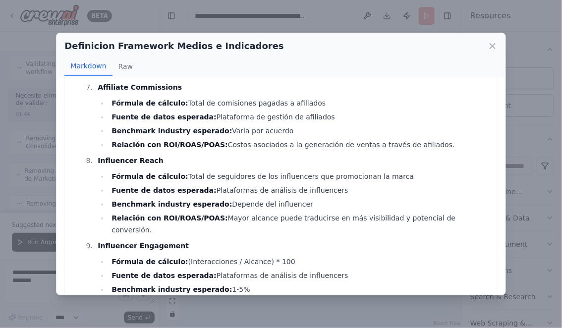
scroll to position [3553, 0]
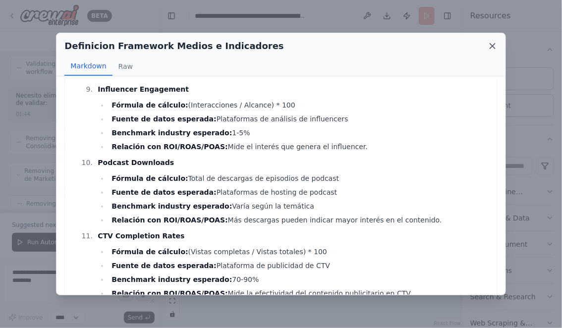
click at [492, 49] on icon at bounding box center [493, 46] width 10 height 10
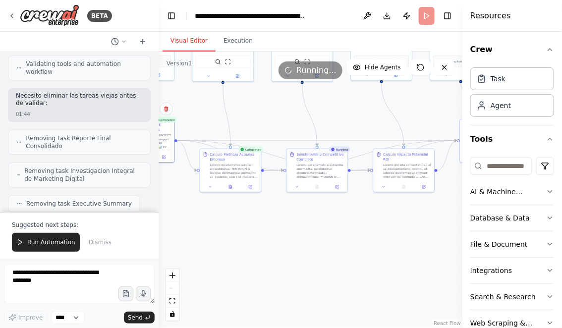
drag, startPoint x: 368, startPoint y: 245, endPoint x: 273, endPoint y: 245, distance: 95.2
click at [273, 245] on div ".deletable-edge-delete-btn { width: 20px; height: 20px; border: 0px solid #ffff…" at bounding box center [311, 190] width 304 height 277
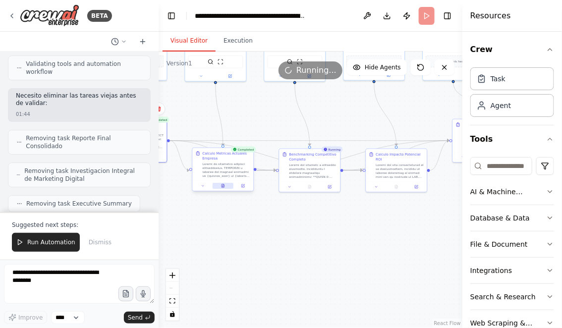
click at [224, 188] on button at bounding box center [223, 186] width 21 height 6
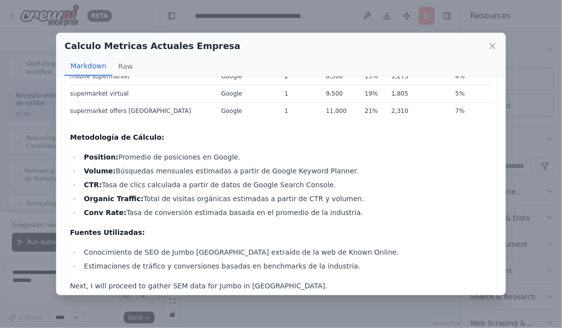
scroll to position [294, 0]
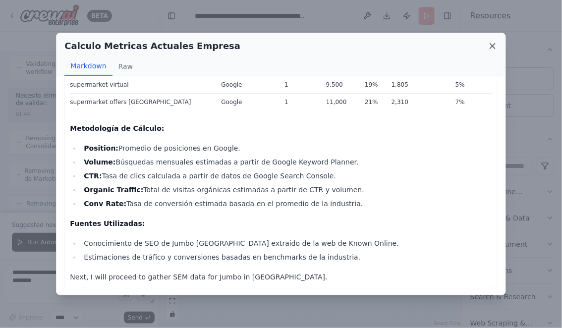
click at [492, 45] on icon at bounding box center [492, 46] width 5 height 5
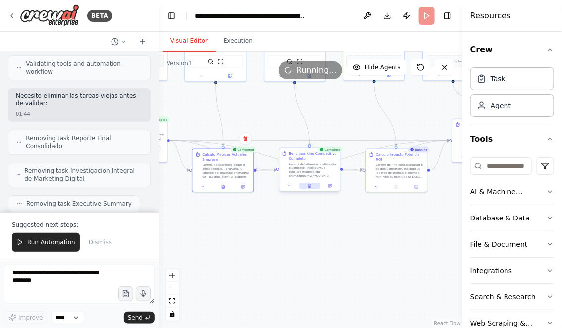
click at [311, 187] on icon at bounding box center [310, 186] width 4 height 4
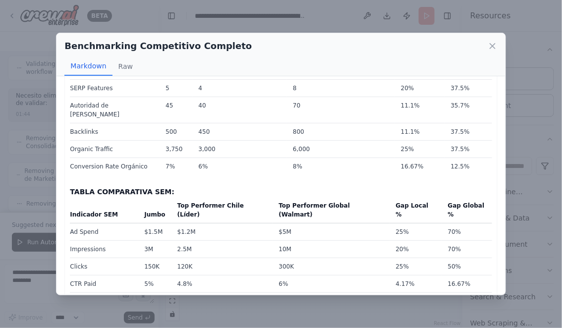
scroll to position [401, 0]
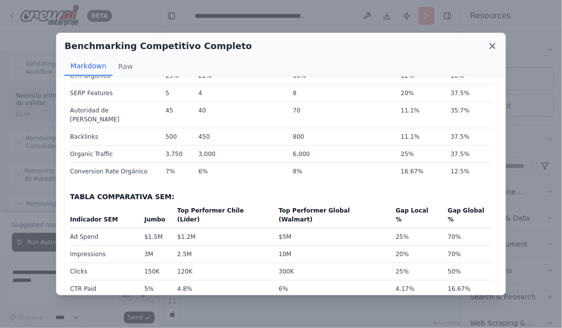
click at [492, 48] on icon at bounding box center [493, 46] width 10 height 10
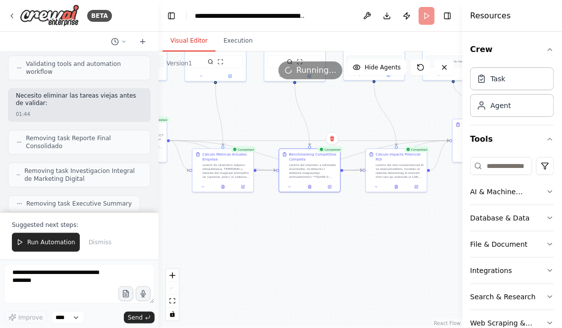
drag, startPoint x: 363, startPoint y: 255, endPoint x: 261, endPoint y: 255, distance: 101.7
click at [262, 255] on div ".deletable-edge-delete-btn { width: 20px; height: 20px; border: 0px solid #ffff…" at bounding box center [311, 190] width 304 height 277
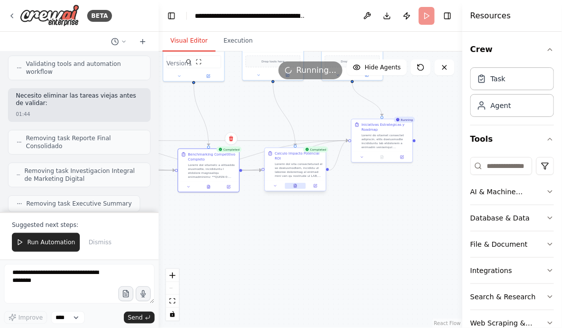
click at [294, 186] on icon at bounding box center [296, 186] width 4 height 4
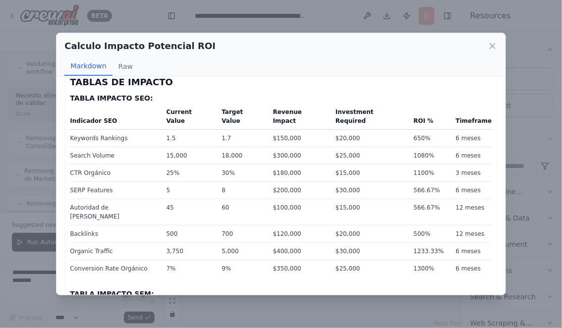
scroll to position [0, 0]
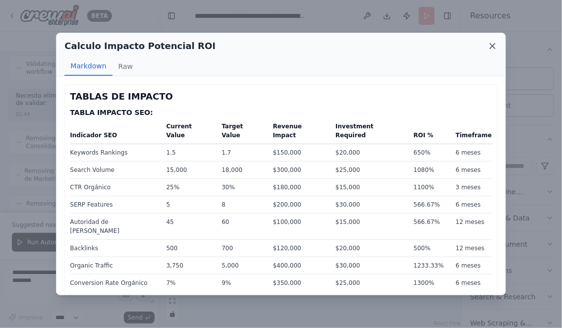
click at [492, 44] on icon at bounding box center [493, 46] width 10 height 10
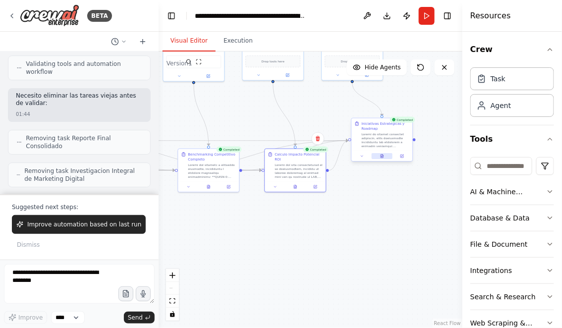
click at [382, 157] on icon at bounding box center [382, 156] width 2 height 3
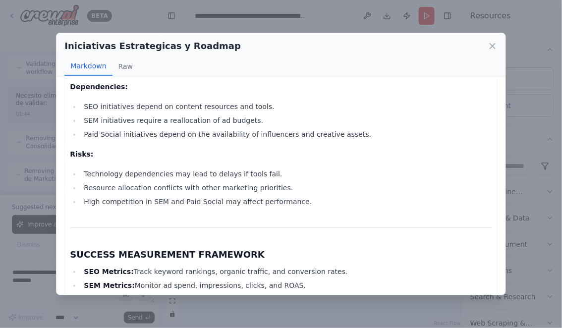
scroll to position [1882, 0]
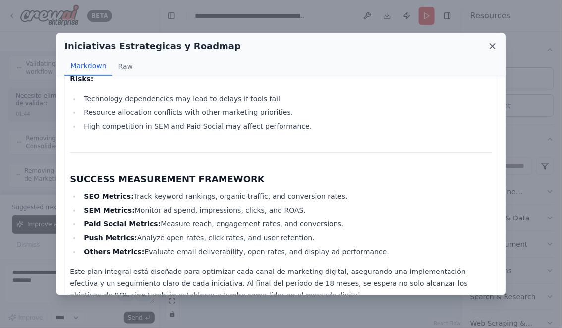
click at [493, 44] on icon at bounding box center [493, 46] width 10 height 10
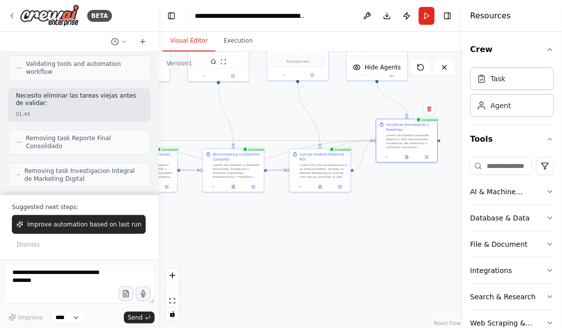
drag, startPoint x: 277, startPoint y: 263, endPoint x: 361, endPoint y: 263, distance: 84.3
click at [360, 263] on div ".deletable-edge-delete-btn { width: 20px; height: 20px; border: 0px solid #ffff…" at bounding box center [311, 190] width 304 height 277
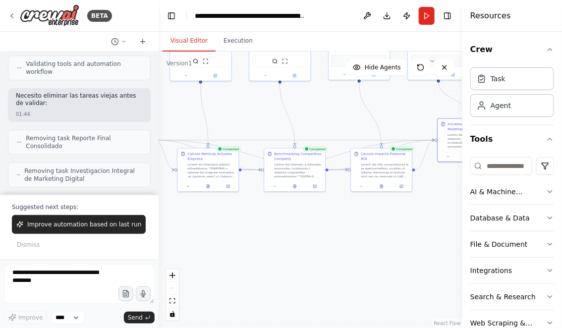
drag, startPoint x: 274, startPoint y: 265, endPoint x: 377, endPoint y: 263, distance: 102.7
click at [373, 263] on div ".deletable-edge-delete-btn { width: 20px; height: 20px; border: 0px solid #ffff…" at bounding box center [311, 190] width 304 height 277
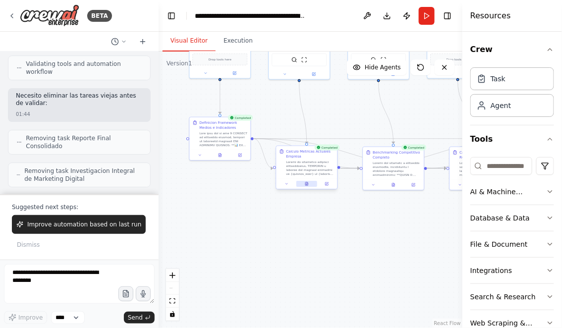
click at [309, 182] on button at bounding box center [307, 184] width 21 height 6
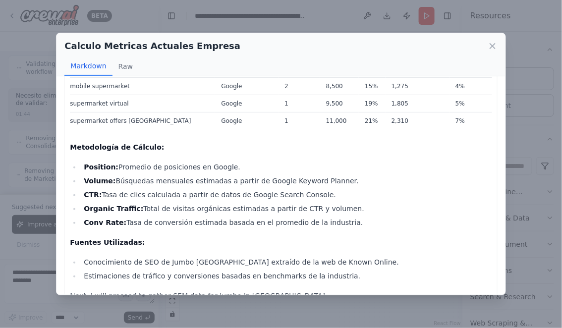
scroll to position [294, 0]
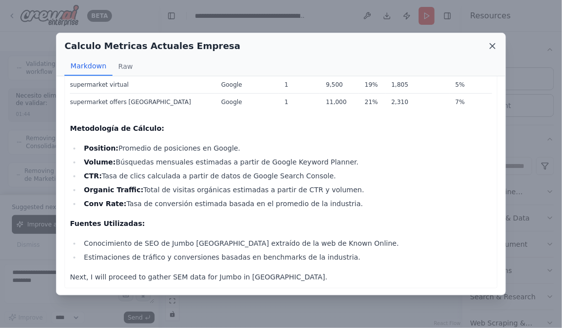
click at [494, 48] on icon at bounding box center [493, 46] width 10 height 10
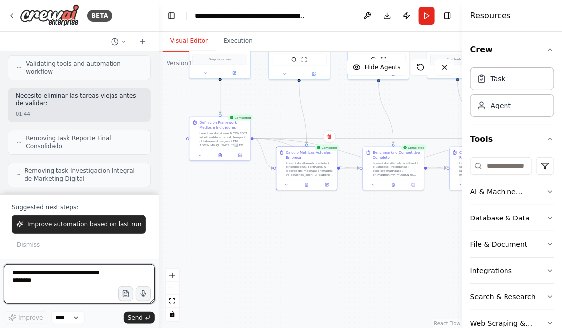
click at [103, 276] on textarea at bounding box center [79, 284] width 151 height 40
type textarea "**********"
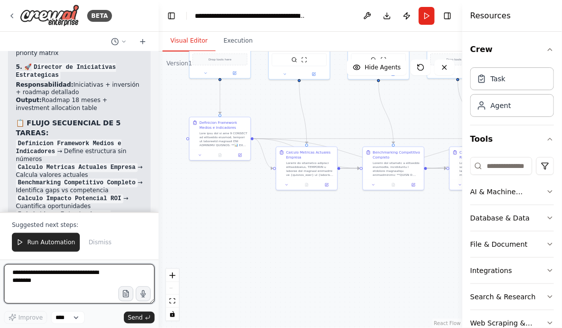
scroll to position [19228, 0]
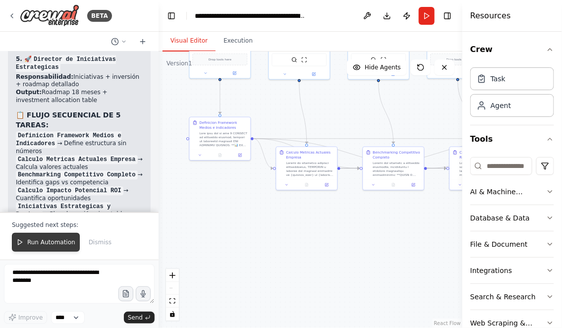
click at [41, 243] on span "Run Automation" at bounding box center [51, 243] width 48 height 8
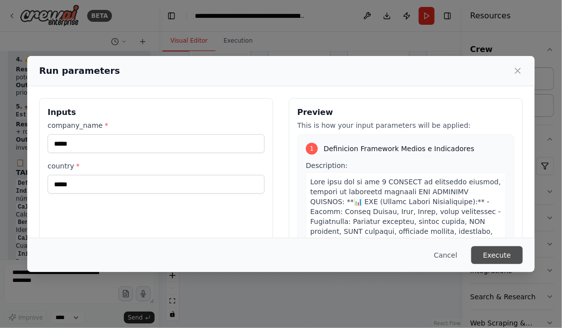
click at [498, 256] on button "Execute" at bounding box center [498, 255] width 52 height 18
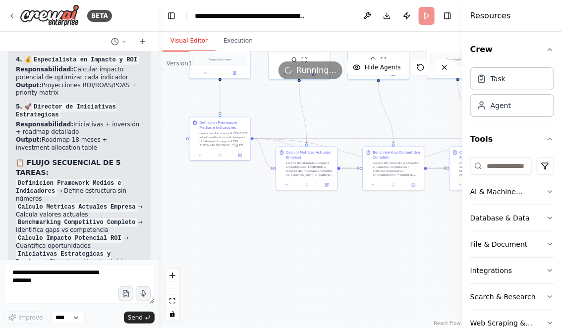
click at [197, 44] on button "Visual Editor" at bounding box center [189, 41] width 53 height 21
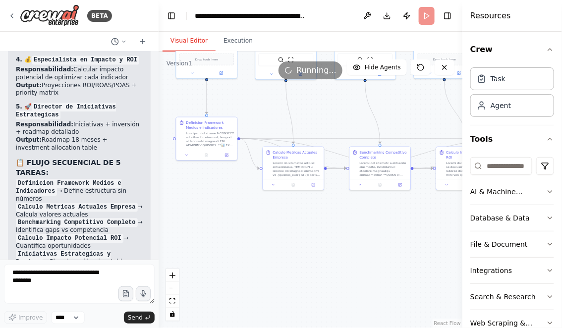
drag, startPoint x: 328, startPoint y: 243, endPoint x: 305, endPoint y: 243, distance: 23.3
click at [305, 243] on div ".deletable-edge-delete-btn { width: 20px; height: 20px; border: 0px solid #ffff…" at bounding box center [311, 190] width 304 height 277
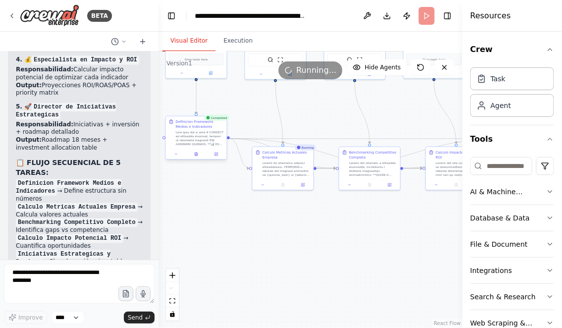
click at [193, 151] on div at bounding box center [196, 154] width 61 height 10
click at [197, 155] on icon at bounding box center [196, 154] width 2 height 3
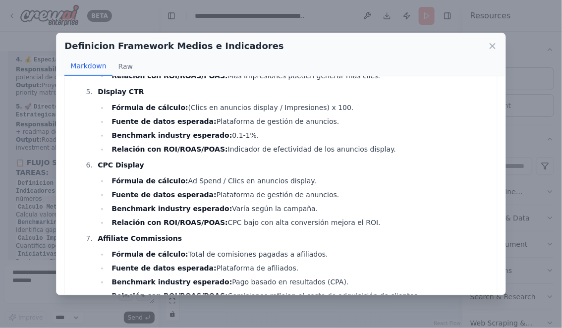
scroll to position [3933, 0]
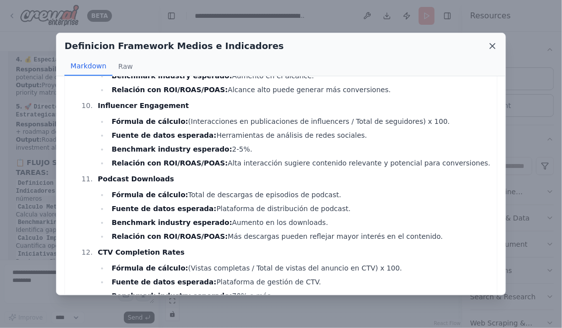
click at [491, 44] on icon at bounding box center [492, 46] width 5 height 5
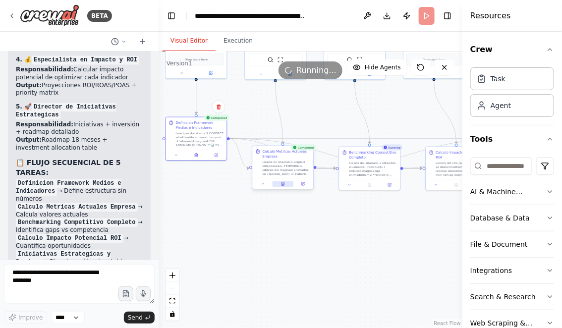
click at [284, 182] on icon at bounding box center [284, 182] width 1 height 1
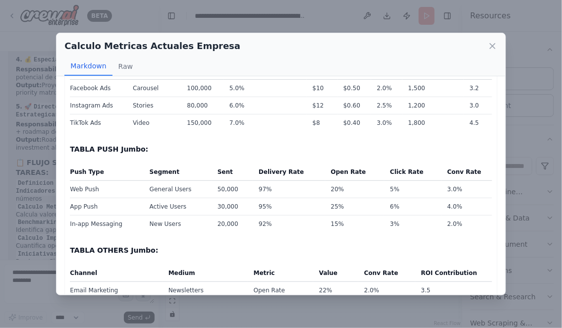
scroll to position [0, 0]
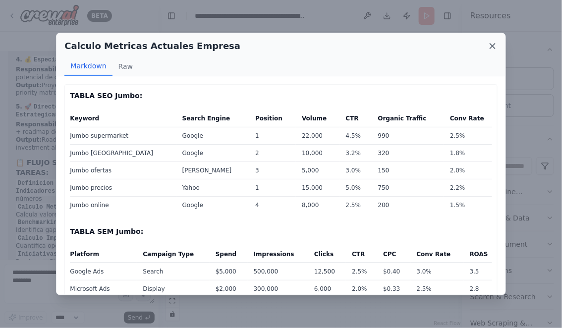
click at [493, 49] on icon at bounding box center [493, 46] width 10 height 10
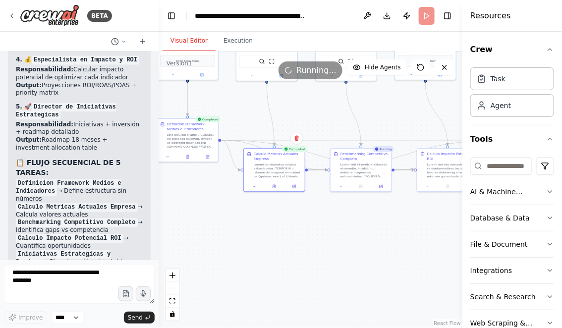
click at [293, 215] on div ".deletable-edge-delete-btn { width: 20px; height: 20px; border: 0px solid #ffff…" at bounding box center [311, 190] width 304 height 277
click at [298, 217] on div ".deletable-edge-delete-btn { width: 20px; height: 20px; border: 0px solid #ffff…" at bounding box center [311, 190] width 304 height 277
click at [192, 159] on button at bounding box center [191, 157] width 21 height 6
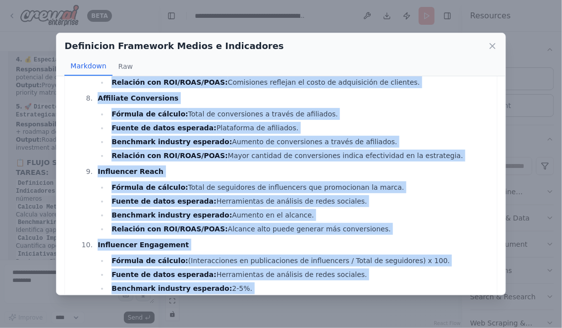
scroll to position [3933, 0]
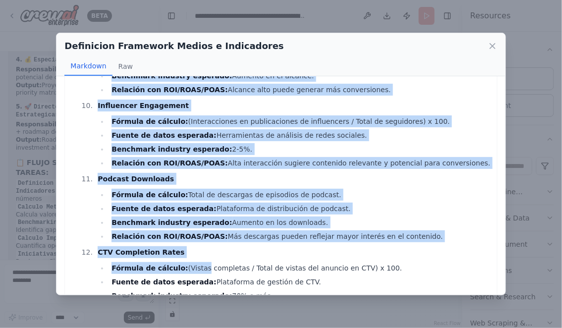
drag, startPoint x: 0, startPoint y: 0, endPoint x: 195, endPoint y: 309, distance: 365.9
click at [195, 309] on div "Definicion Framework Medios e Indicadores Markdown Raw 📊 SEO (Search Engine Opt…" at bounding box center [281, 164] width 562 height 328
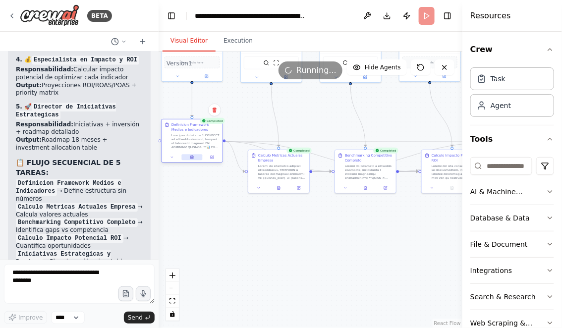
click at [195, 158] on button at bounding box center [191, 157] width 21 height 6
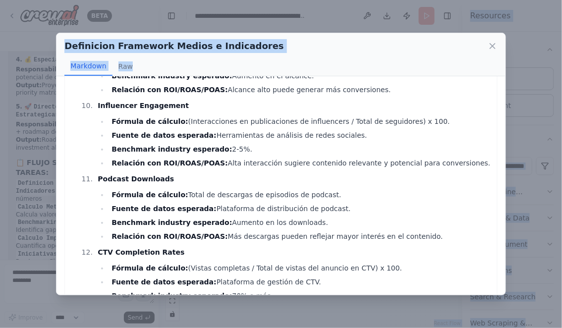
drag, startPoint x: 70, startPoint y: 95, endPoint x: 388, endPoint y: 279, distance: 366.8
copy div "📊 SEO (Search Engine Optimization): Medios: Google Search Bing Yahoo Otros busc…"
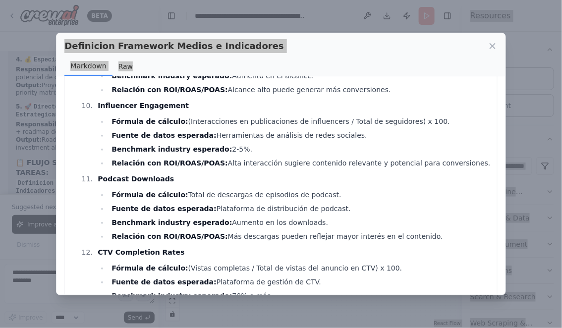
scroll to position [19228, 0]
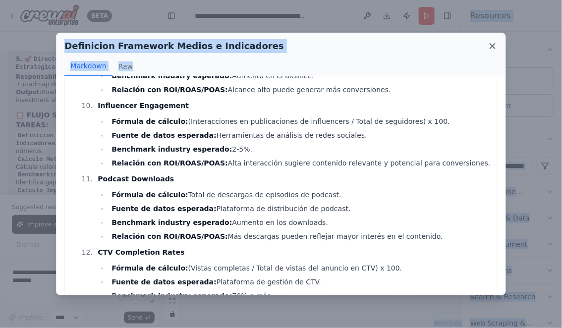
click at [489, 45] on icon at bounding box center [493, 46] width 10 height 10
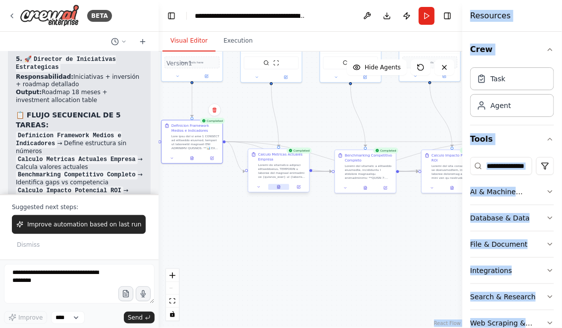
click at [276, 186] on button at bounding box center [278, 187] width 21 height 6
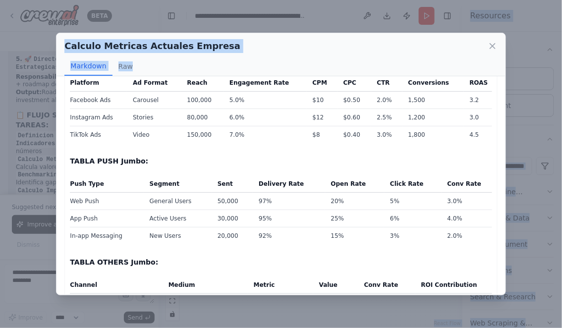
scroll to position [488, 0]
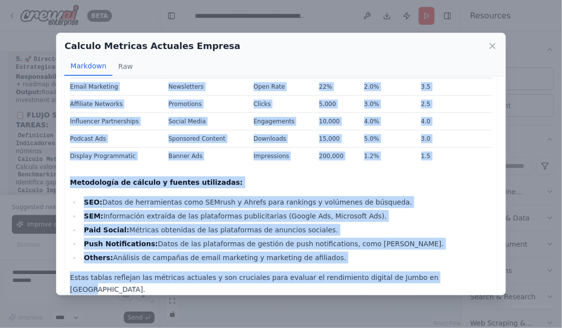
drag, startPoint x: 70, startPoint y: 96, endPoint x: 386, endPoint y: 287, distance: 368.8
copy div "TABLA SEO Jumbo: Keyword Search Engine Position Volume CTR Organic Traffic Conv…"
click at [494, 42] on icon at bounding box center [493, 46] width 10 height 10
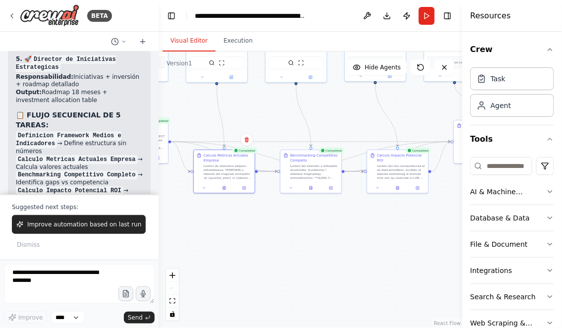
drag, startPoint x: 318, startPoint y: 229, endPoint x: 218, endPoint y: 229, distance: 100.2
click at [220, 229] on div ".deletable-edge-delete-btn { width: 20px; height: 20px; border: 0px solid #ffff…" at bounding box center [311, 190] width 304 height 277
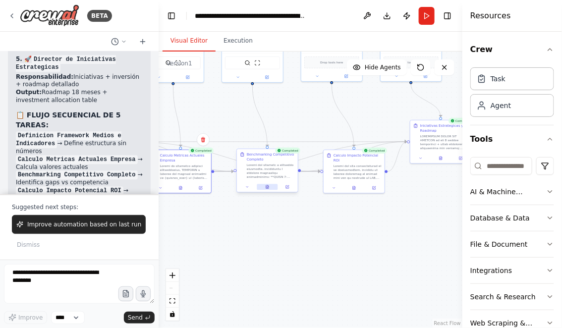
click at [270, 186] on button at bounding box center [267, 187] width 21 height 6
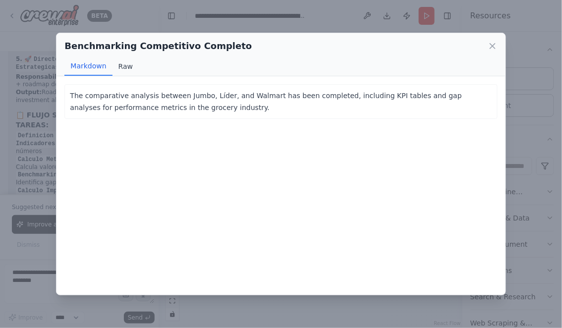
click at [121, 67] on button "Raw" at bounding box center [126, 66] width 26 height 19
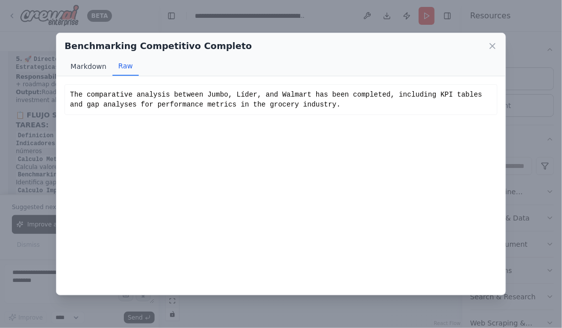
click at [84, 64] on button "Markdown" at bounding box center [88, 66] width 48 height 19
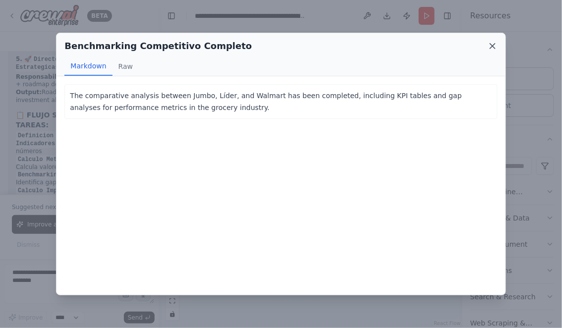
click at [494, 46] on icon at bounding box center [493, 46] width 10 height 10
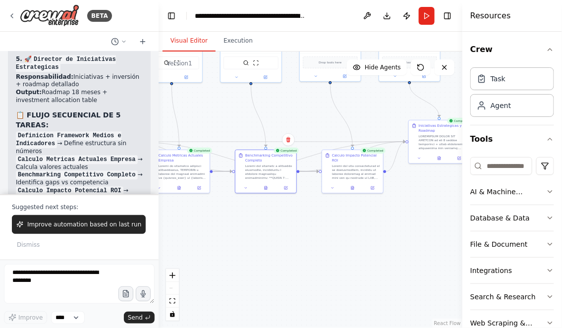
drag, startPoint x: 303, startPoint y: 228, endPoint x: 203, endPoint y: 228, distance: 99.7
click at [203, 228] on div ".deletable-edge-delete-btn { width: 20px; height: 20px; border: 0px solid #ffff…" at bounding box center [311, 190] width 304 height 277
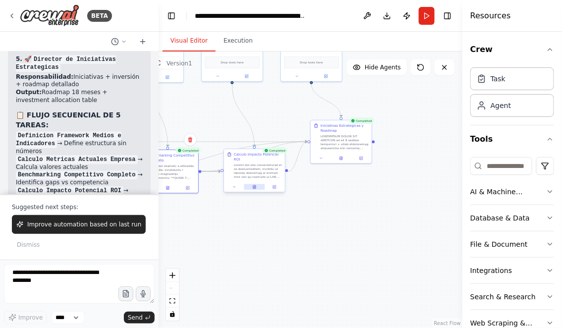
click at [253, 189] on icon at bounding box center [255, 187] width 4 height 4
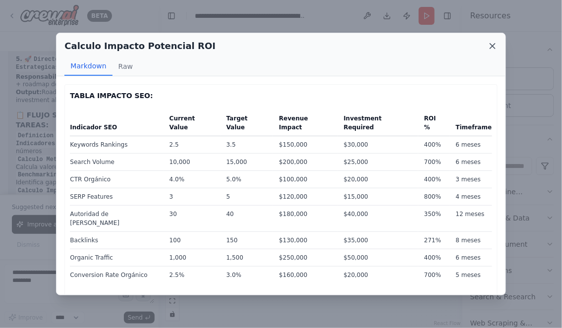
click at [492, 46] on icon at bounding box center [492, 46] width 5 height 5
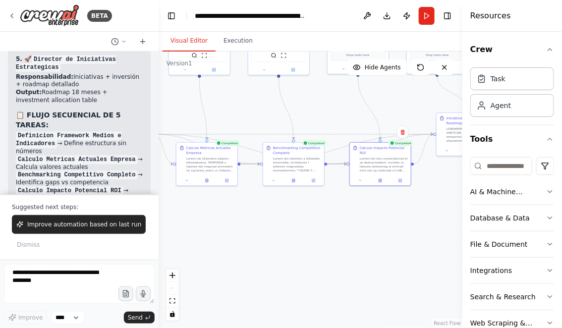
drag, startPoint x: 235, startPoint y: 250, endPoint x: 370, endPoint y: 241, distance: 136.2
click at [369, 242] on div ".deletable-edge-delete-btn { width: 20px; height: 20px; border: 0px solid #ffff…" at bounding box center [311, 190] width 304 height 277
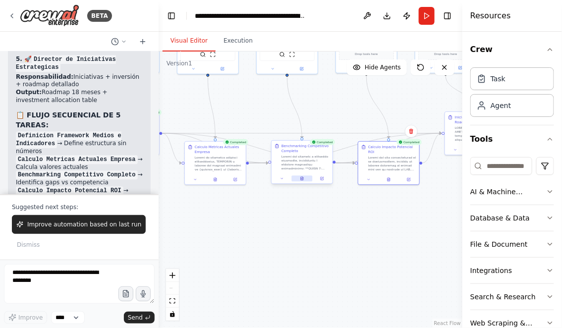
click at [299, 178] on button at bounding box center [302, 179] width 21 height 6
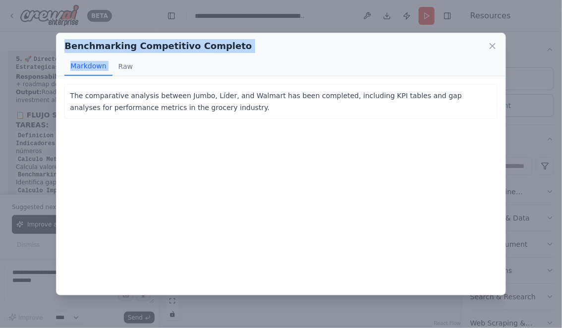
drag, startPoint x: 65, startPoint y: 45, endPoint x: 315, endPoint y: 53, distance: 250.0
click at [318, 54] on div "Benchmarking Competitivo Completo Markdown Raw" at bounding box center [281, 54] width 449 height 43
click at [154, 49] on h2 "Benchmarking Competitivo Completo" at bounding box center [157, 46] width 187 height 14
drag, startPoint x: 66, startPoint y: 46, endPoint x: 245, endPoint y: 52, distance: 179.1
click at [246, 52] on div "Benchmarking Competitivo Completo" at bounding box center [280, 46] width 433 height 14
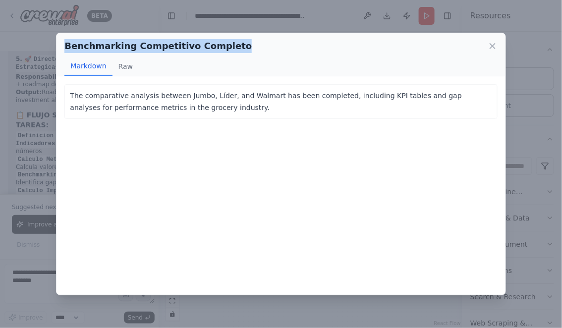
copy h2 "Benchmarking Competitivo Completo"
click at [494, 48] on icon at bounding box center [492, 46] width 5 height 5
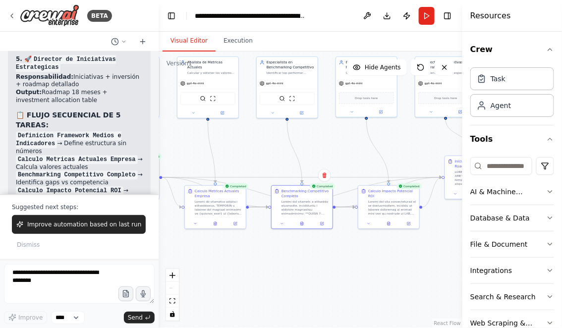
drag, startPoint x: 258, startPoint y: 96, endPoint x: 258, endPoint y: 154, distance: 58.0
click at [258, 154] on div ".deletable-edge-delete-btn { width: 20px; height: 20px; border: 0px solid #ffff…" at bounding box center [311, 190] width 304 height 277
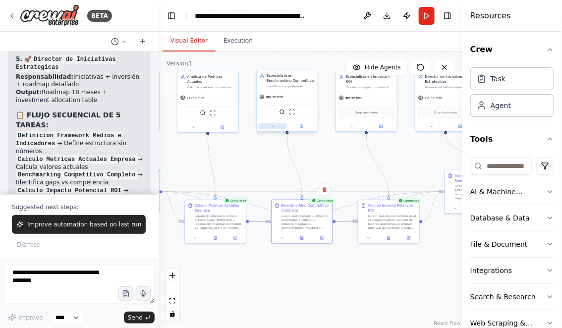
click at [274, 127] on icon at bounding box center [273, 126] width 4 height 4
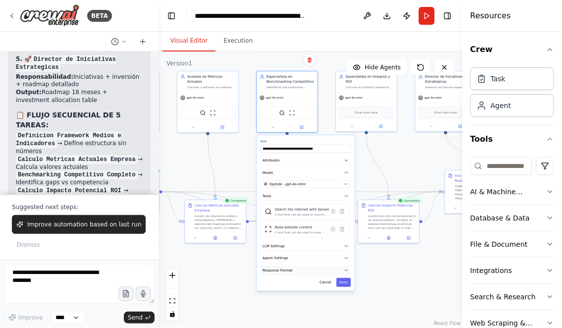
click at [338, 268] on button "Response Format" at bounding box center [306, 270] width 90 height 9
click at [343, 283] on button "Save" at bounding box center [344, 282] width 14 height 9
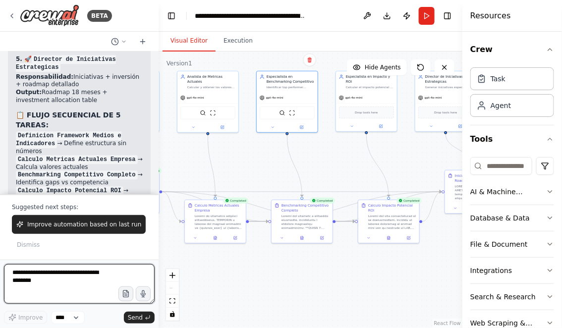
click at [76, 273] on textarea at bounding box center [79, 284] width 151 height 40
paste textarea "**********"
type textarea "**********"
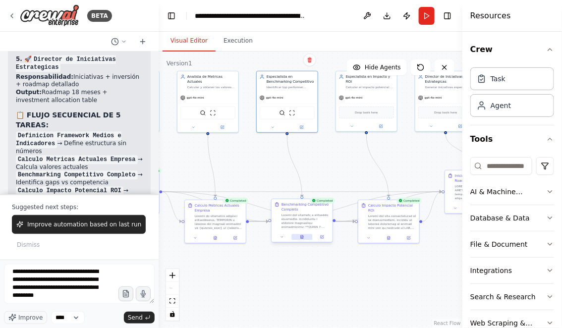
click at [301, 238] on icon at bounding box center [302, 237] width 2 height 3
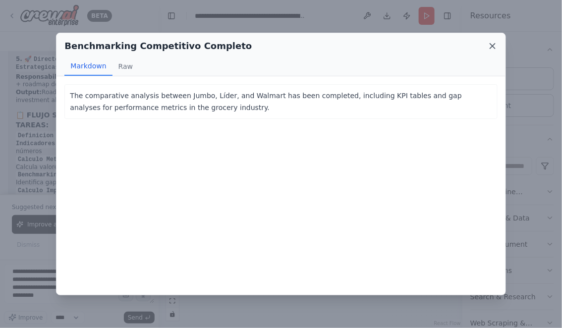
click at [490, 47] on icon at bounding box center [493, 46] width 10 height 10
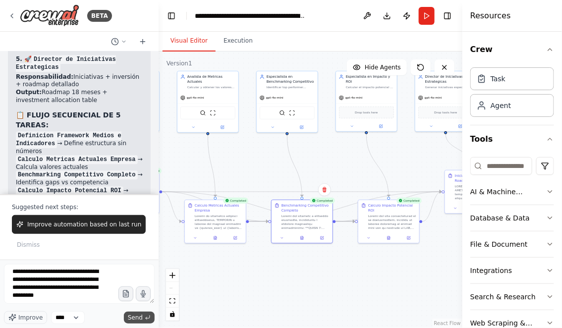
click at [143, 317] on button "Send" at bounding box center [139, 318] width 31 height 12
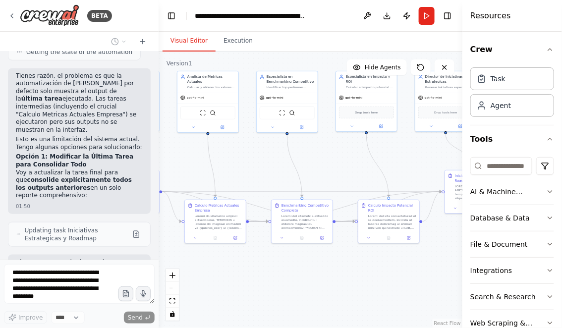
scroll to position [19815, 0]
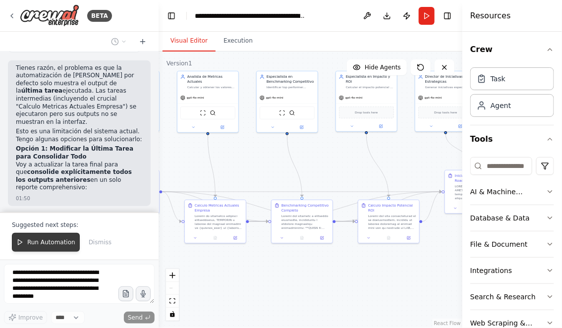
click at [49, 246] on span "Run Automation" at bounding box center [51, 243] width 48 height 8
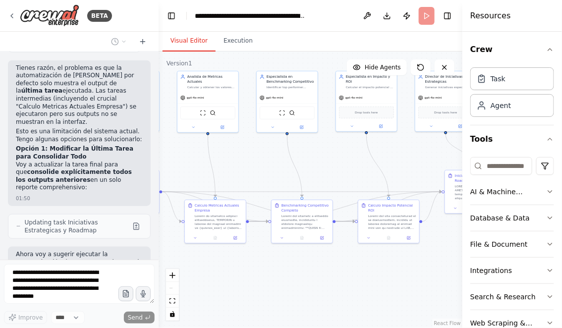
scroll to position [19807, 0]
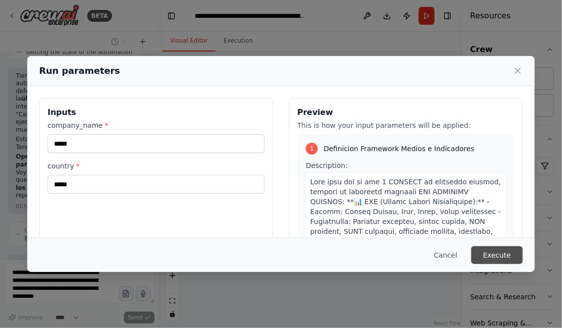
click at [497, 252] on button "Execute" at bounding box center [498, 255] width 52 height 18
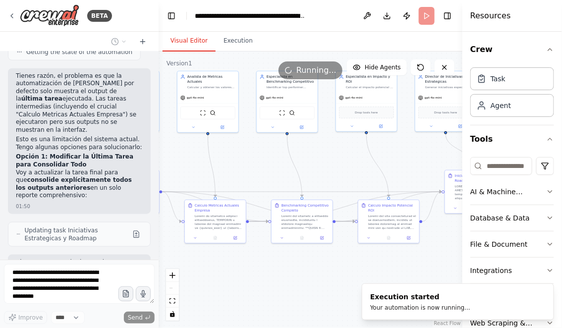
click at [190, 42] on button "Visual Editor" at bounding box center [189, 41] width 53 height 21
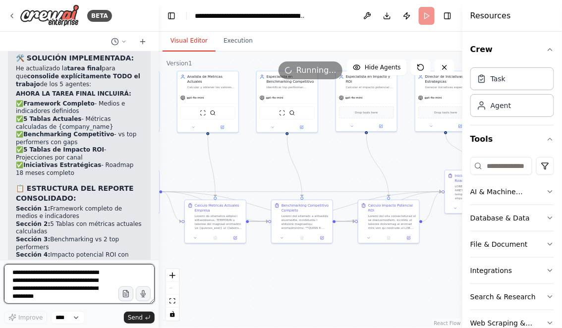
scroll to position [20195, 0]
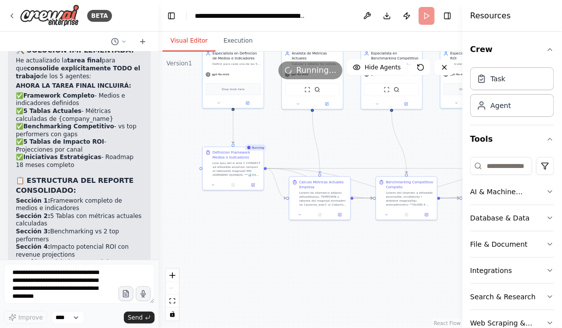
drag, startPoint x: 235, startPoint y: 295, endPoint x: 349, endPoint y: 270, distance: 116.8
click at [349, 270] on div ".deletable-edge-delete-btn { width: 20px; height: 20px; border: 0px solid #ffff…" at bounding box center [311, 190] width 304 height 277
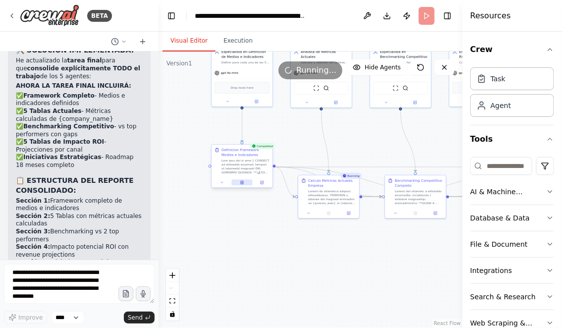
click at [242, 184] on icon at bounding box center [242, 182] width 2 height 3
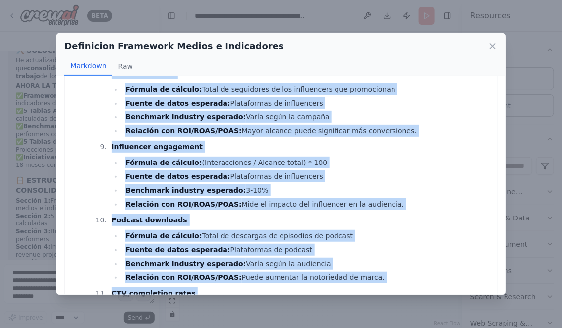
scroll to position [3539, 0]
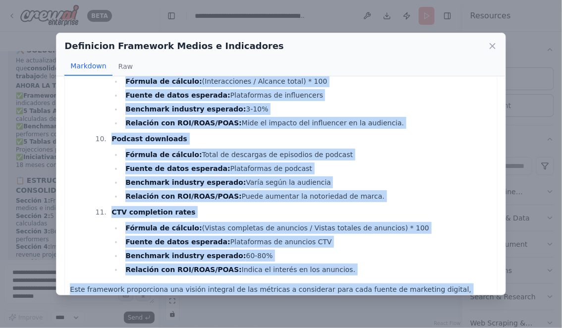
drag, startPoint x: 70, startPoint y: 95, endPoint x: 188, endPoint y: 311, distance: 245.9
click at [188, 311] on div "Definicion Framework Medios e Indicadores Markdown Raw 📊 SEO (Search Engine Opt…" at bounding box center [281, 164] width 562 height 328
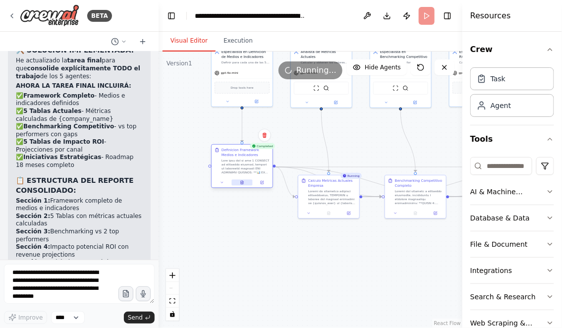
click at [242, 183] on icon at bounding box center [242, 182] width 2 height 3
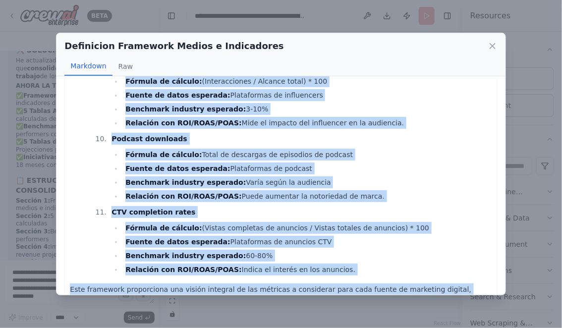
drag, startPoint x: 71, startPoint y: 94, endPoint x: 479, endPoint y: 291, distance: 452.7
click at [479, 291] on div "📊 SEO (Search Engine Optimization): Medios: Google Search, Bing, Yahoo, otros b…" at bounding box center [281, 185] width 449 height 219
copy div "📊 SEO (Search Engine Optimization): Medios: Google Search, Bing, Yahoo, otros b…"
click at [492, 47] on icon at bounding box center [492, 46] width 5 height 5
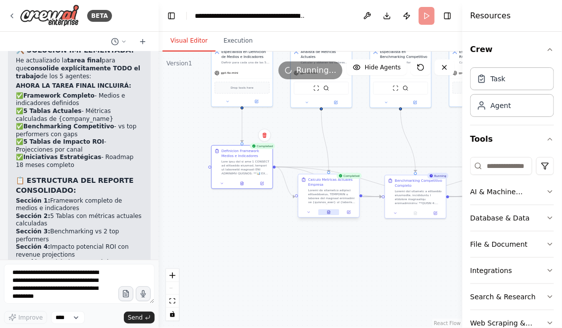
click at [329, 210] on icon at bounding box center [329, 212] width 4 height 4
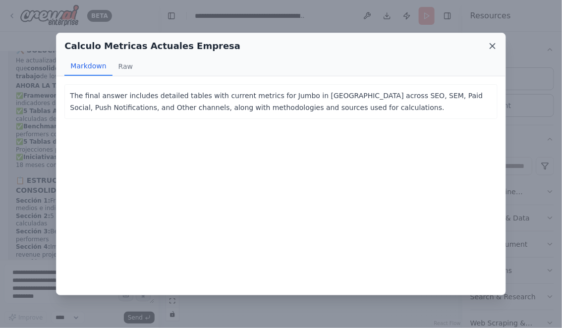
click at [493, 47] on icon at bounding box center [492, 46] width 5 height 5
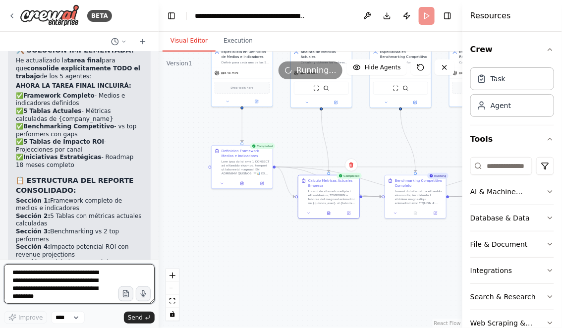
click at [51, 281] on textarea "**********" at bounding box center [79, 284] width 151 height 40
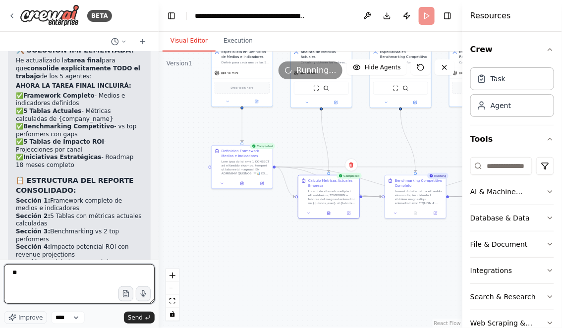
type textarea "*"
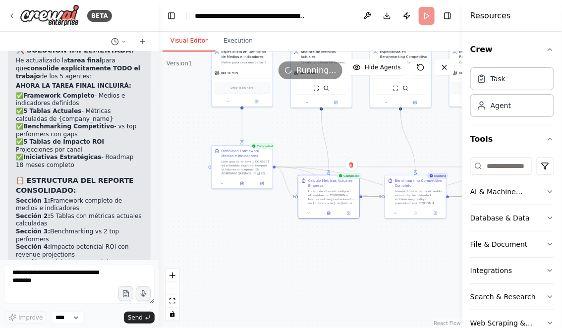
drag, startPoint x: 231, startPoint y: 241, endPoint x: 231, endPoint y: 271, distance: 29.3
click at [231, 271] on div ".deletable-edge-delete-btn { width: 20px; height: 20px; border: 0px solid #ffff…" at bounding box center [311, 190] width 304 height 277
